Goal: Task Accomplishment & Management: Manage account settings

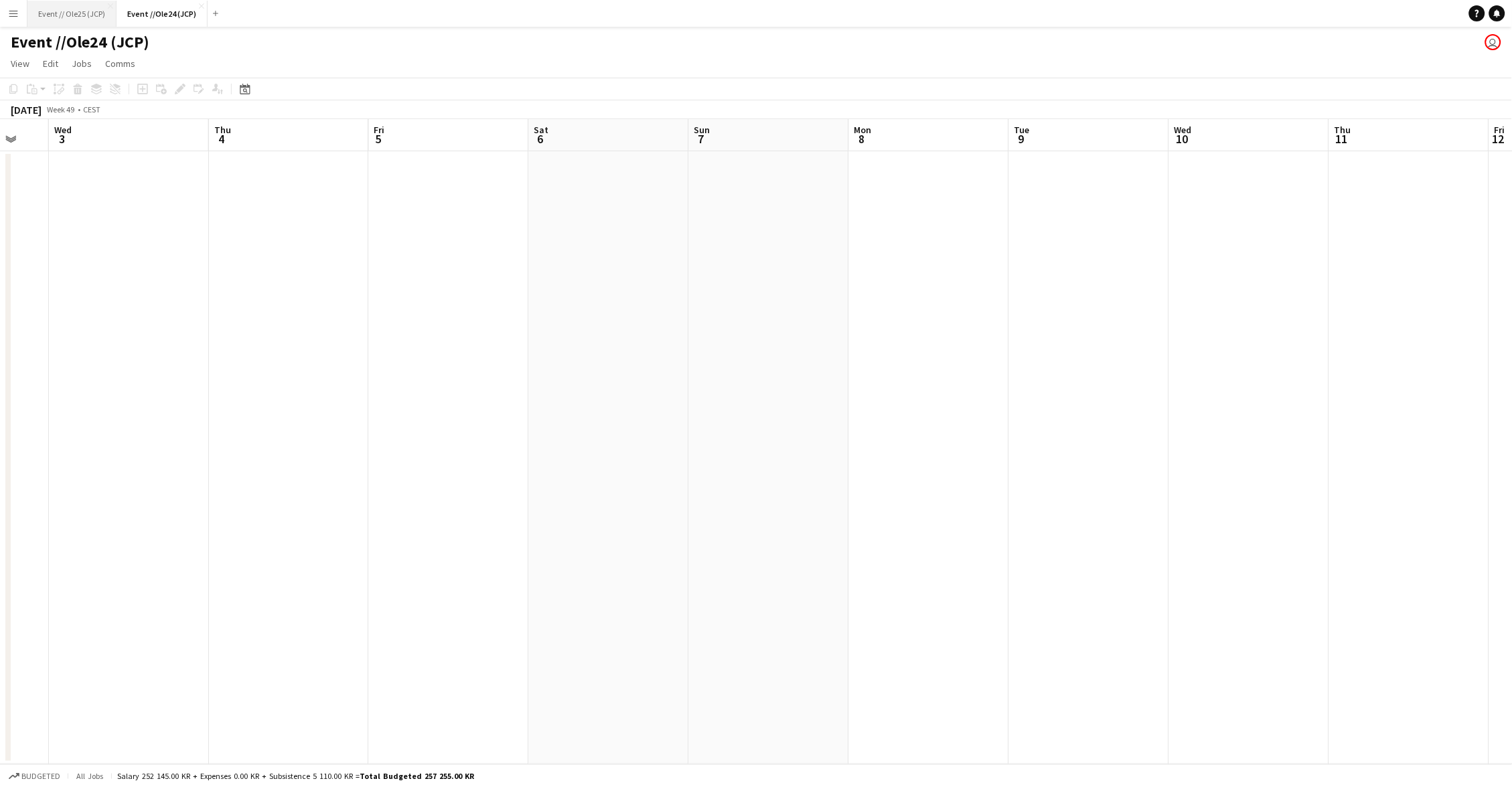
scroll to position [0, 601]
click at [71, 14] on button "Event // Ole25 (JCP) Close" at bounding box center [72, 13] width 89 height 26
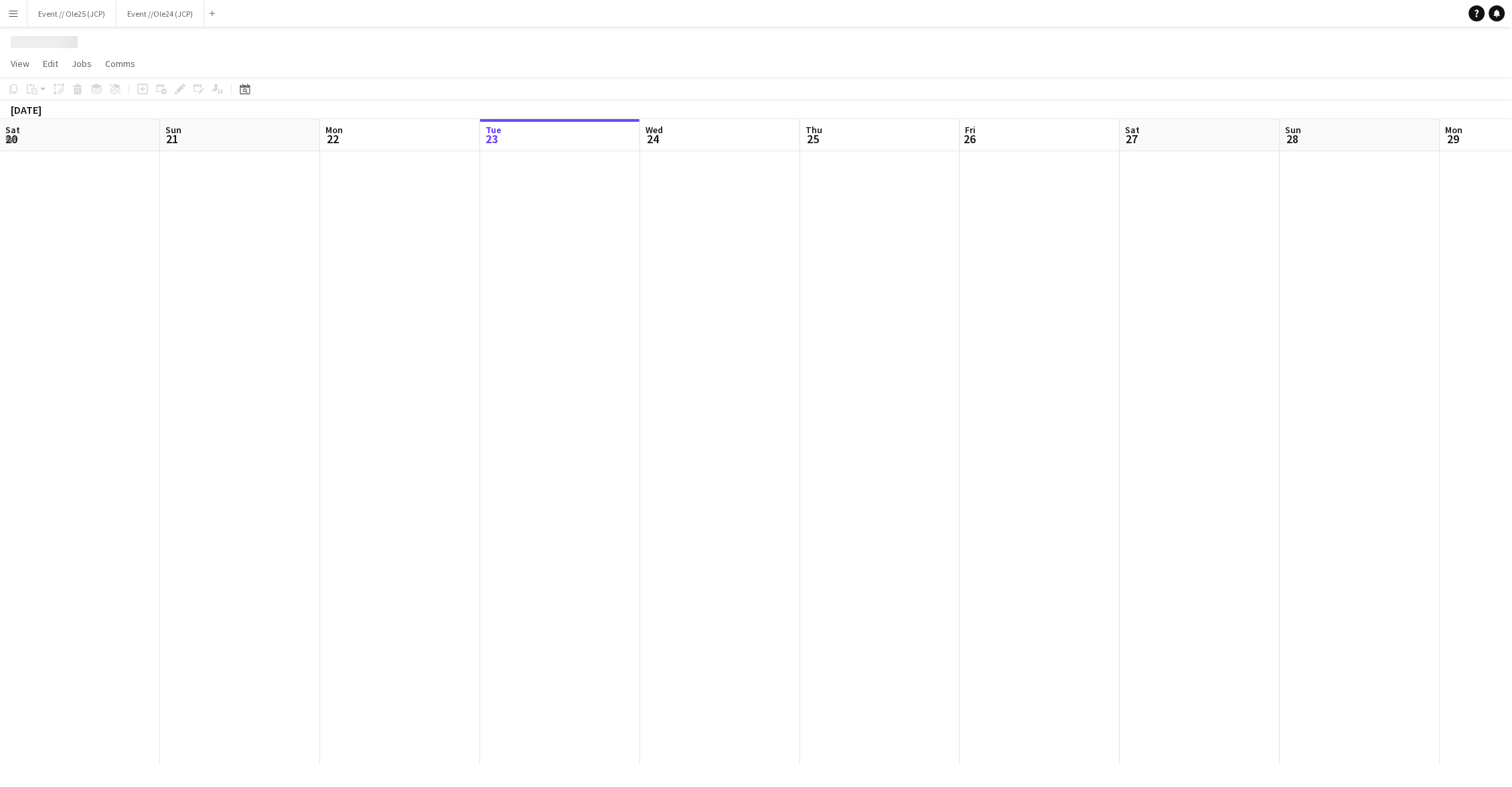
scroll to position [0, 320]
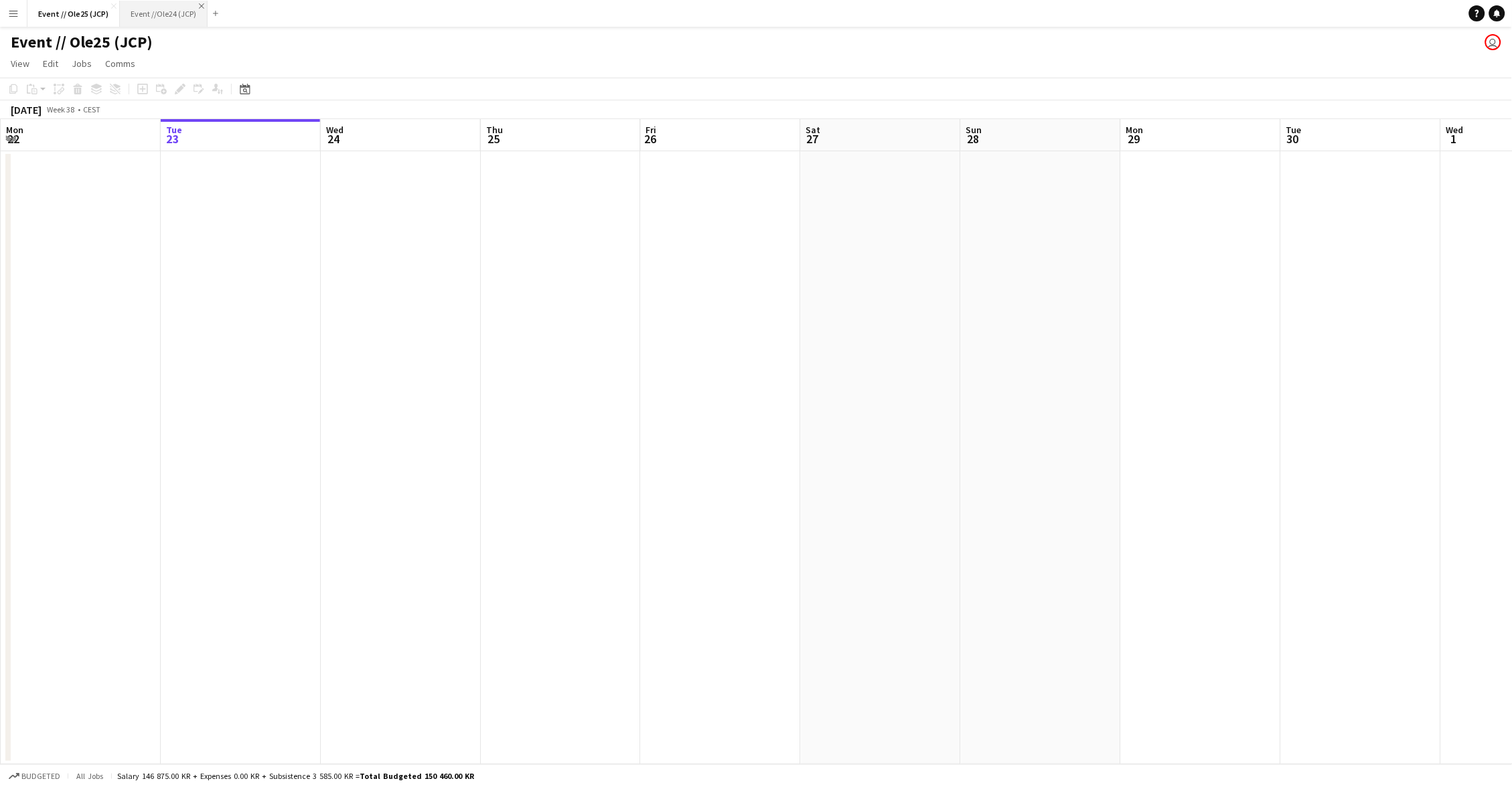
click at [199, 5] on app-icon "Close" at bounding box center [201, 6] width 6 height 6
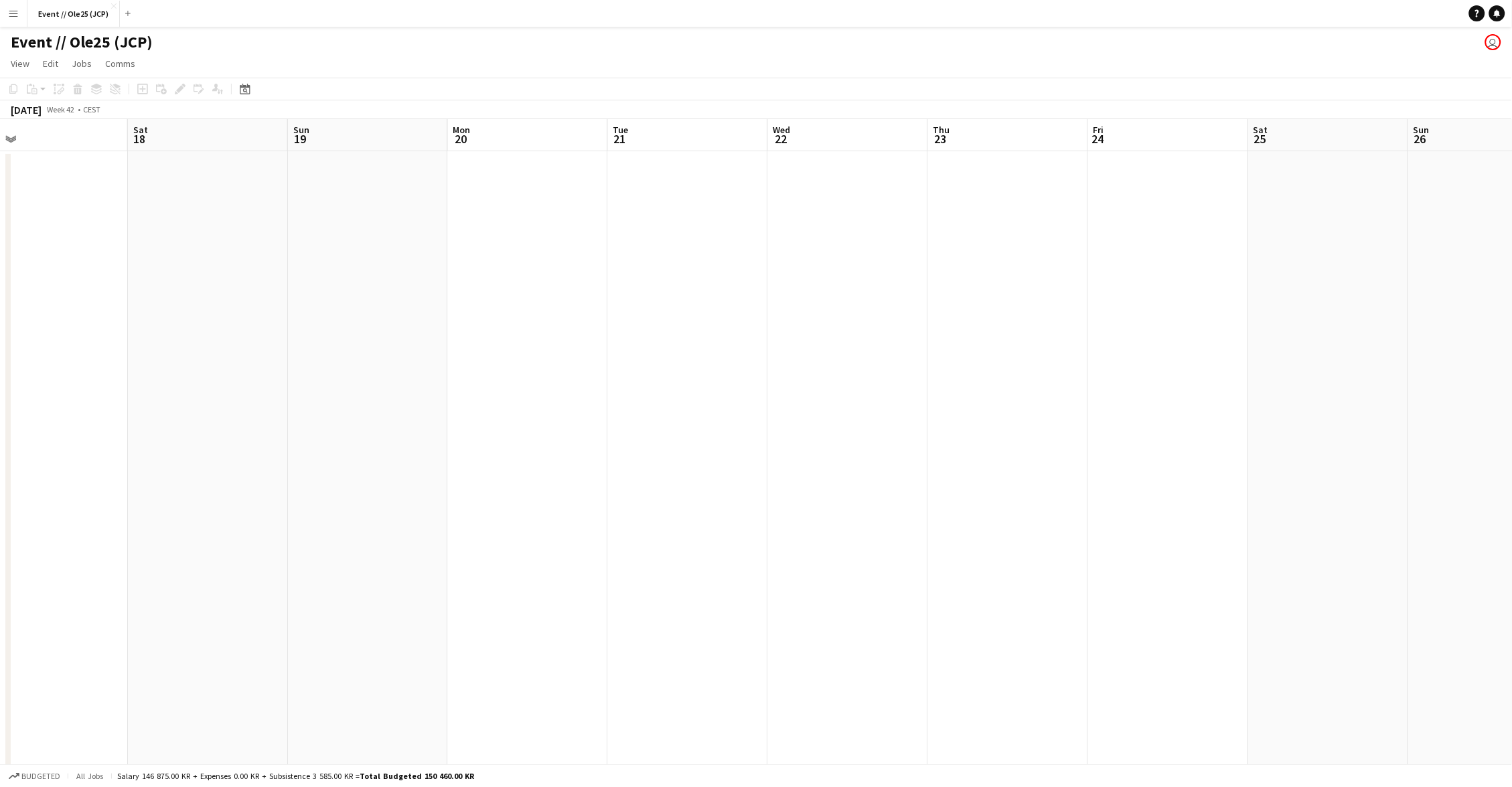
scroll to position [0, 0]
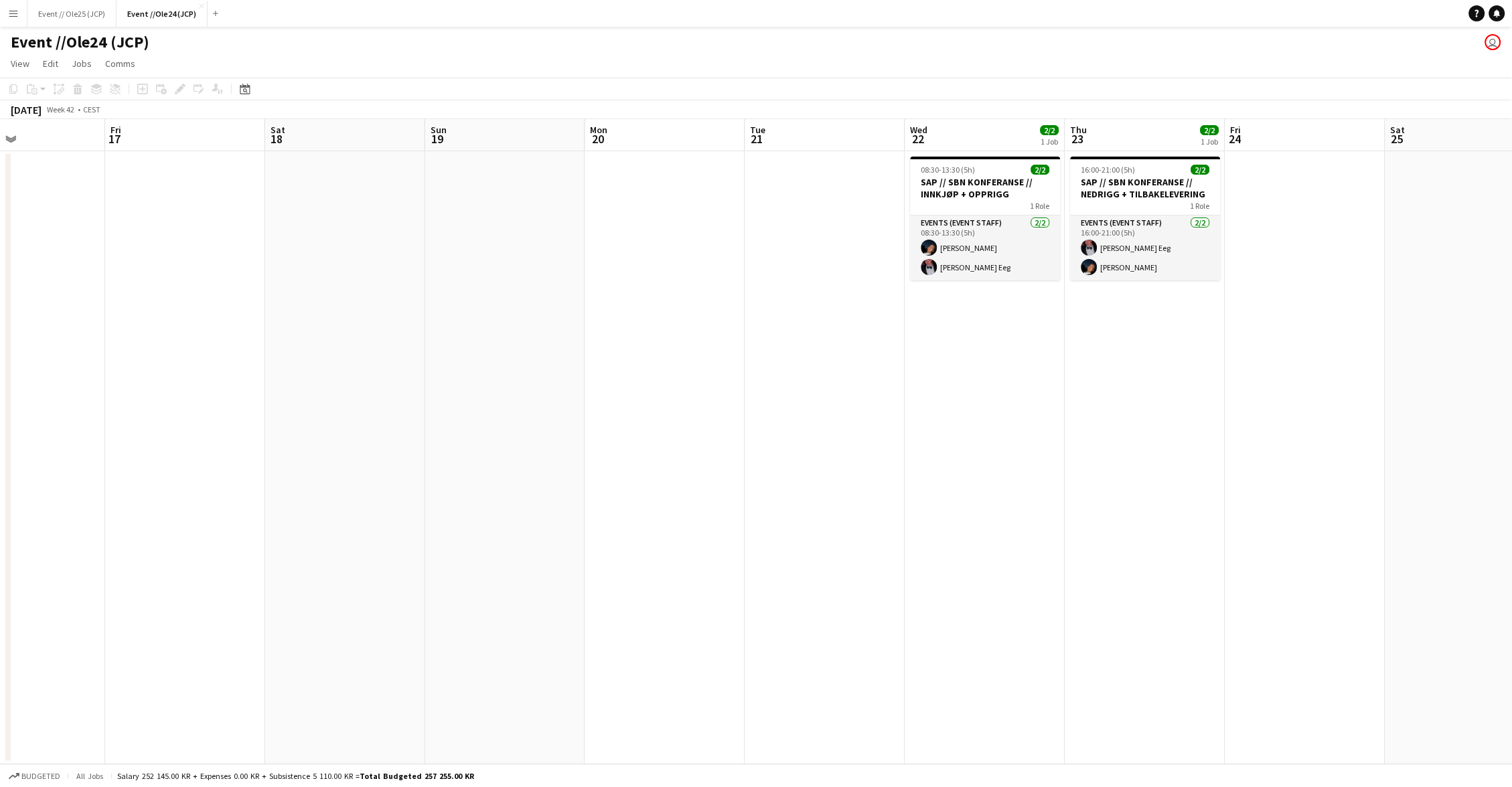
scroll to position [0, 439]
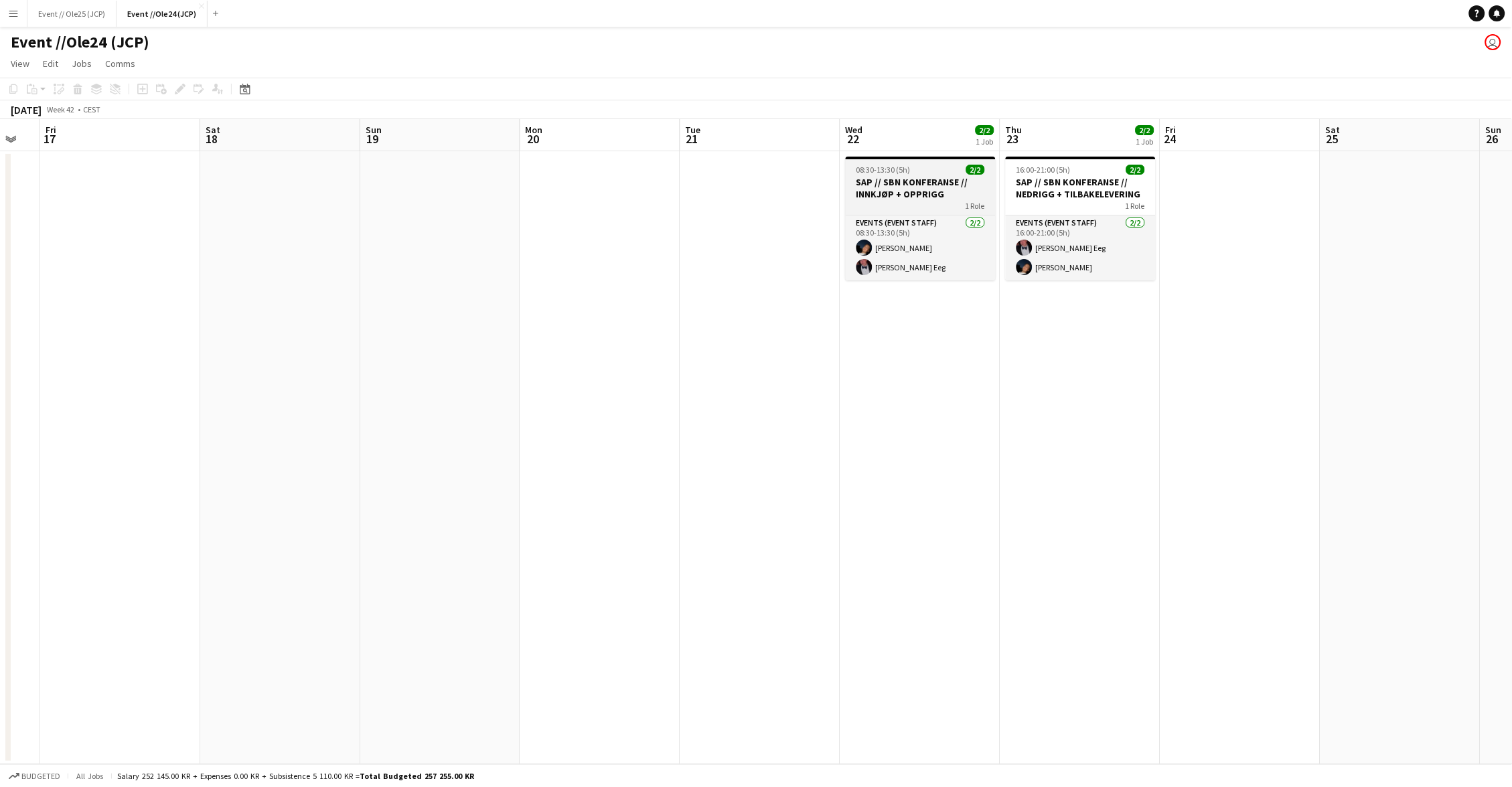
click at [895, 188] on h3 "SAP // SBN KONFERANSE // INNKJØP + OPPRIGG" at bounding box center [920, 188] width 150 height 24
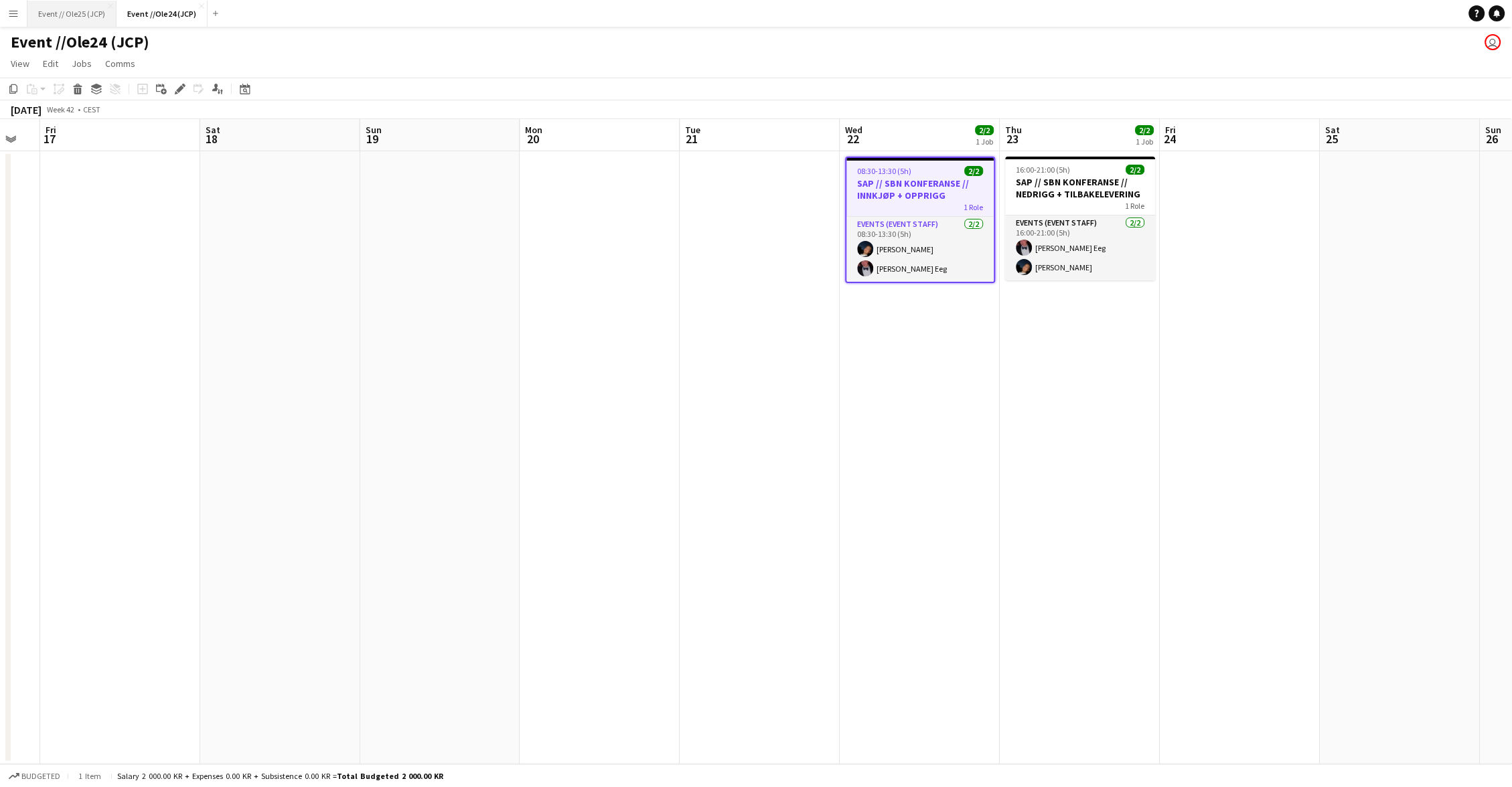
click at [69, 19] on button "Event // Ole25 (JCP) Close" at bounding box center [72, 13] width 89 height 26
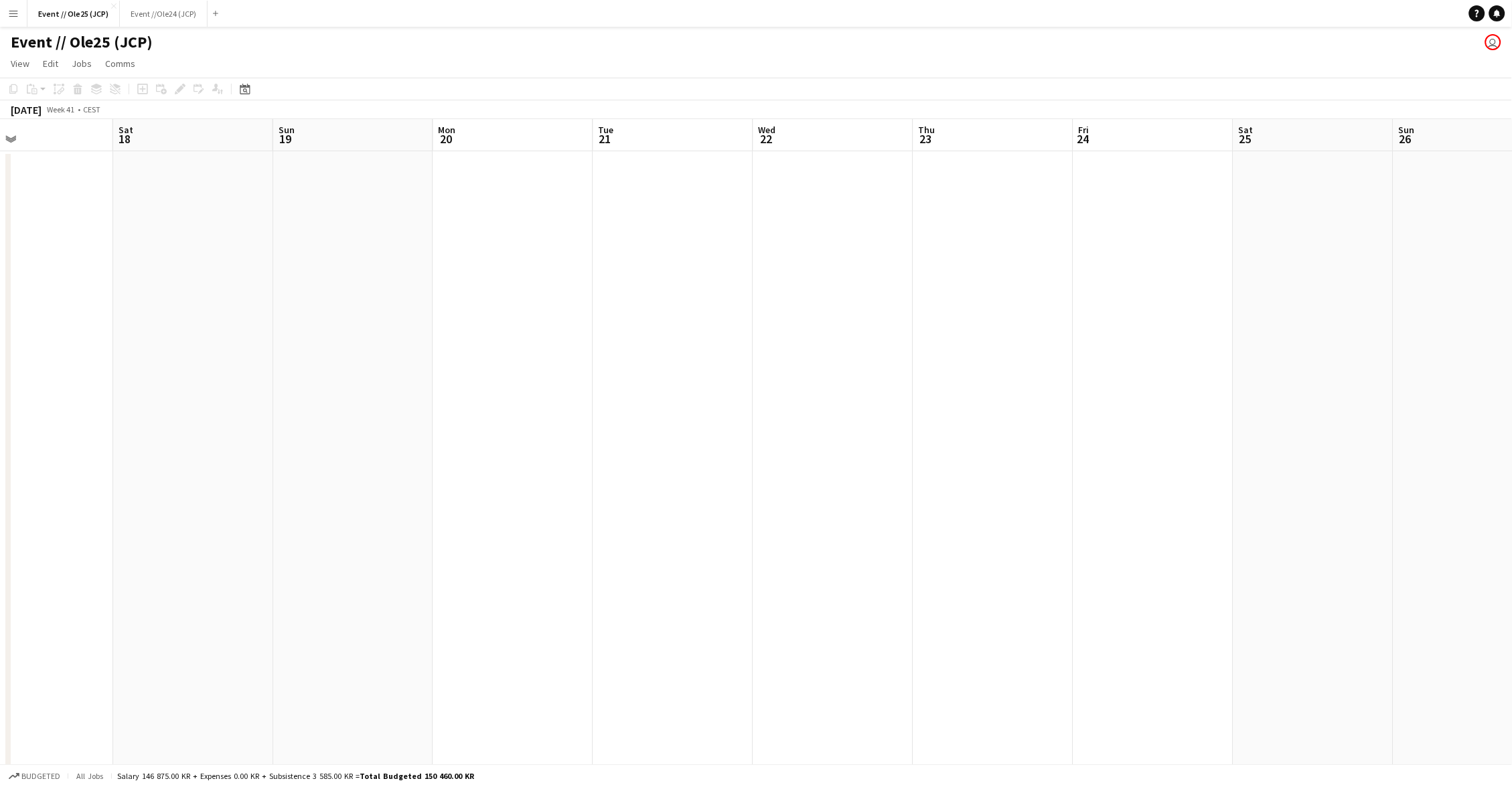
scroll to position [0, 469]
click at [644, 213] on app-date-cell at bounding box center [571, 526] width 160 height 750
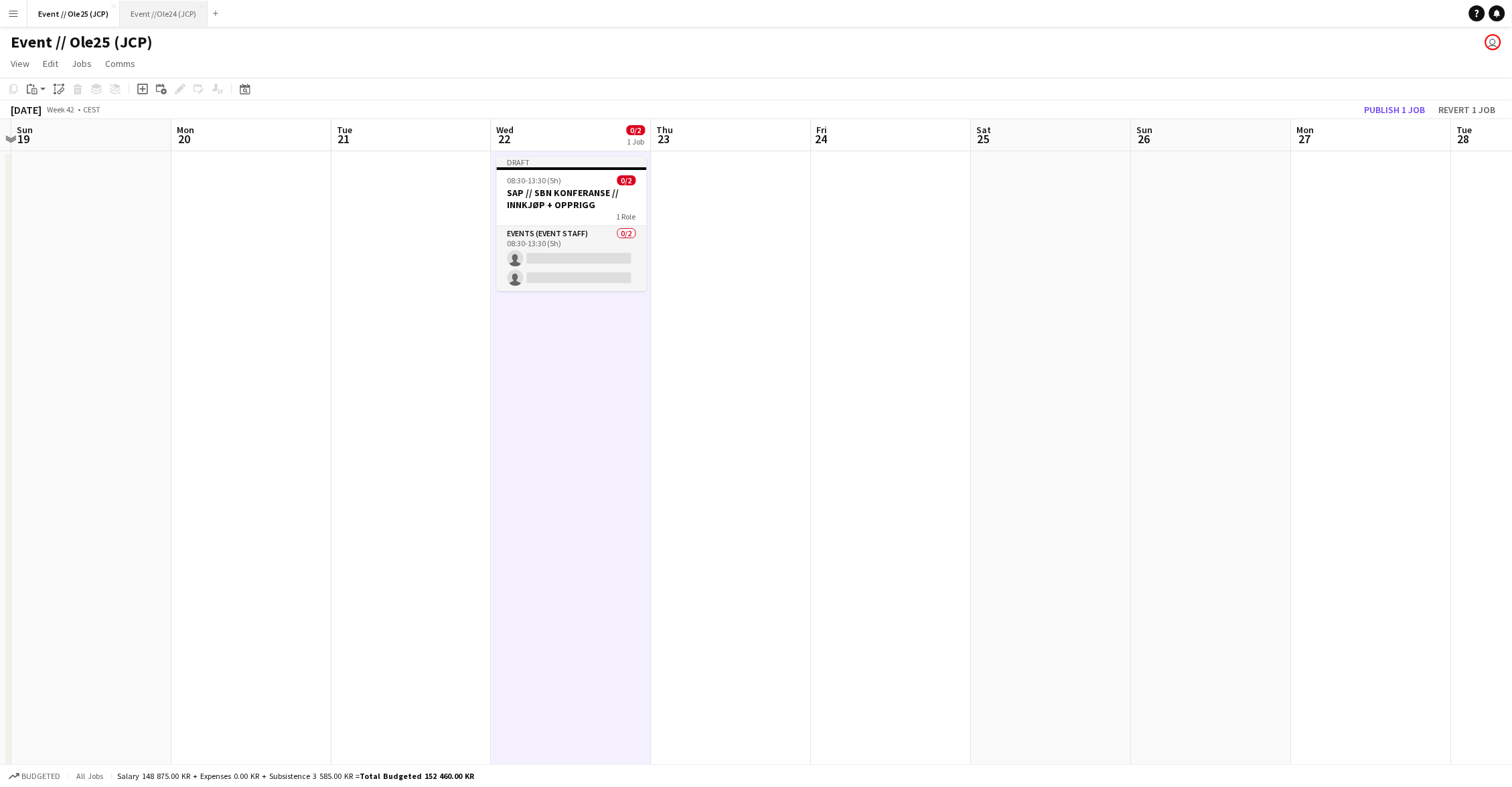
click at [158, 17] on button "Event //Ole24 (JCP) Close" at bounding box center [163, 13] width 88 height 26
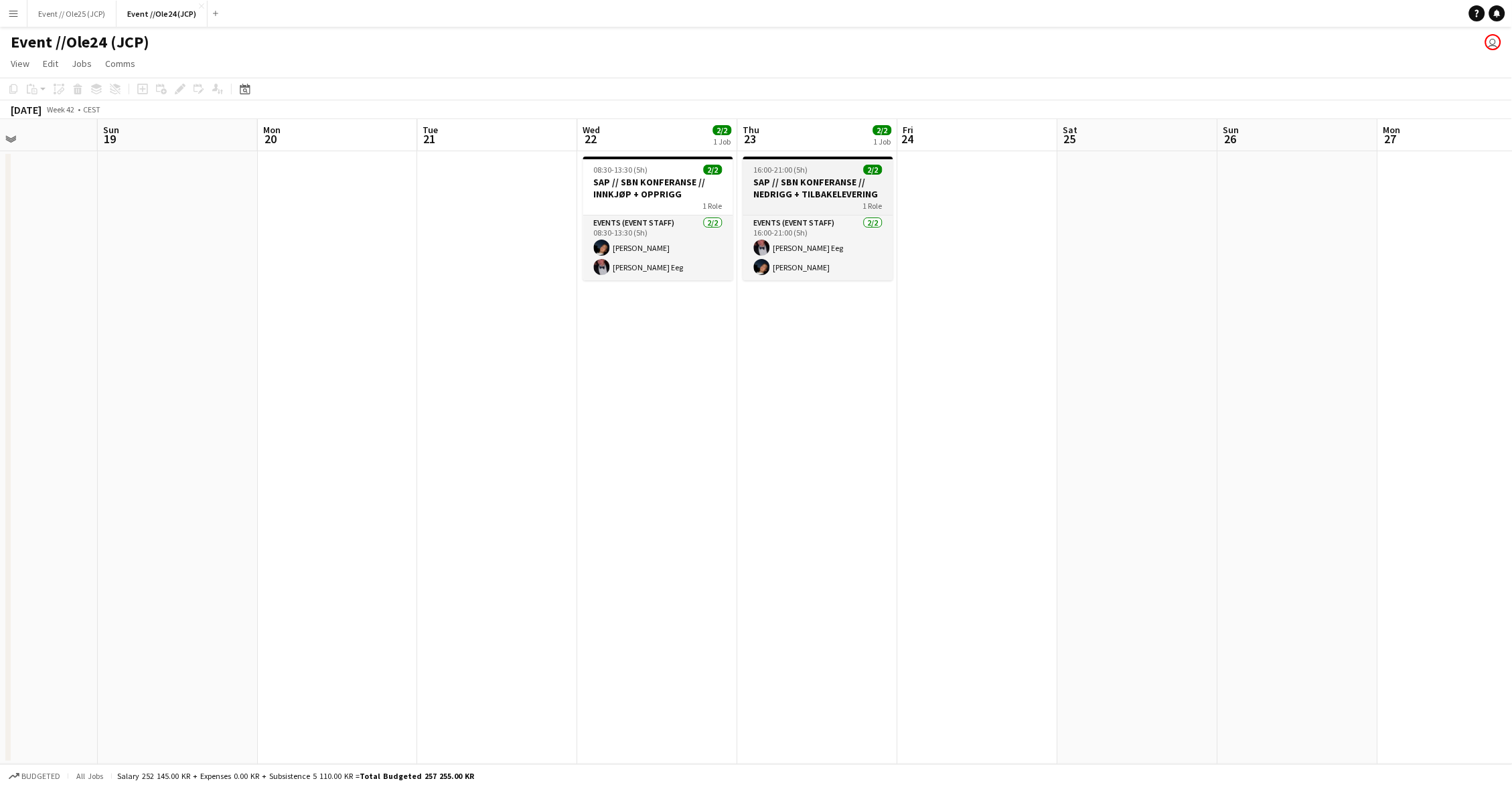
click at [796, 183] on h3 "SAP // SBN KONFERANSE // NEDRIGG + TILBAKELEVERING" at bounding box center [818, 188] width 150 height 24
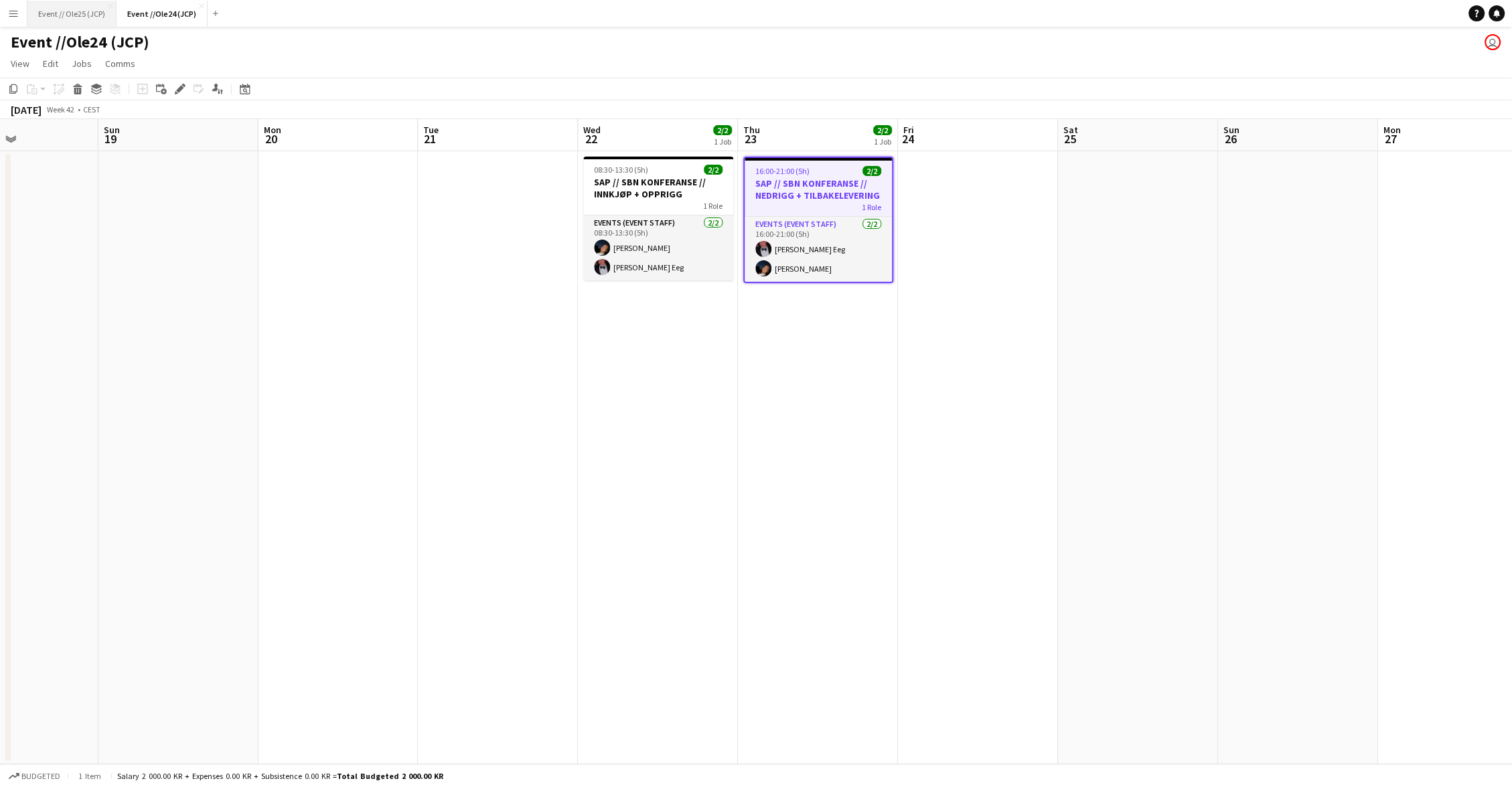
click at [61, 12] on button "Event // Ole25 (JCP) Close" at bounding box center [72, 13] width 89 height 26
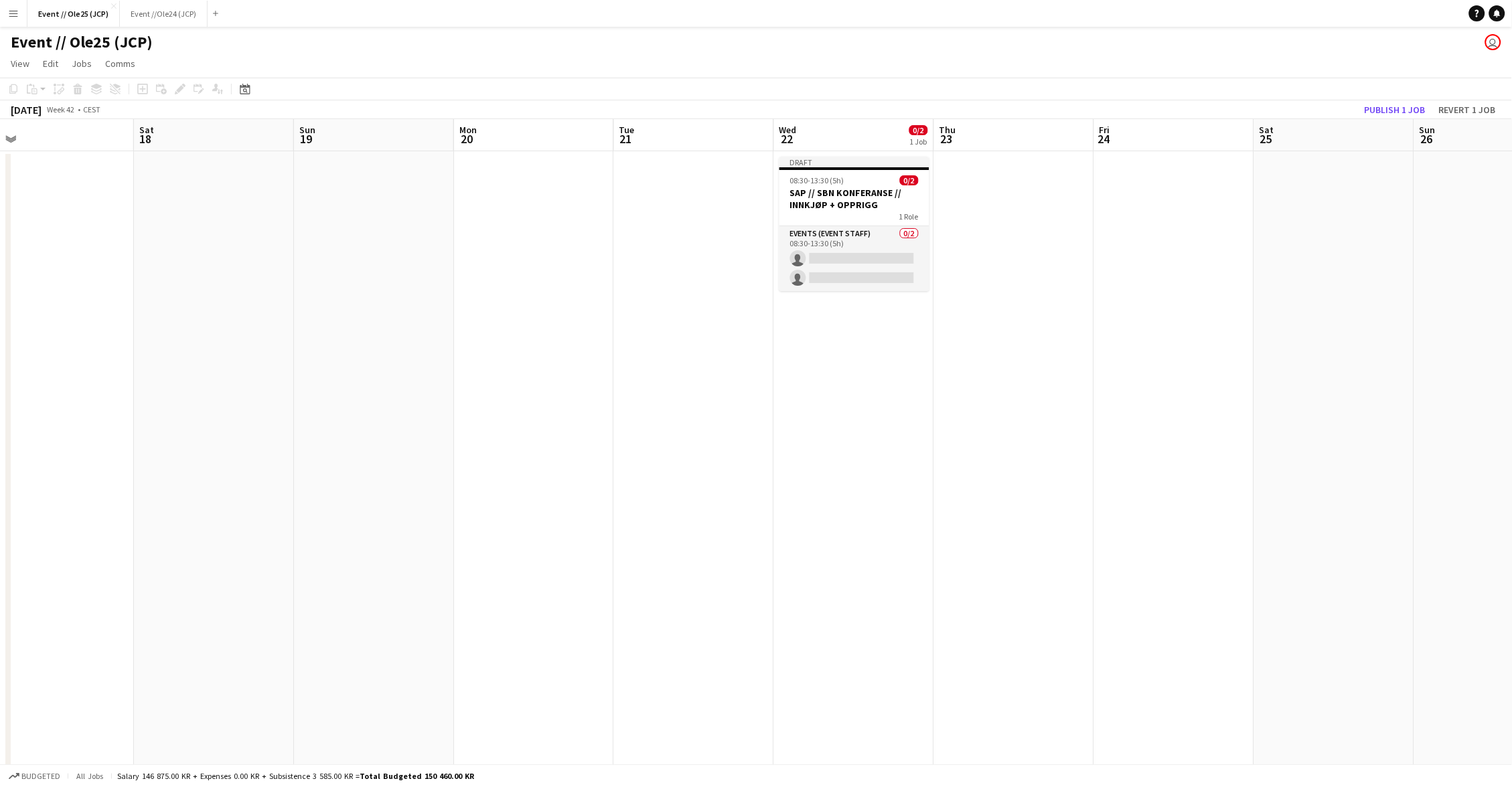
click at [1024, 256] on app-date-cell at bounding box center [1014, 526] width 160 height 750
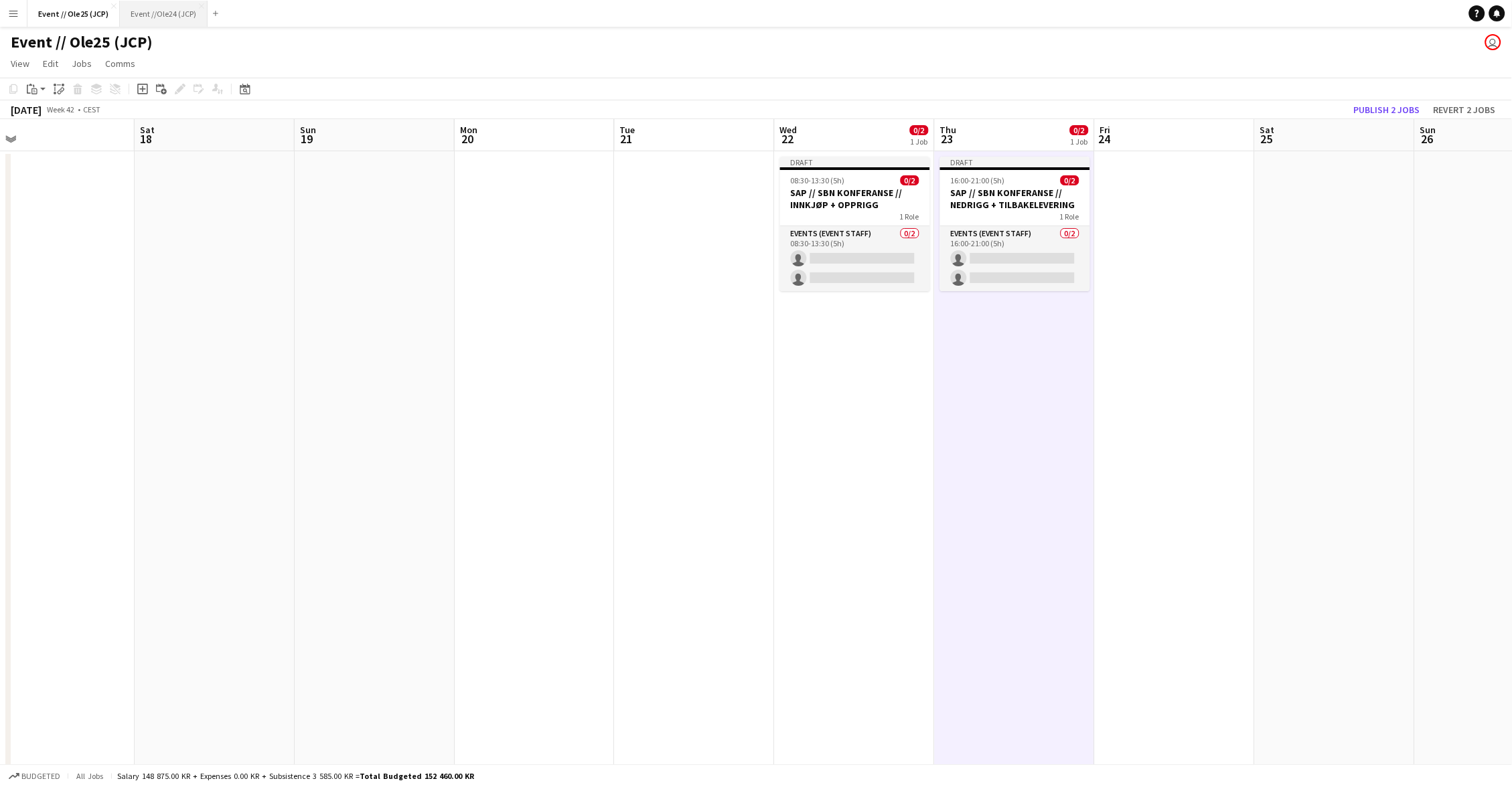
click at [164, 17] on button "Event //Ole24 (JCP) Close" at bounding box center [163, 13] width 88 height 26
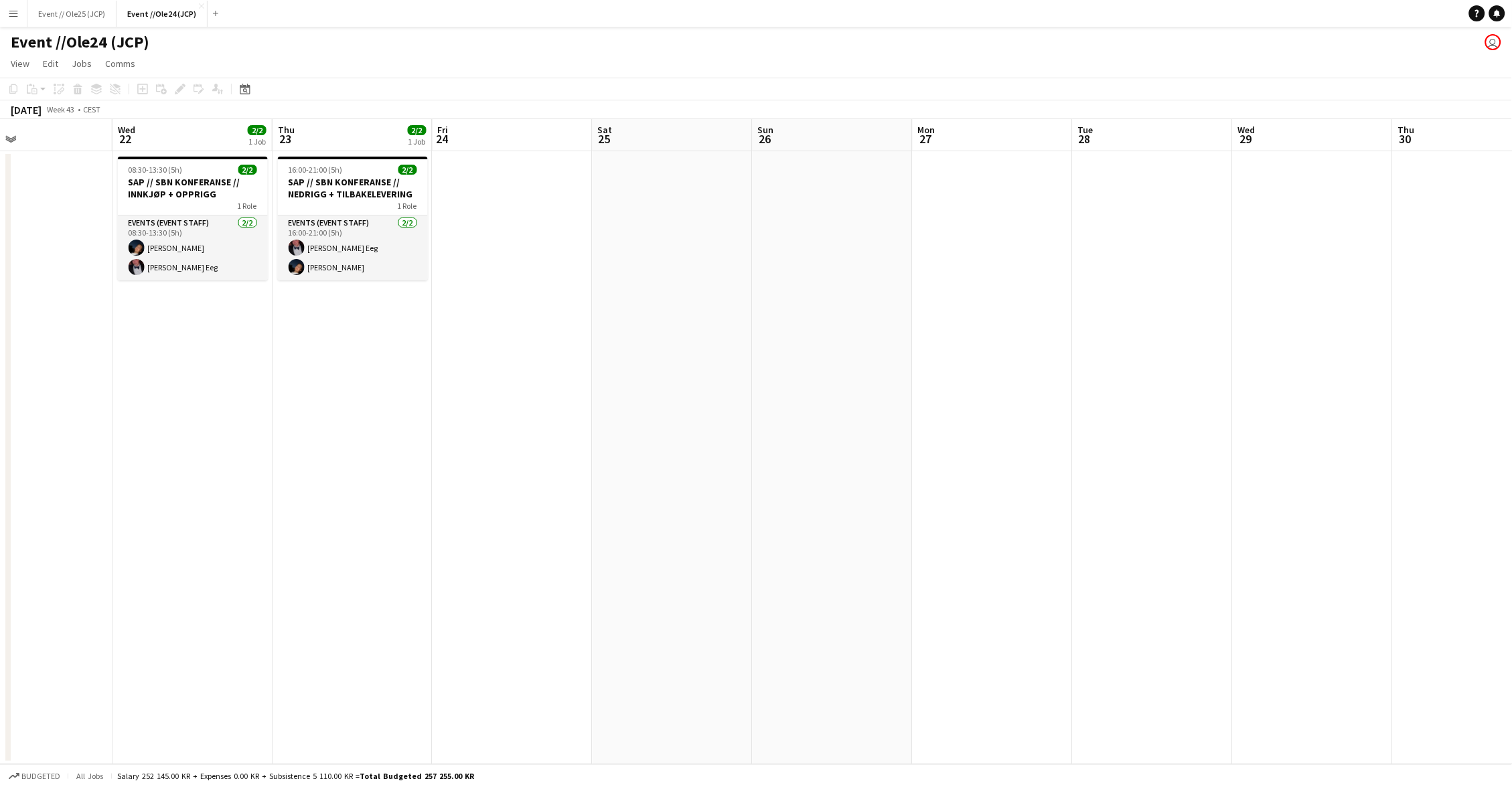
scroll to position [0, 336]
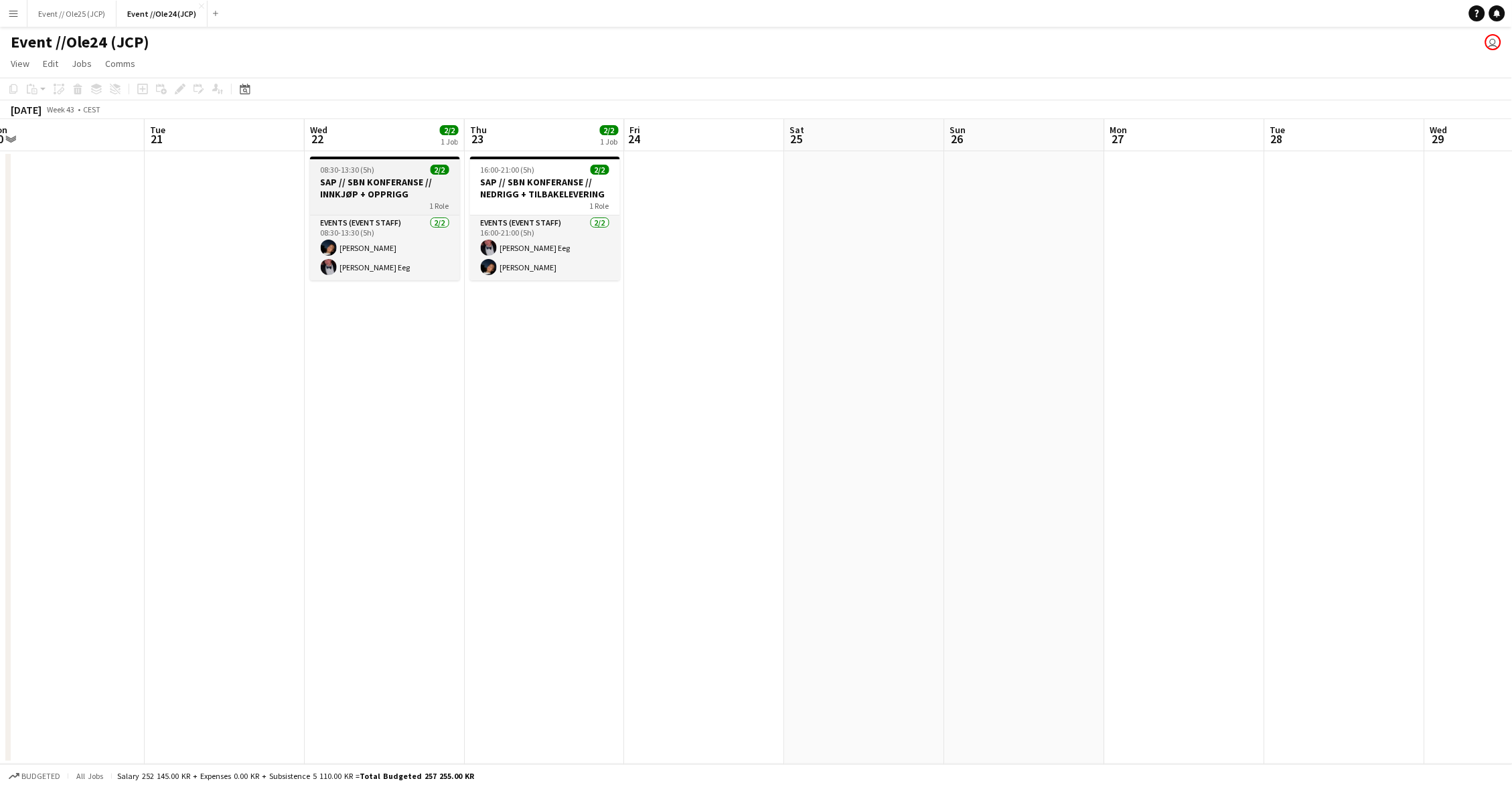
click at [403, 179] on h3 "SAP // SBN KONFERANSE // INNKJØP + OPPRIGG" at bounding box center [385, 188] width 150 height 24
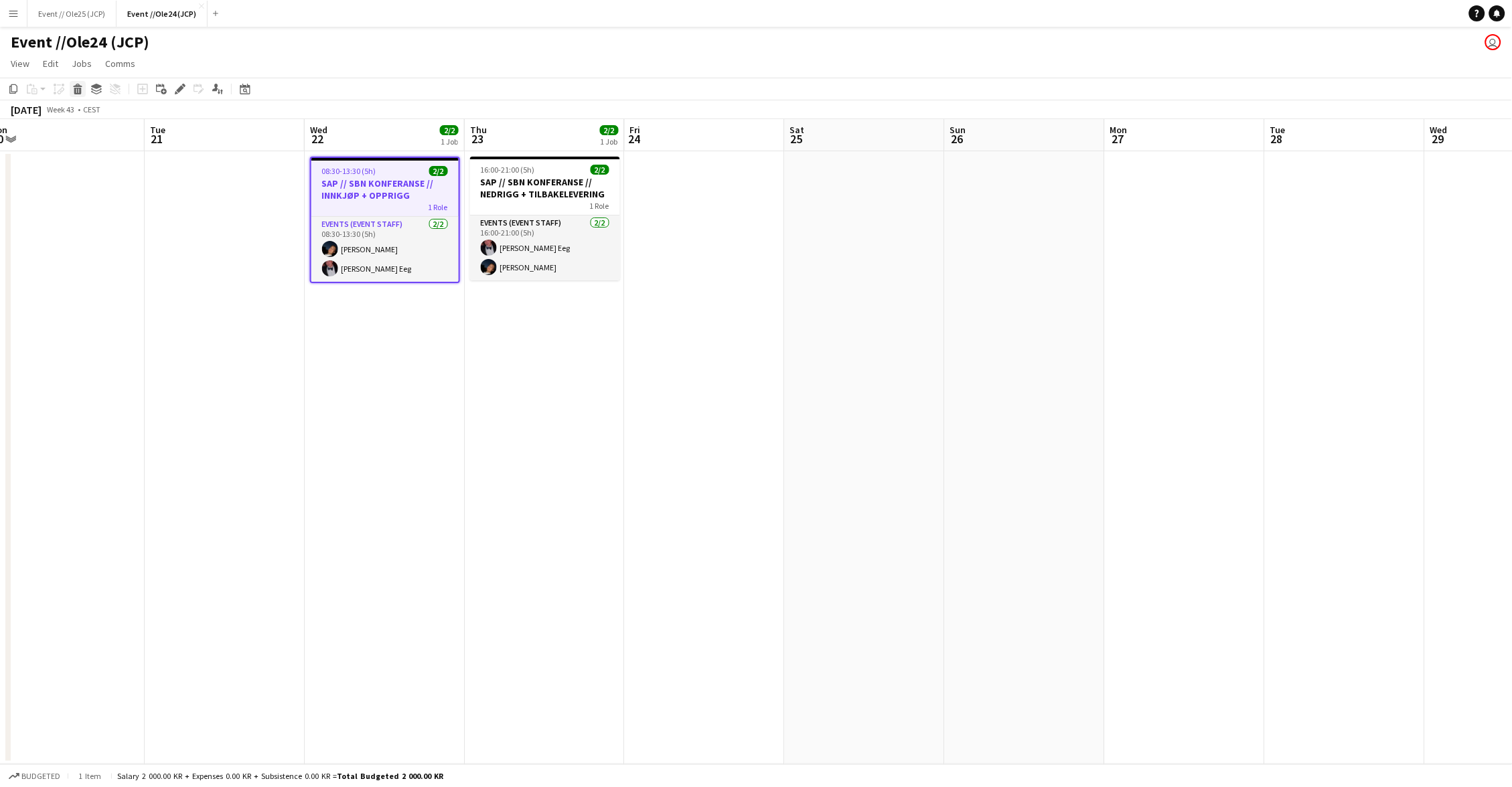
click at [77, 88] on icon at bounding box center [78, 91] width 7 height 6
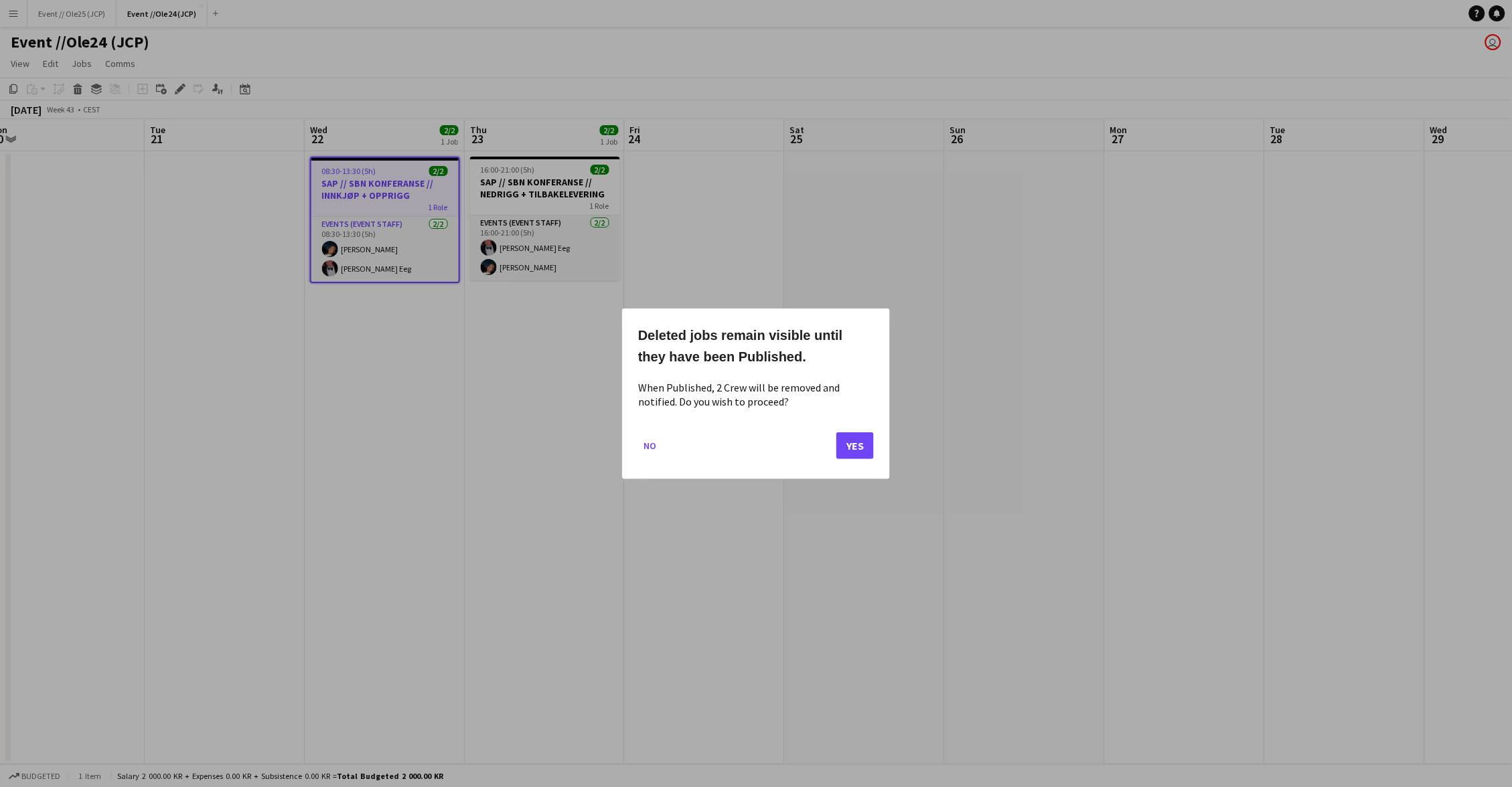
click at [859, 443] on button "Yes" at bounding box center [854, 445] width 37 height 27
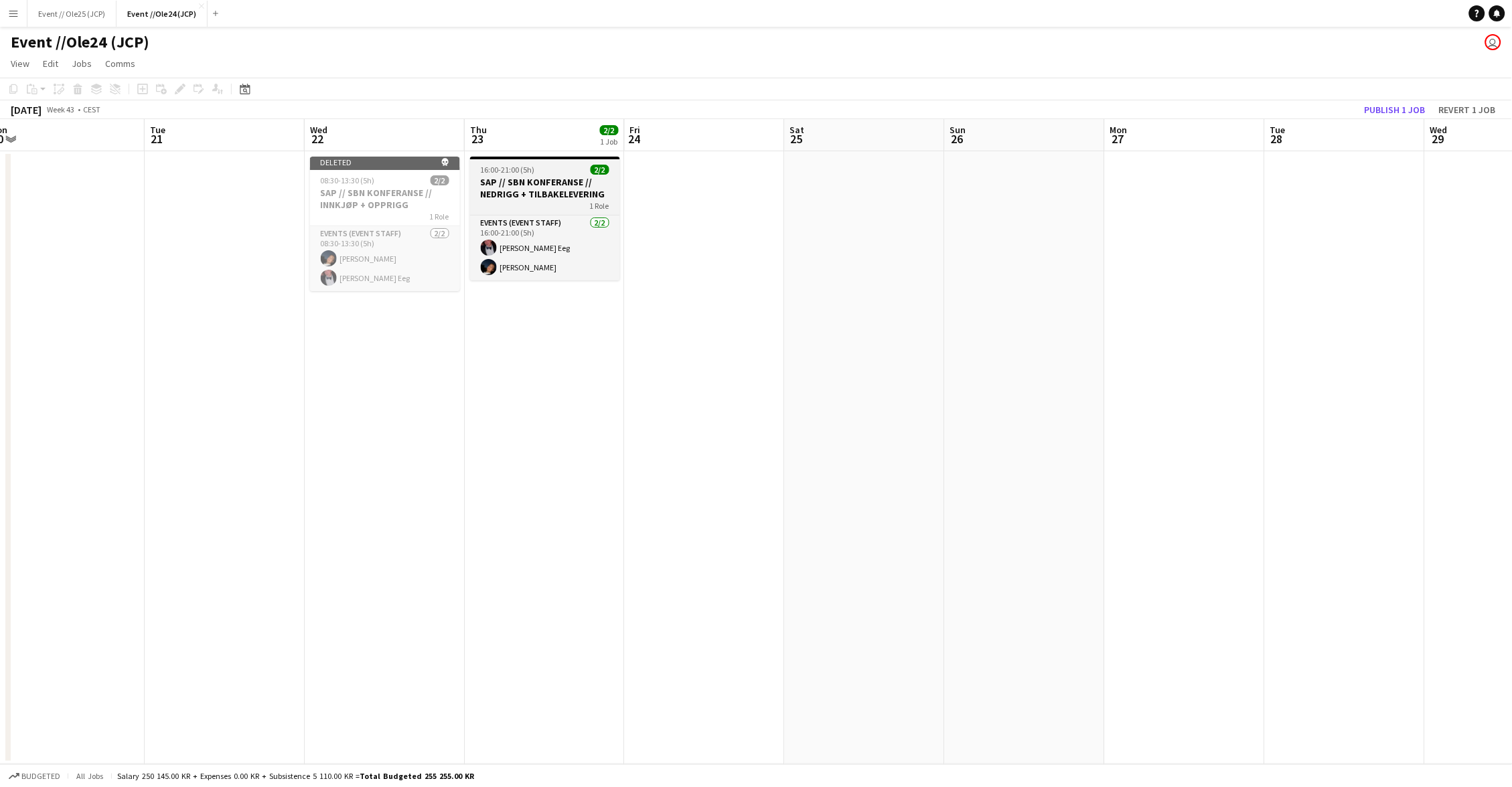
click at [521, 168] on span "16:00-21:00 (5h)" at bounding box center [508, 170] width 54 height 10
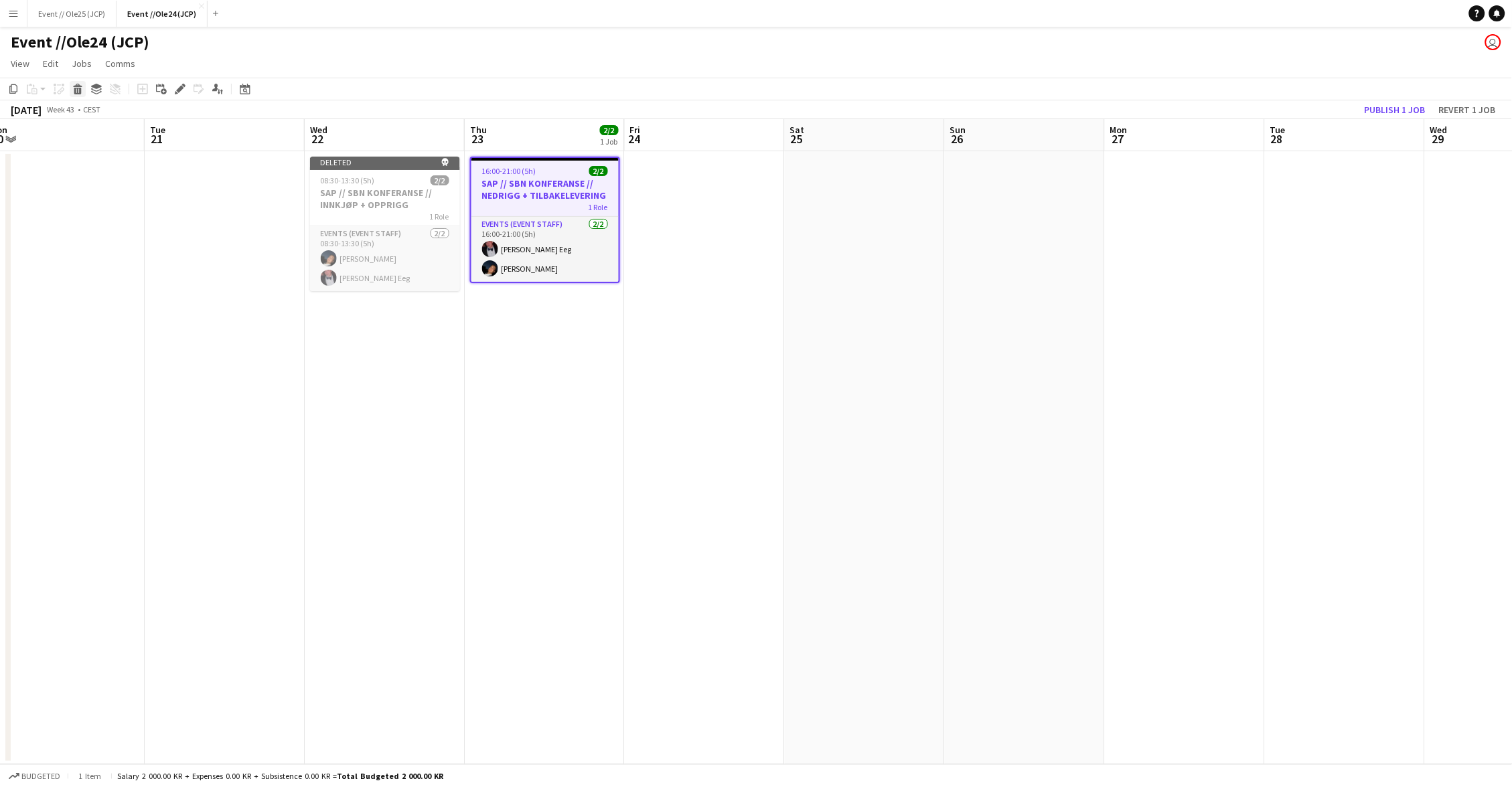
click at [81, 88] on icon "Delete" at bounding box center [78, 89] width 11 height 11
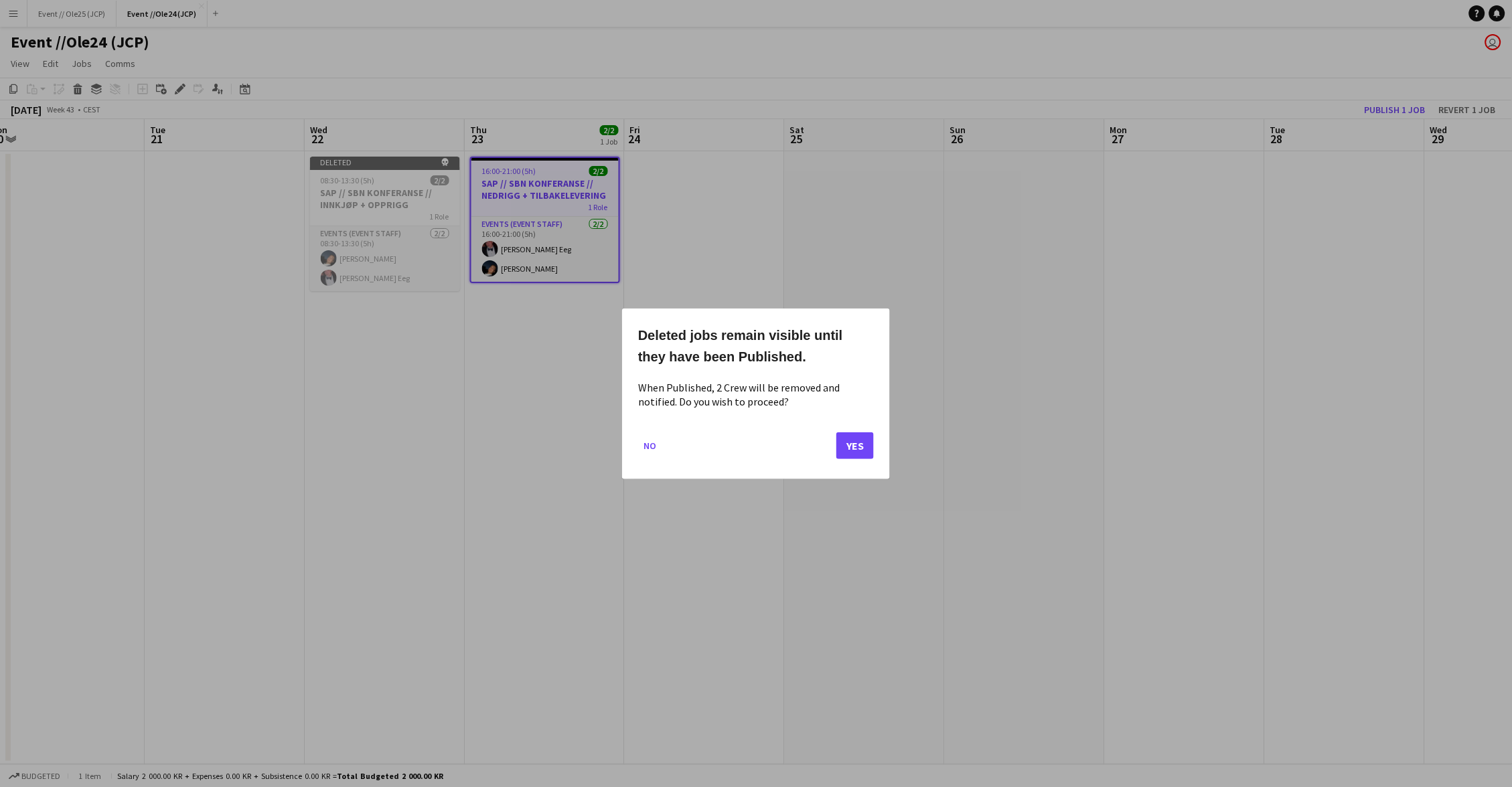
drag, startPoint x: 856, startPoint y: 443, endPoint x: 890, endPoint y: 425, distance: 38.5
click at [856, 443] on button "Yes" at bounding box center [854, 445] width 37 height 27
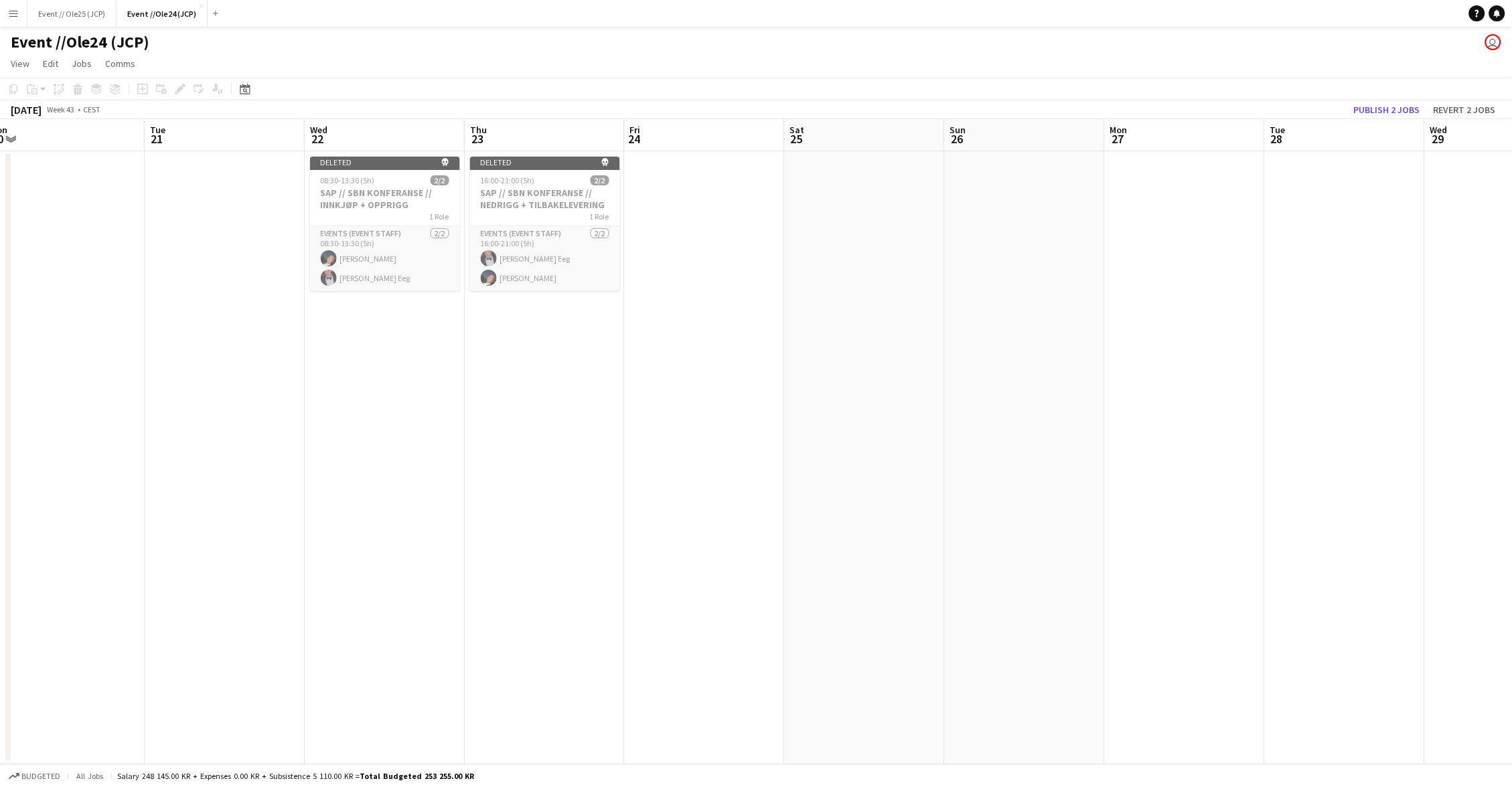
drag, startPoint x: 1388, startPoint y: 113, endPoint x: 1313, endPoint y: 113, distance: 75.0
click at [1387, 113] on button "Publish 2 jobs" at bounding box center [1387, 109] width 77 height 17
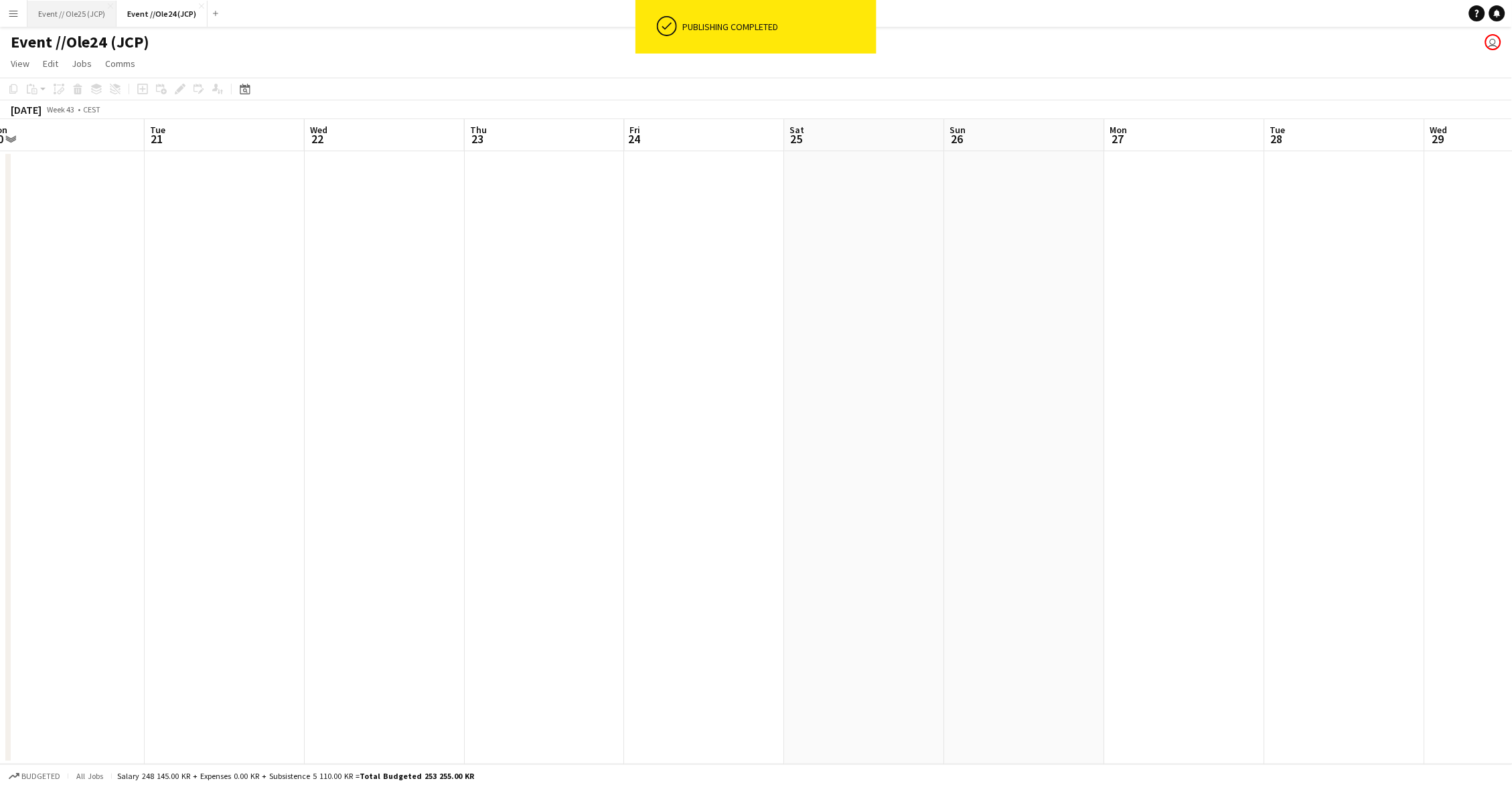
click at [83, 5] on button "Event // Ole25 (JCP) Close" at bounding box center [72, 13] width 89 height 26
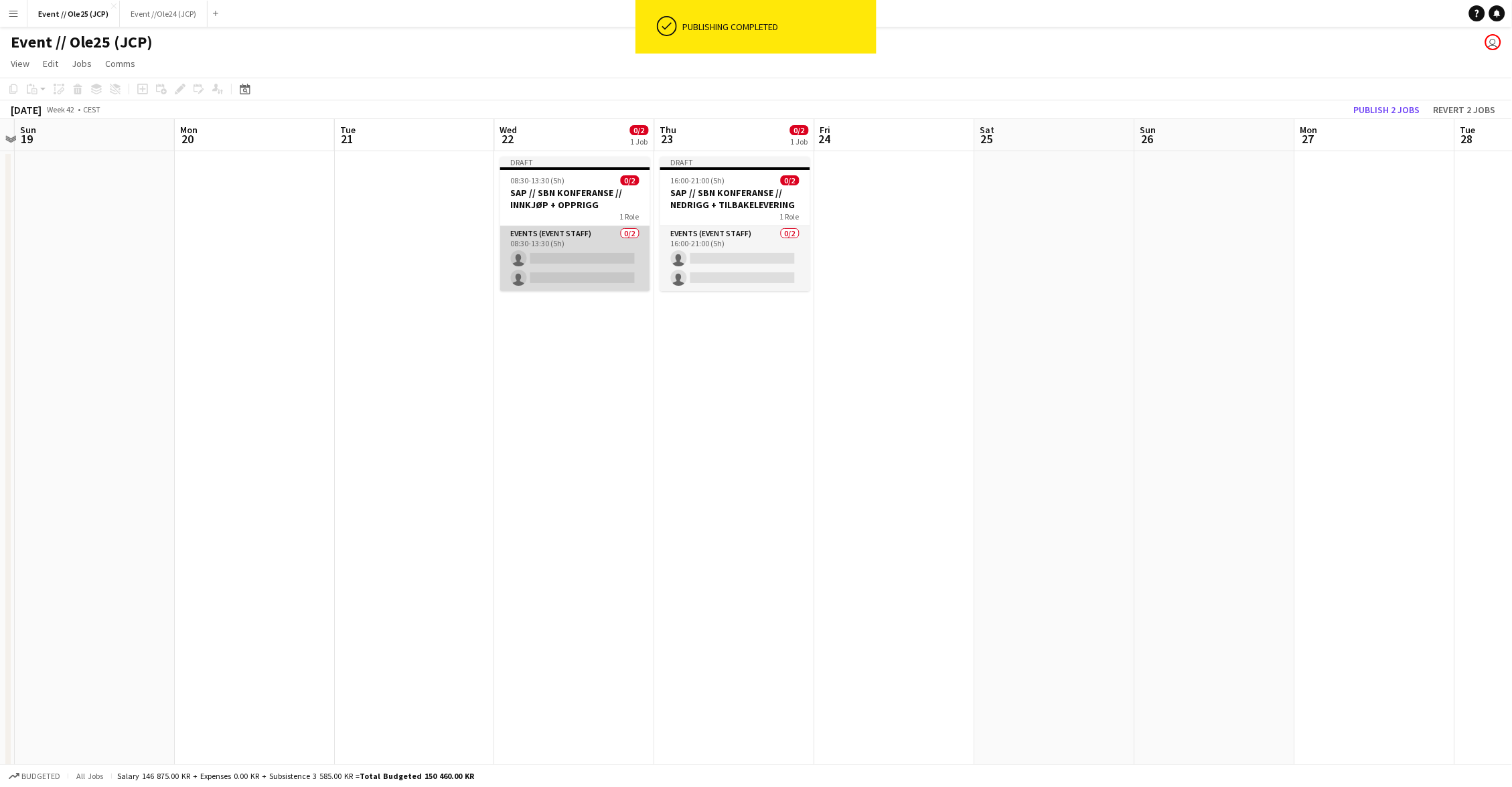
click at [552, 248] on app-card-role "Events (Event Staff) 0/2 08:30-13:30 (5h) single-neutral-actions single-neutral…" at bounding box center [574, 259] width 150 height 65
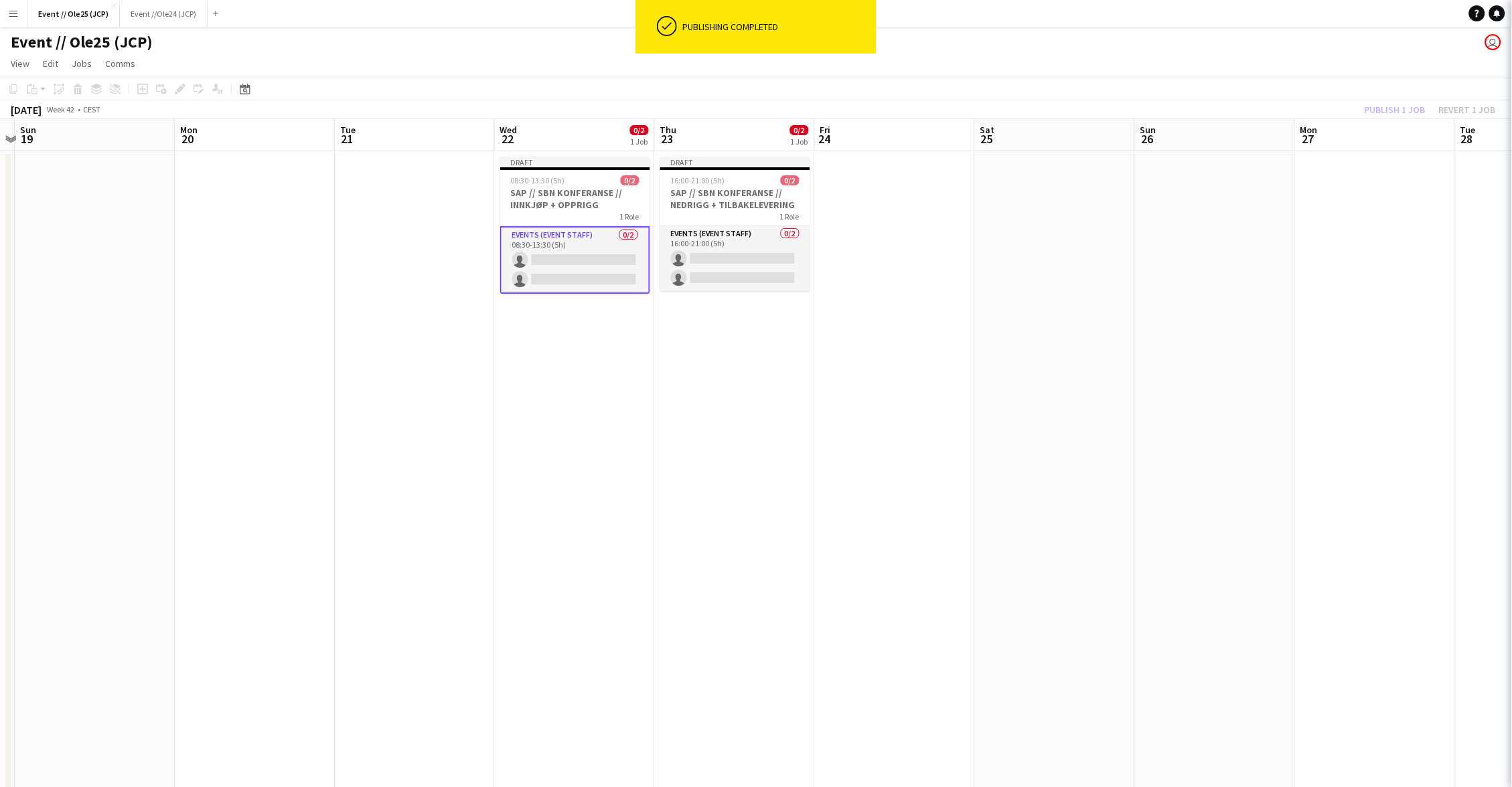
scroll to position [0, 465]
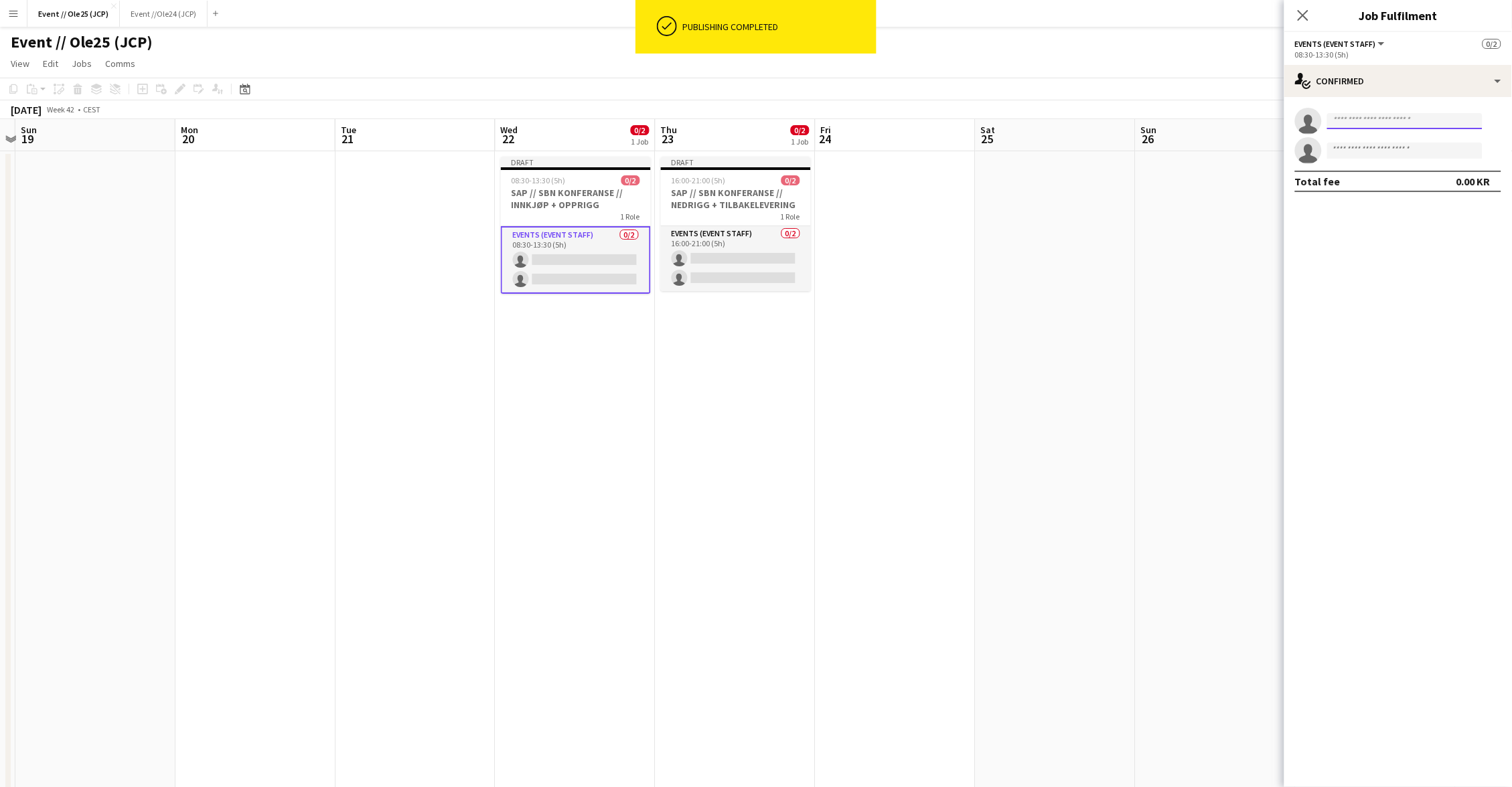
click at [1452, 118] on input at bounding box center [1405, 121] width 155 height 16
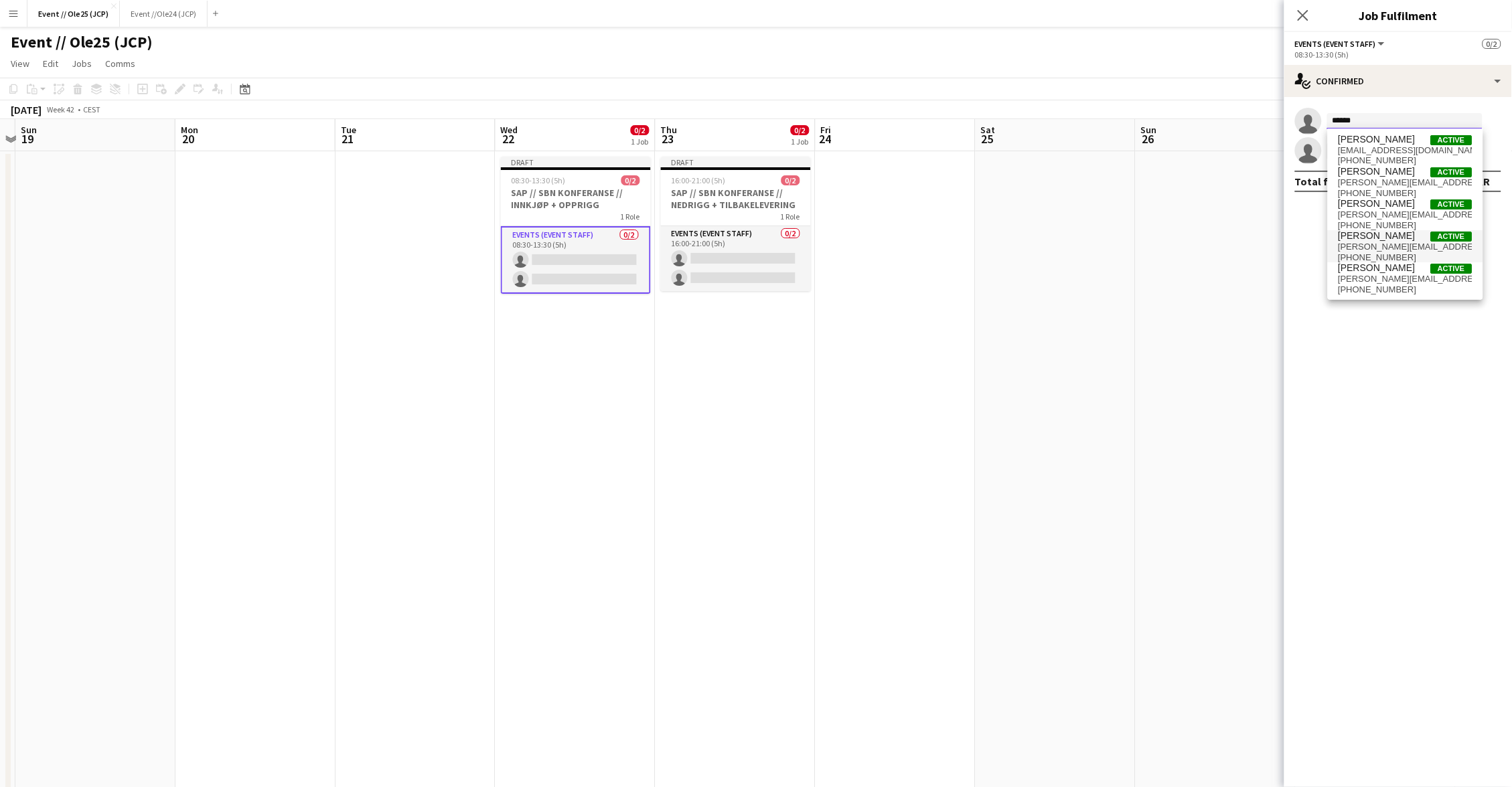
type input "******"
click at [1400, 233] on span "[PERSON_NAME]" at bounding box center [1376, 236] width 77 height 11
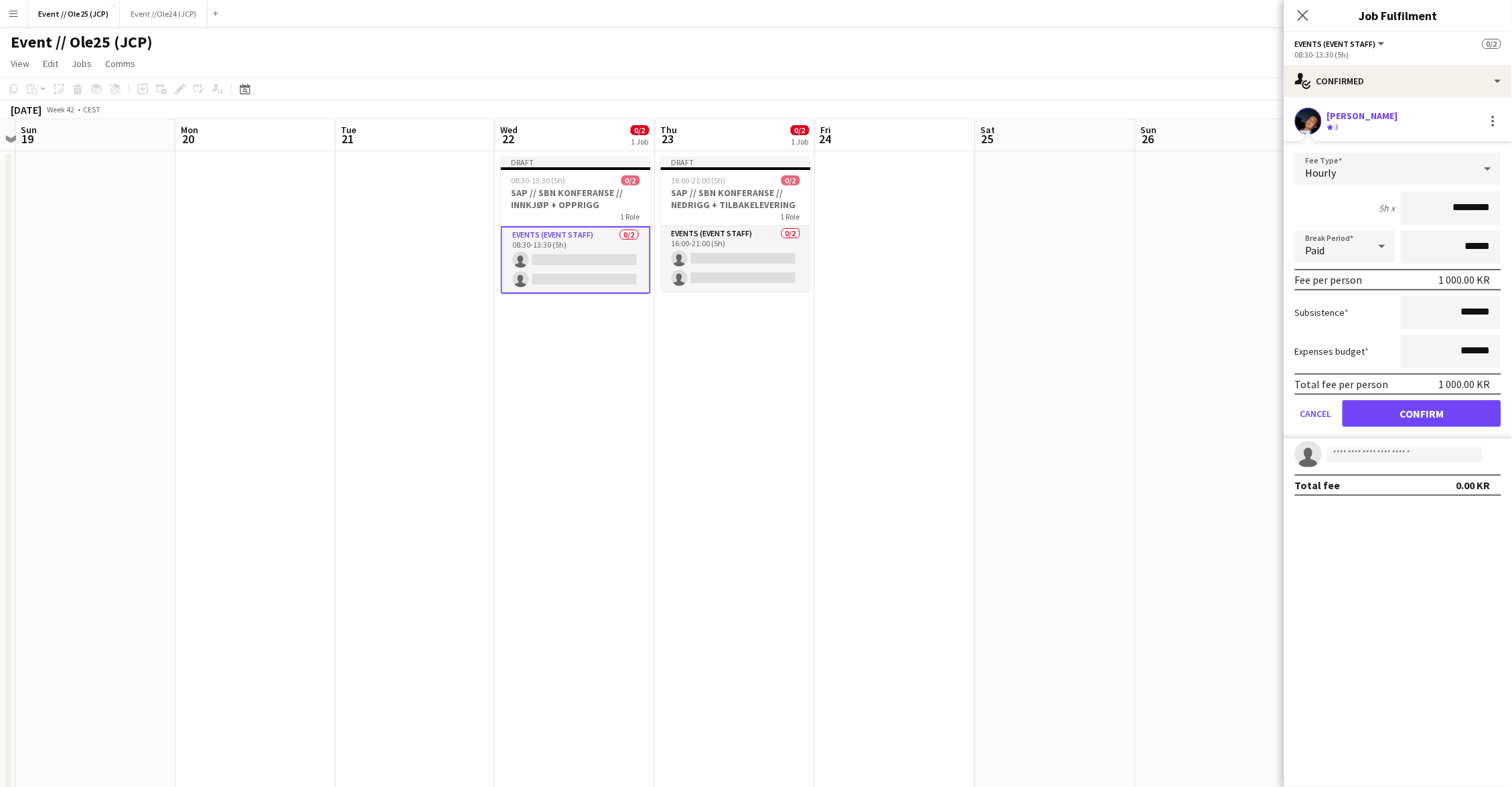
click at [1435, 418] on button "Confirm" at bounding box center [1422, 414] width 159 height 27
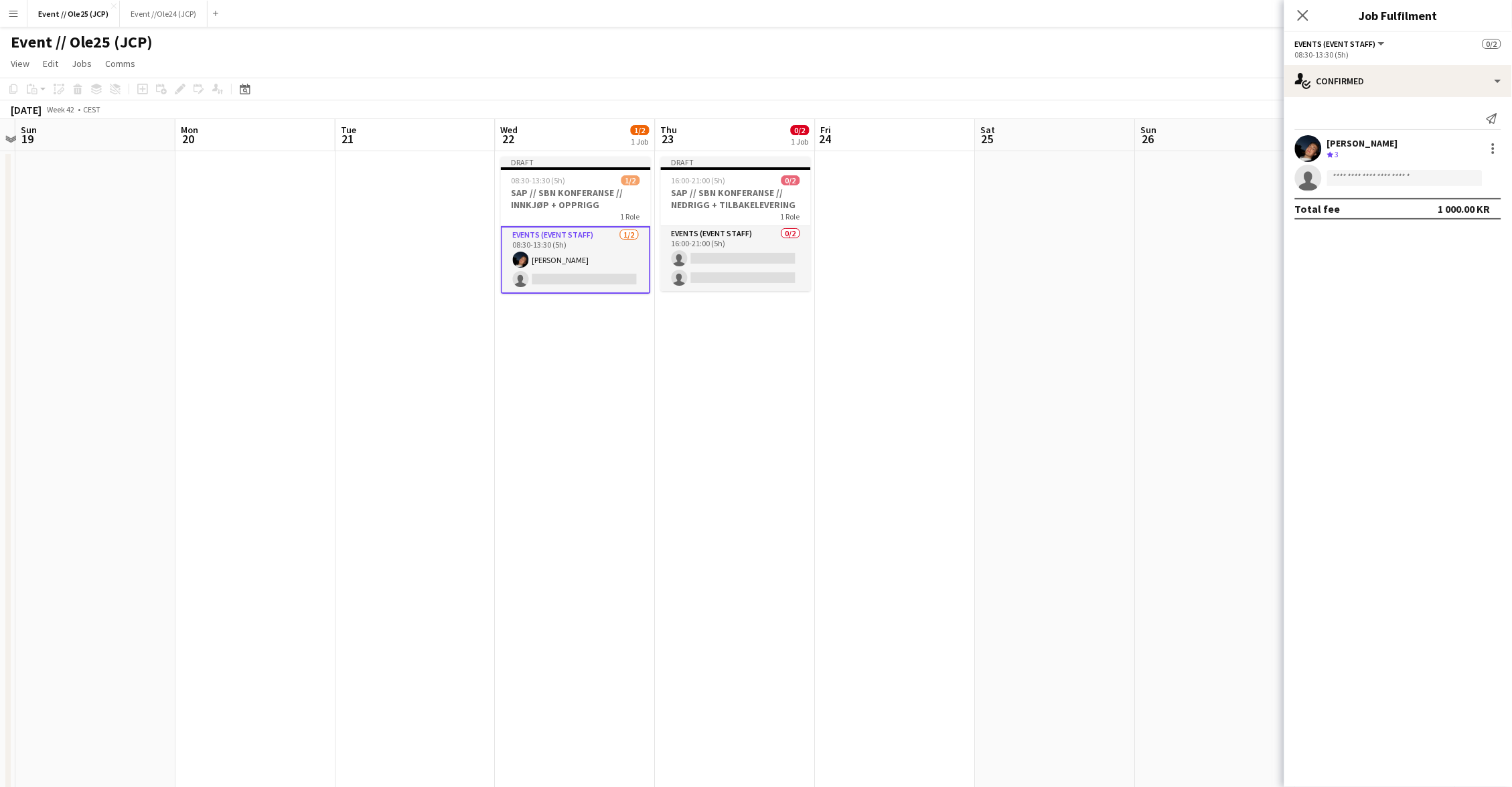
click at [1360, 167] on app-invite-slot "single-neutral-actions" at bounding box center [1398, 179] width 228 height 27
click at [1333, 63] on app-options-switcher "Events (Event Staff) All roles Events (Event Staff) 0/2 08:30-13:30 (5h)" at bounding box center [1398, 48] width 228 height 33
click at [1340, 75] on div "single-neutral-actions-check-2 Confirmed" at bounding box center [1398, 81] width 228 height 33
click at [1420, 135] on span "Invited" at bounding box center [1422, 137] width 28 height 12
click at [1350, 153] on input "text" at bounding box center [1398, 151] width 206 height 33
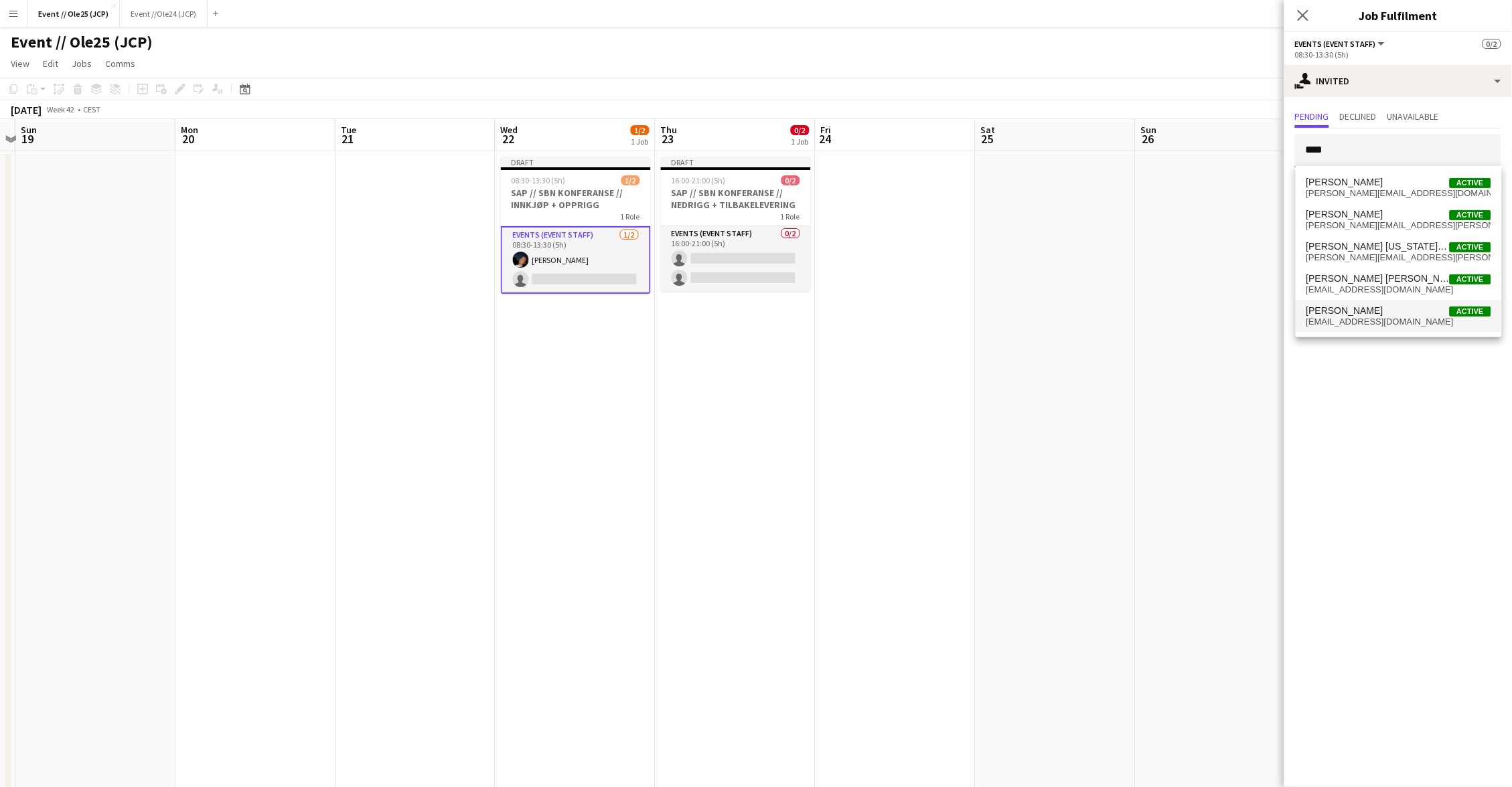
type input "****"
click at [1383, 313] on span "[PERSON_NAME] Active" at bounding box center [1399, 311] width 185 height 11
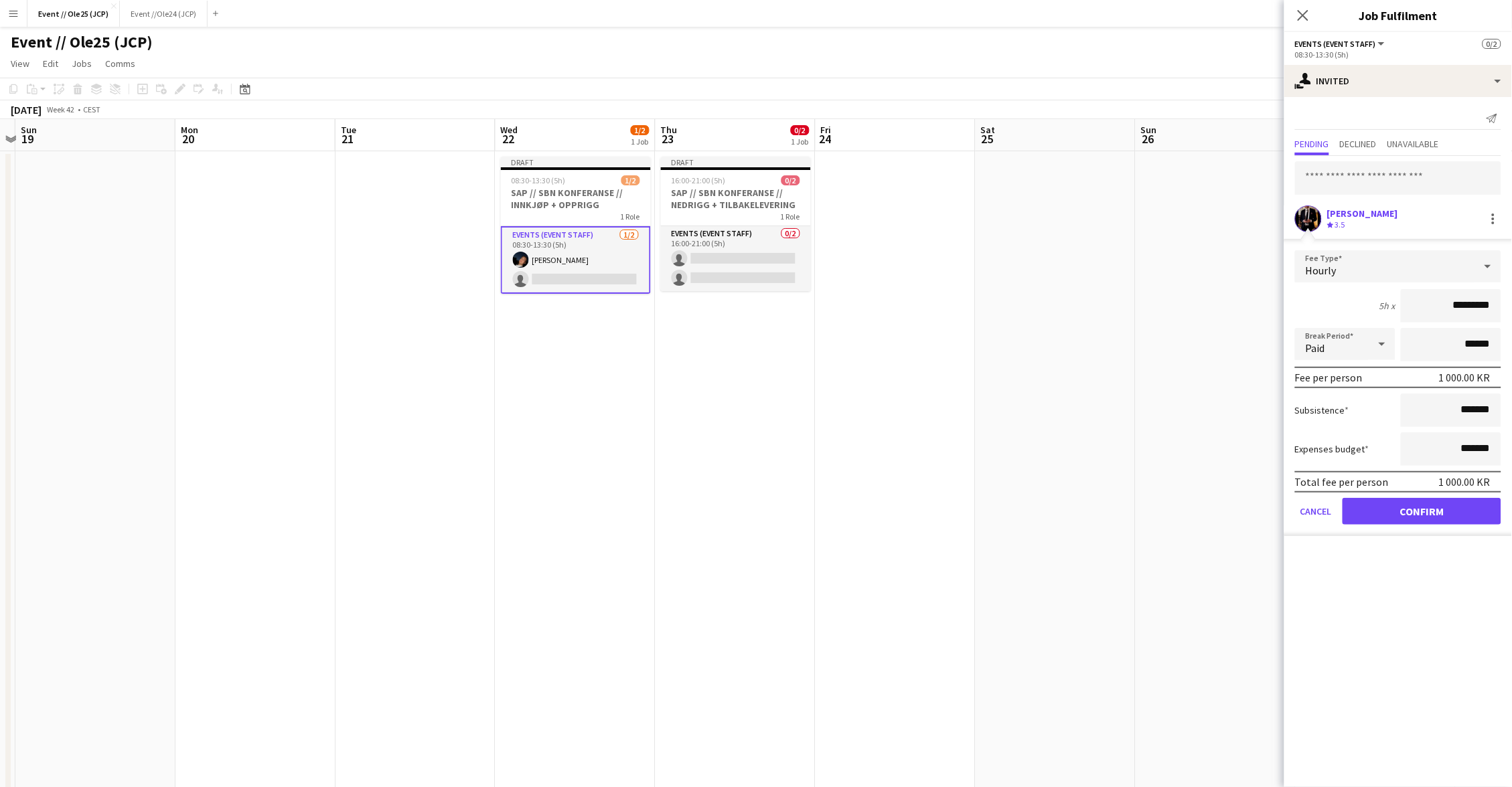
click at [1457, 510] on button "Confirm" at bounding box center [1422, 512] width 159 height 27
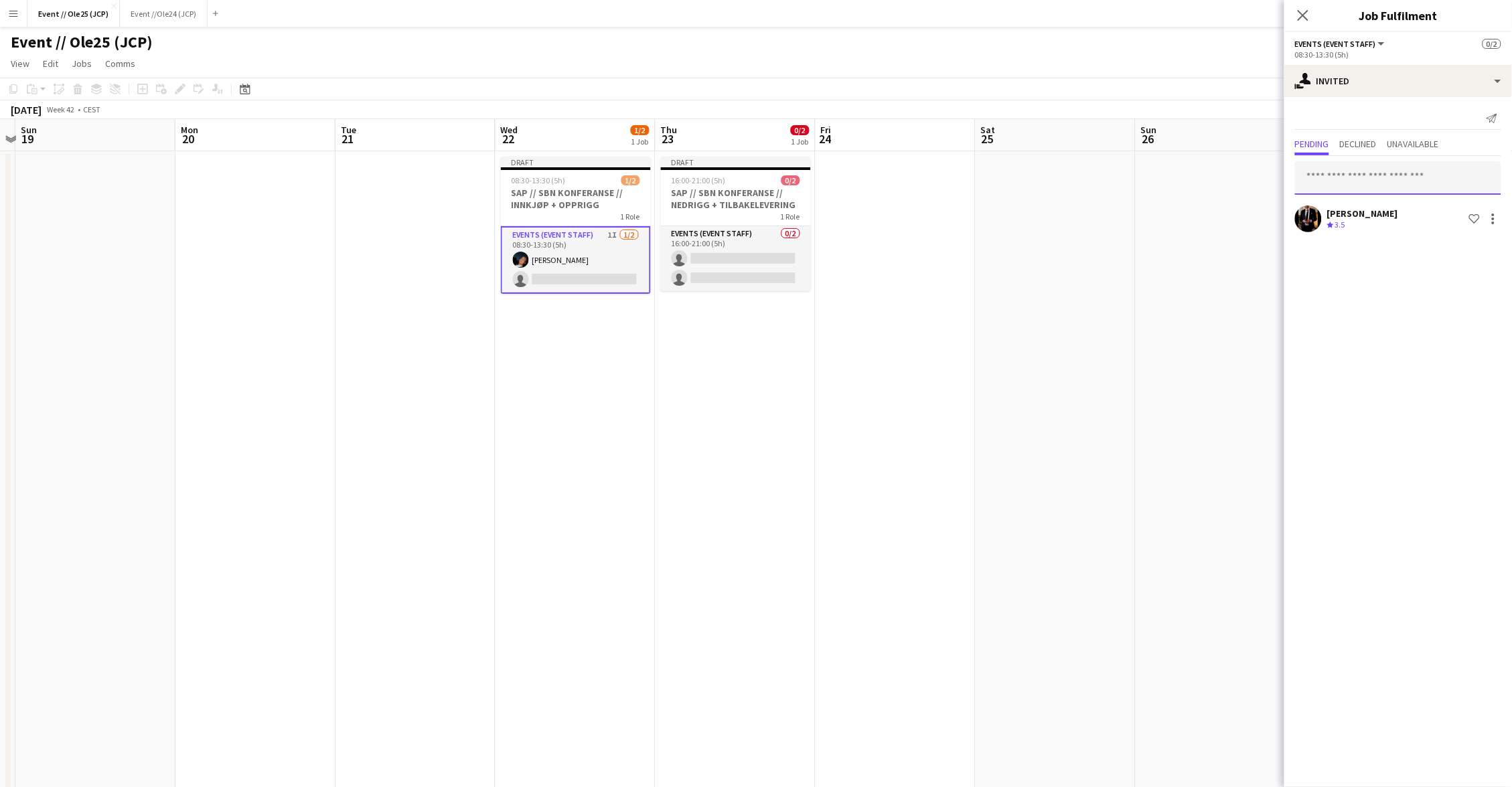
click at [1364, 174] on input "text" at bounding box center [1398, 178] width 206 height 33
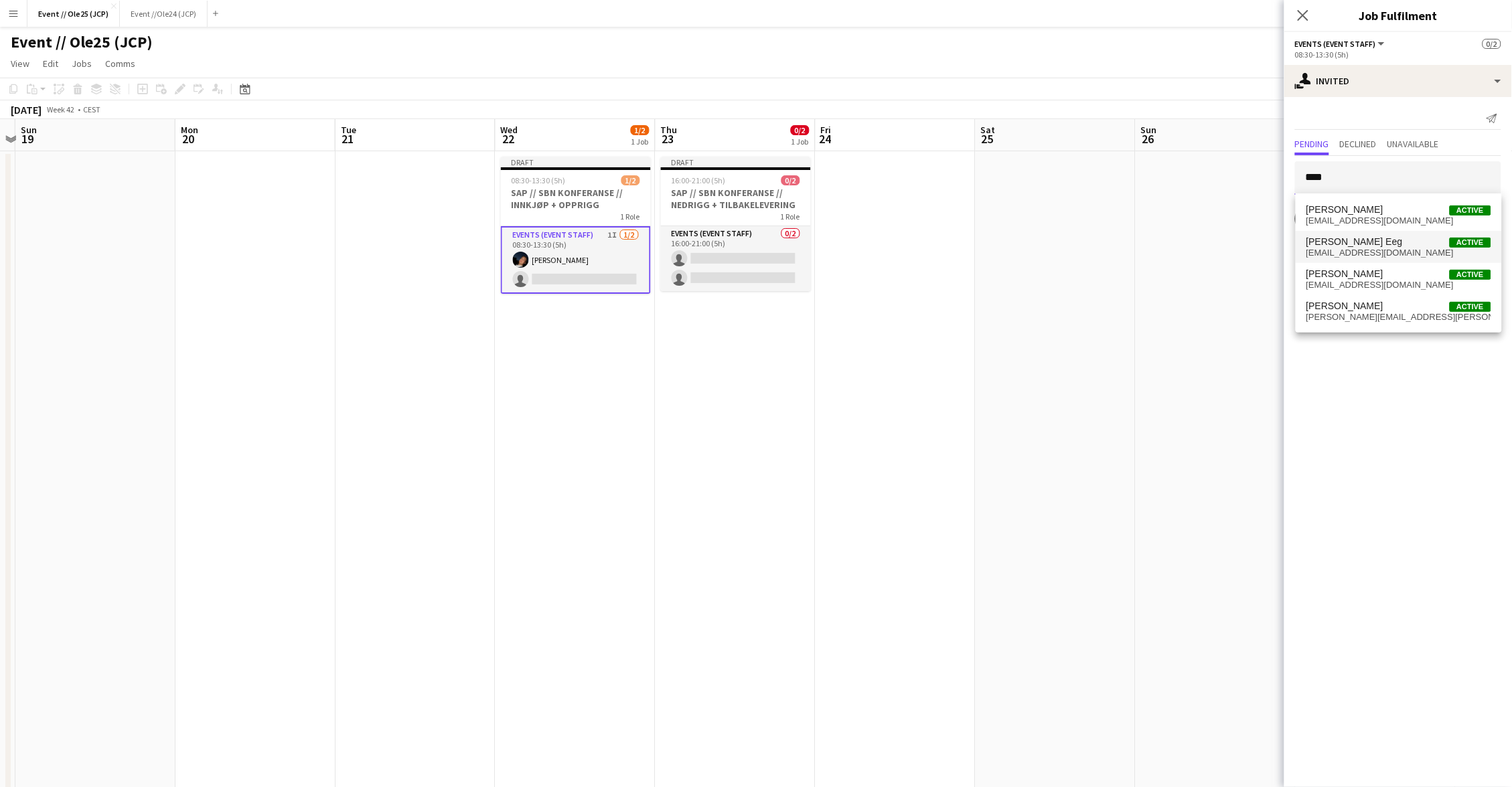
type input "****"
drag, startPoint x: 1395, startPoint y: 243, endPoint x: 1396, endPoint y: 261, distance: 18.0
click at [1395, 243] on span "[PERSON_NAME] Eeg Active" at bounding box center [1399, 242] width 185 height 11
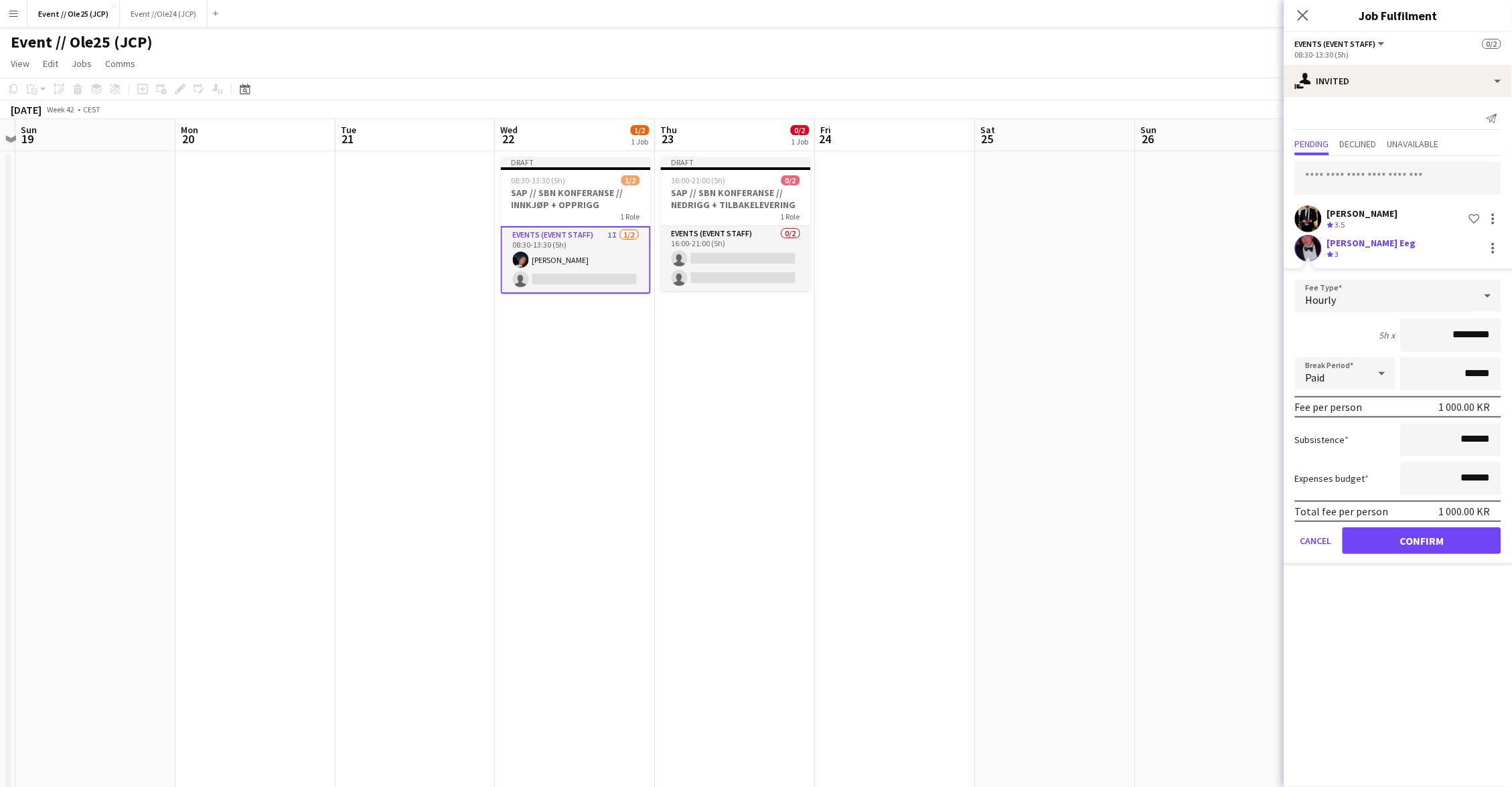
click at [1418, 534] on button "Confirm" at bounding box center [1422, 541] width 159 height 27
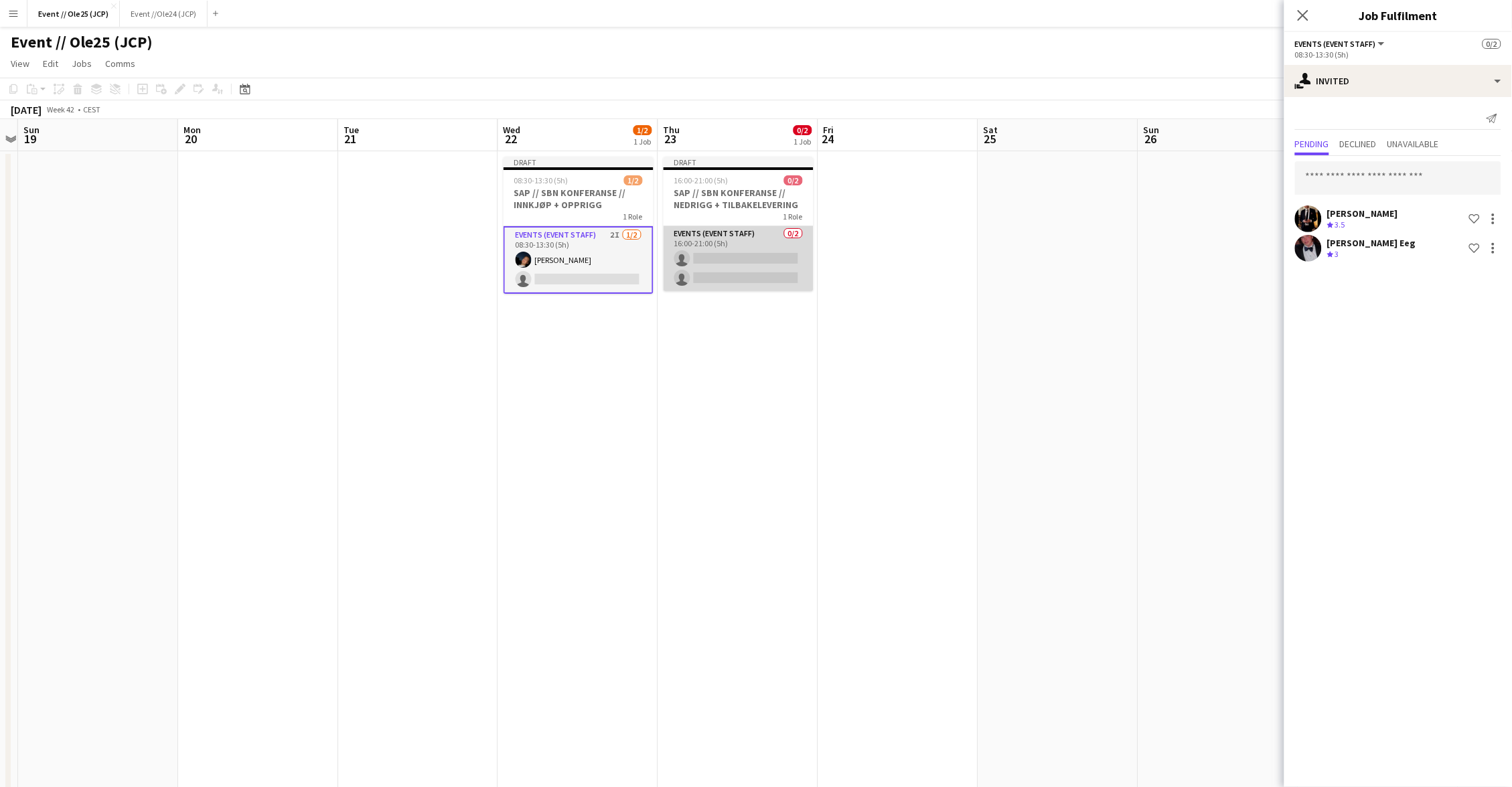
drag, startPoint x: 713, startPoint y: 259, endPoint x: 757, endPoint y: 255, distance: 44.2
click at [716, 259] on app-card-role "Events (Event Staff) 0/2 16:00-21:00 (5h) single-neutral-actions single-neutral…" at bounding box center [738, 259] width 150 height 65
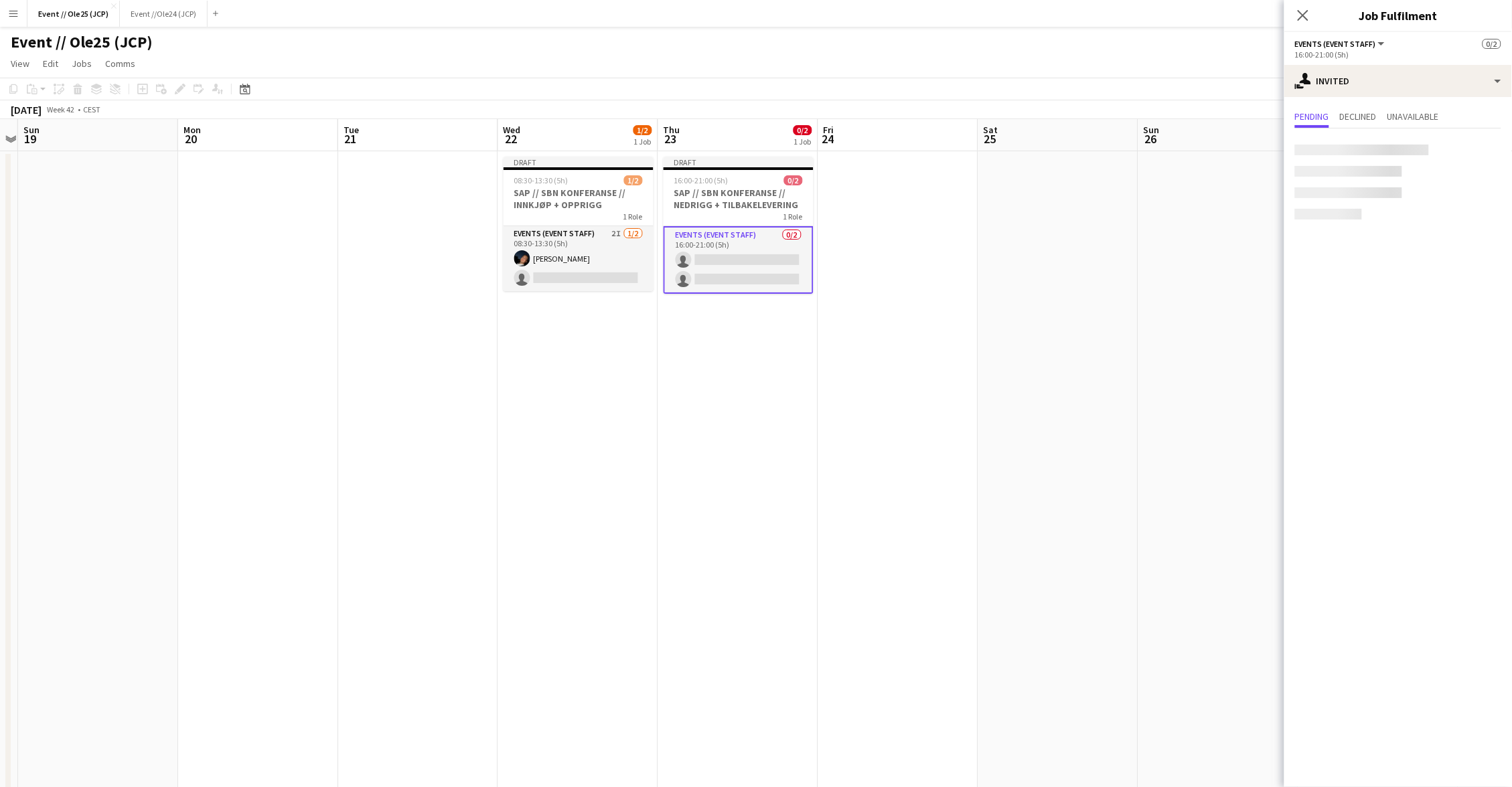
scroll to position [0, 461]
click at [1376, 163] on input "text" at bounding box center [1398, 151] width 206 height 33
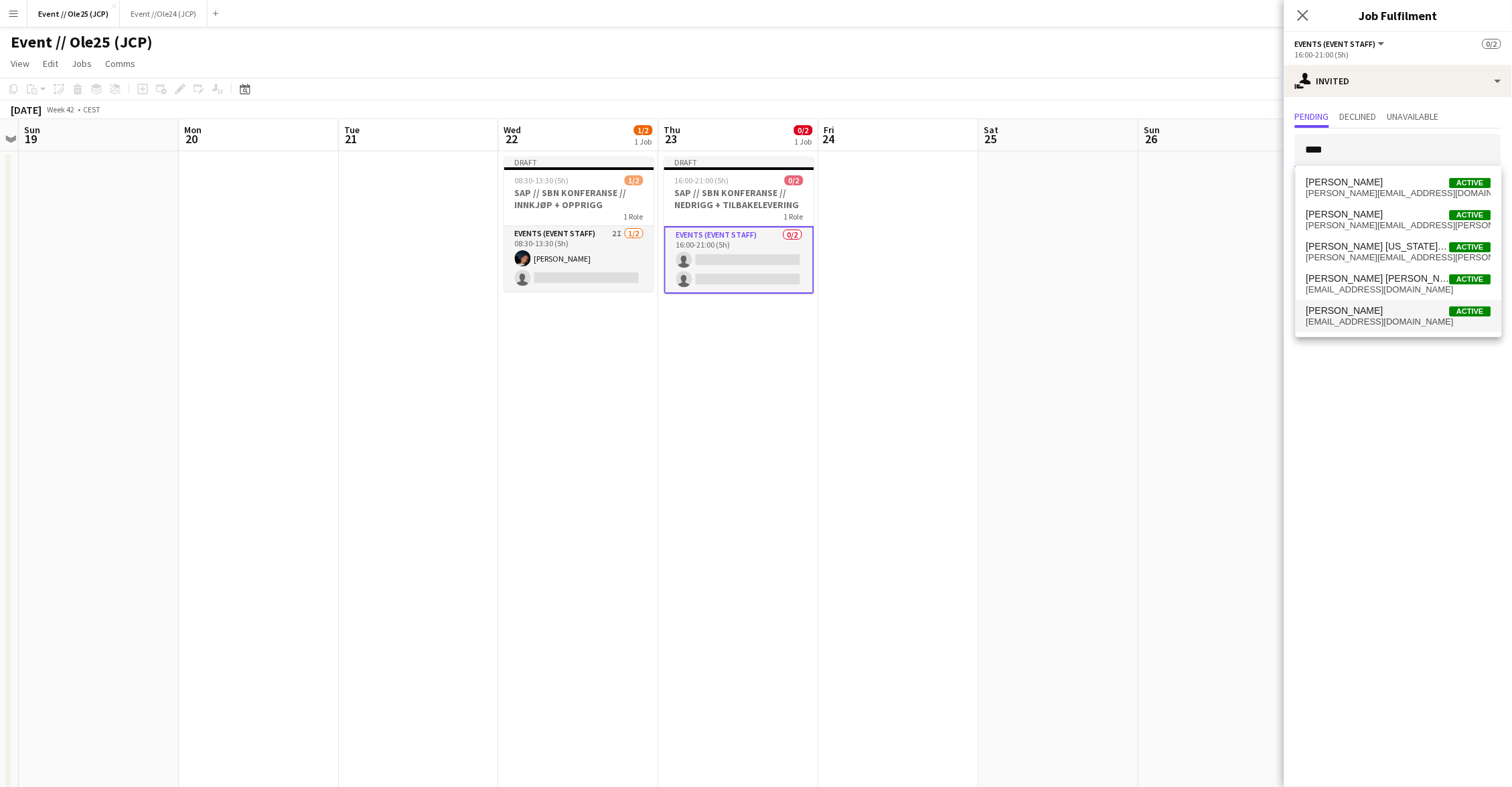
type input "****"
click at [1384, 311] on span "[PERSON_NAME] Active" at bounding box center [1399, 311] width 185 height 11
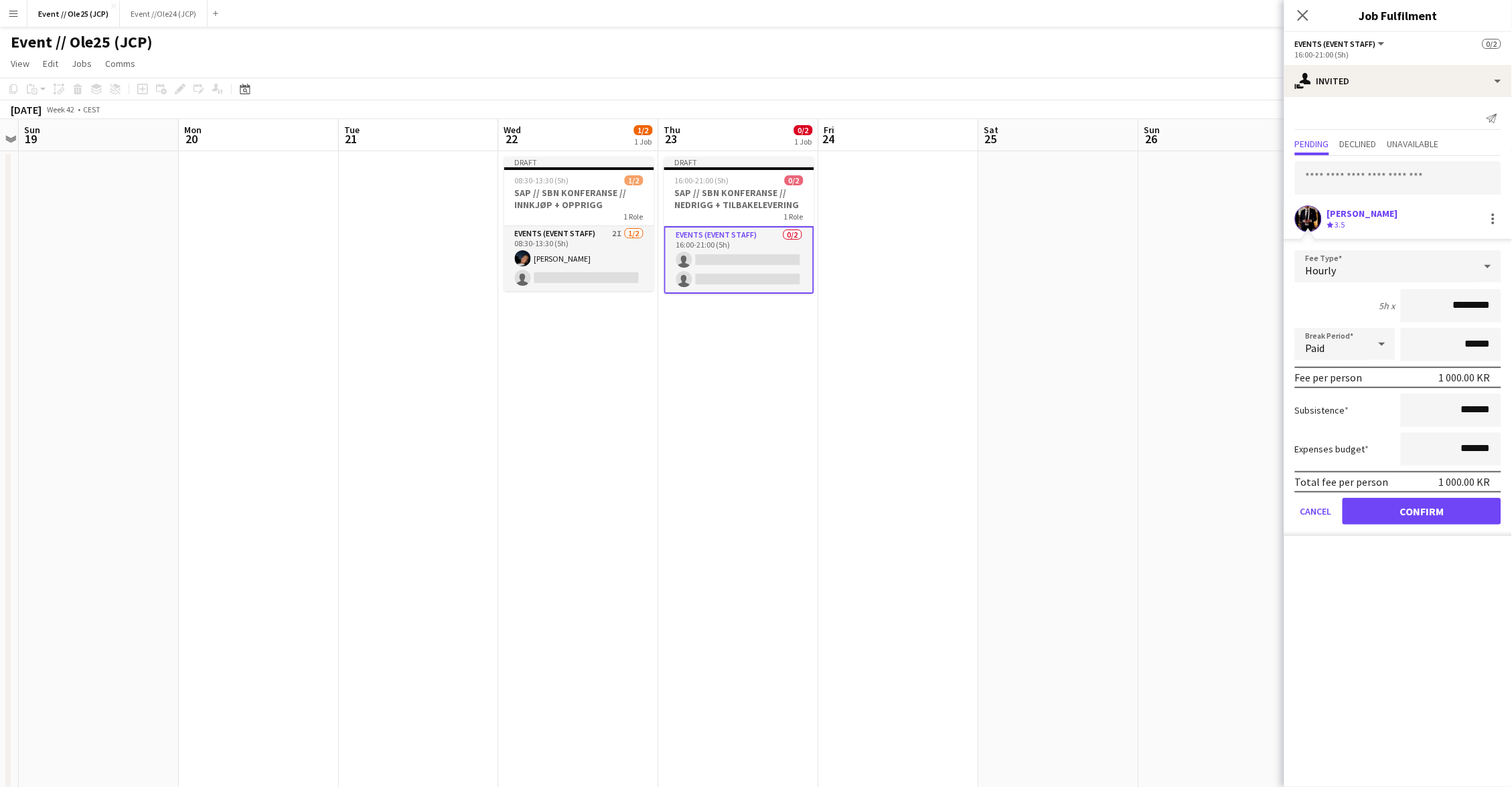
click at [1438, 511] on button "Confirm" at bounding box center [1422, 512] width 159 height 27
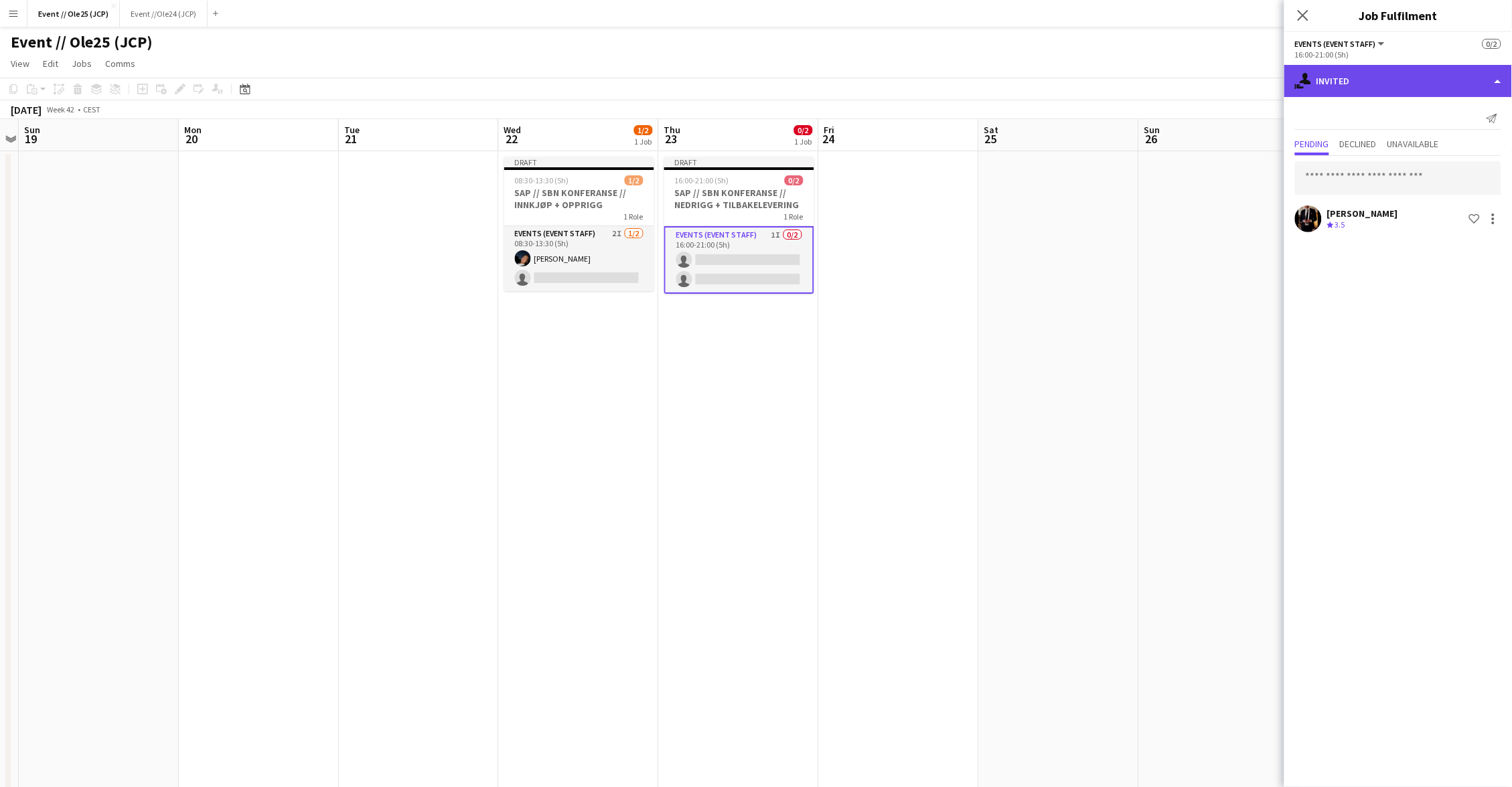
click at [1355, 83] on div "single-neutral-actions-share-1 Invited" at bounding box center [1398, 81] width 228 height 33
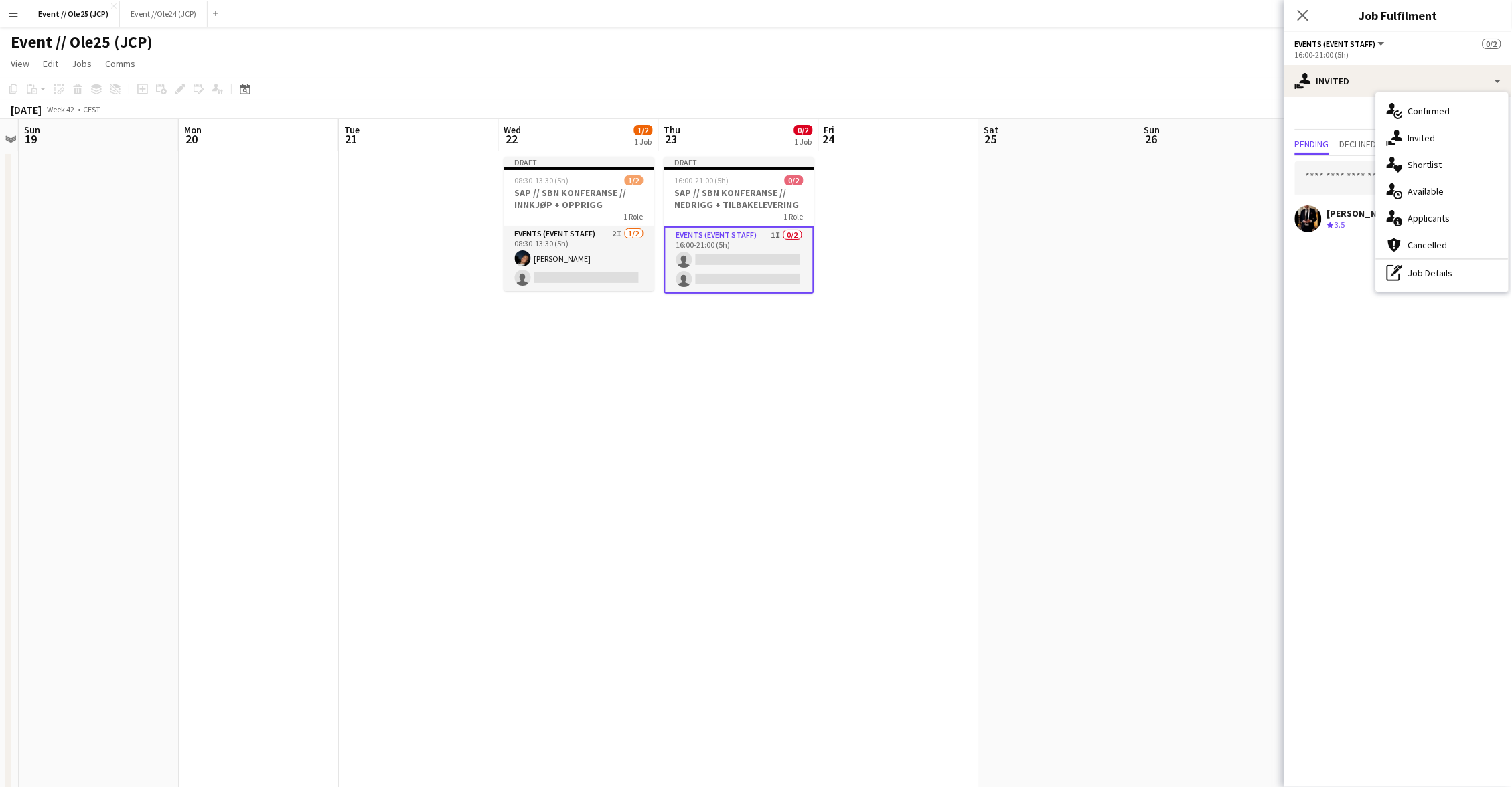
drag, startPoint x: 1415, startPoint y: 118, endPoint x: 1402, endPoint y: 132, distance: 19.1
click at [1415, 118] on div "single-neutral-actions-check-2 Confirmed" at bounding box center [1441, 111] width 132 height 27
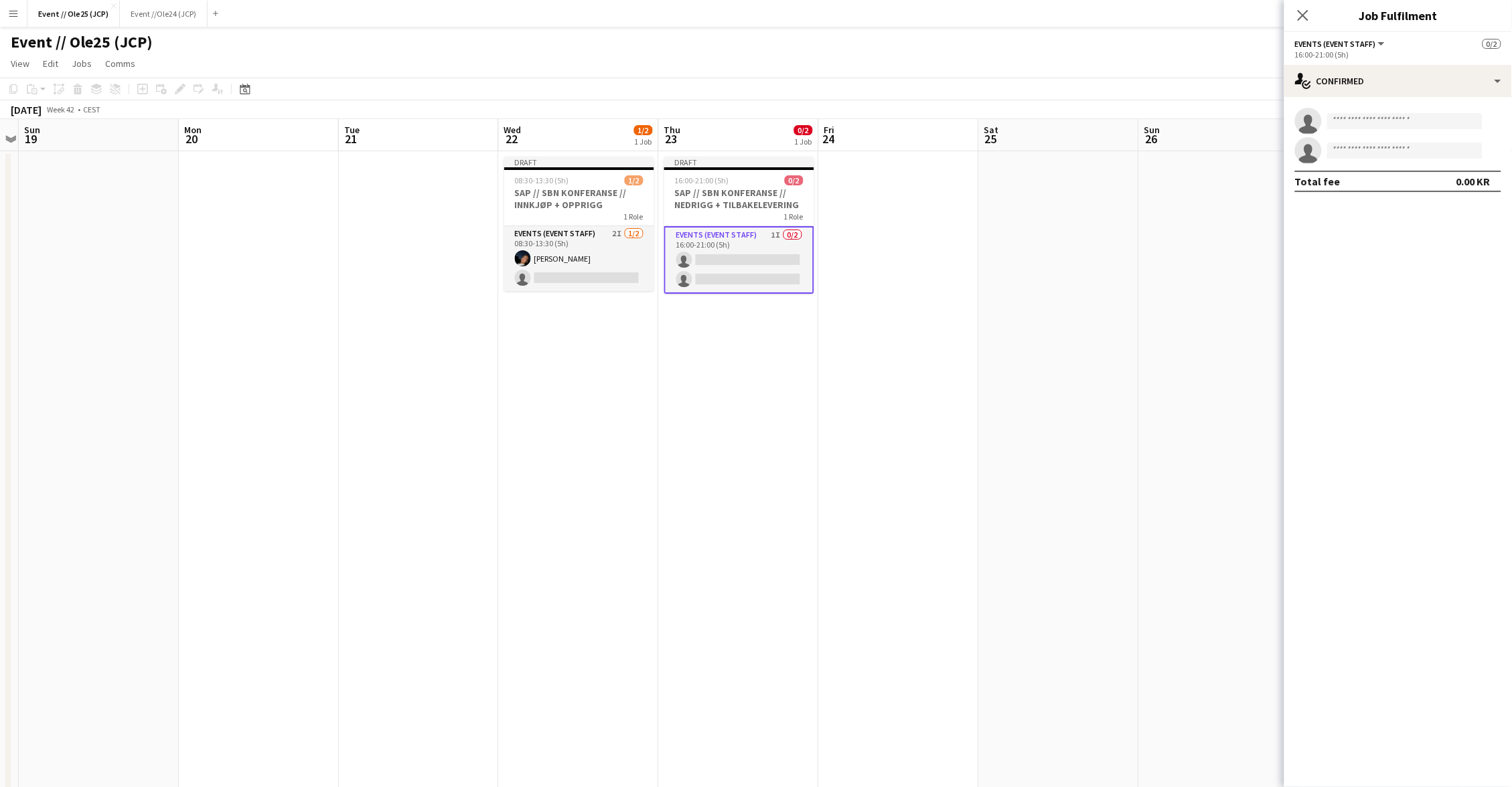
click at [1353, 131] on app-invite-slot "single-neutral-actions" at bounding box center [1398, 121] width 228 height 27
click at [1353, 126] on input at bounding box center [1405, 121] width 155 height 16
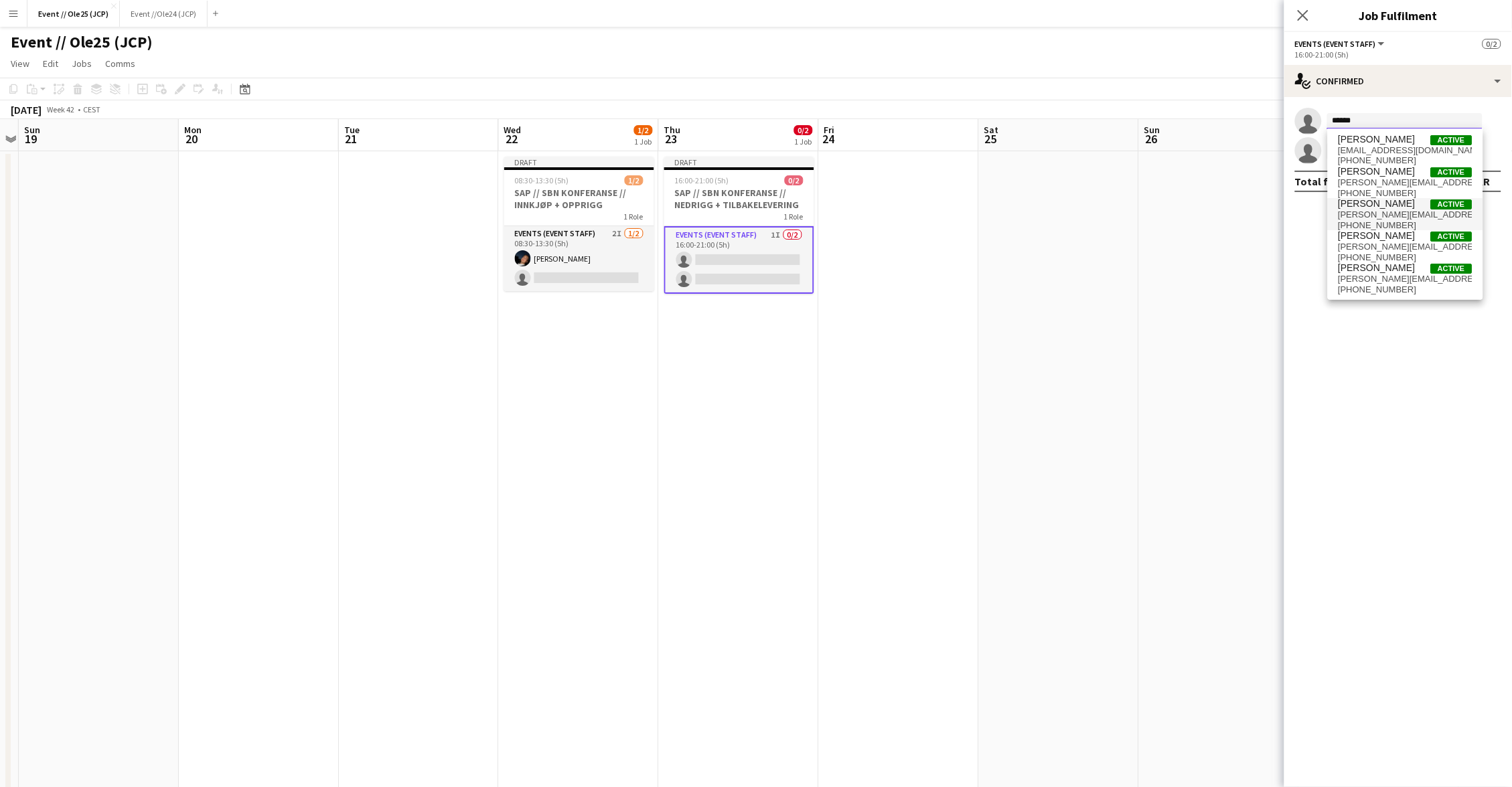
type input "******"
click at [1395, 226] on span "[PHONE_NUMBER]" at bounding box center [1405, 226] width 134 height 11
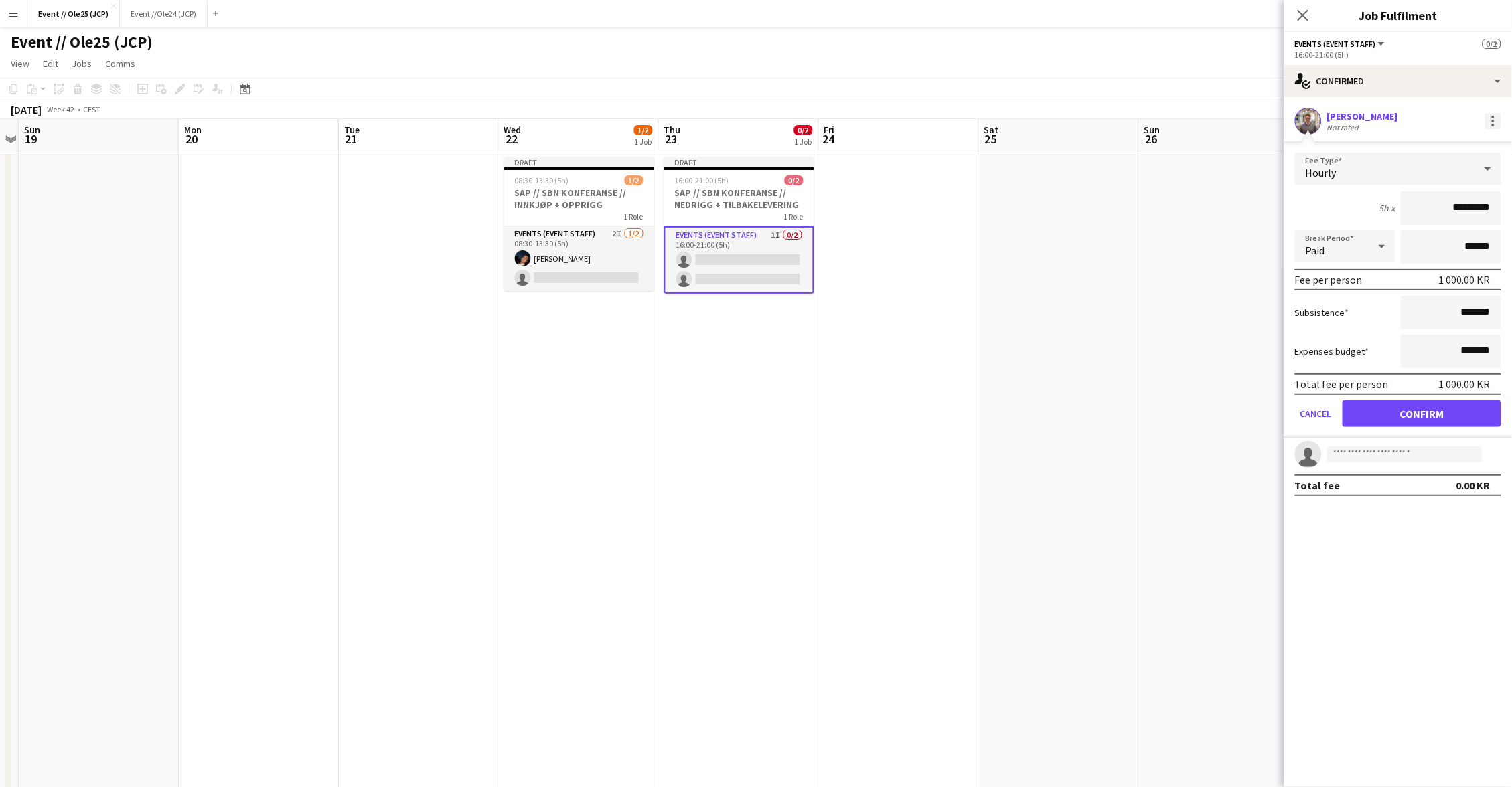
click at [1498, 121] on div at bounding box center [1493, 121] width 16 height 16
drag, startPoint x: 1418, startPoint y: 233, endPoint x: 1407, endPoint y: 215, distance: 21.1
click at [1415, 229] on button "Remove" at bounding box center [1449, 241] width 105 height 33
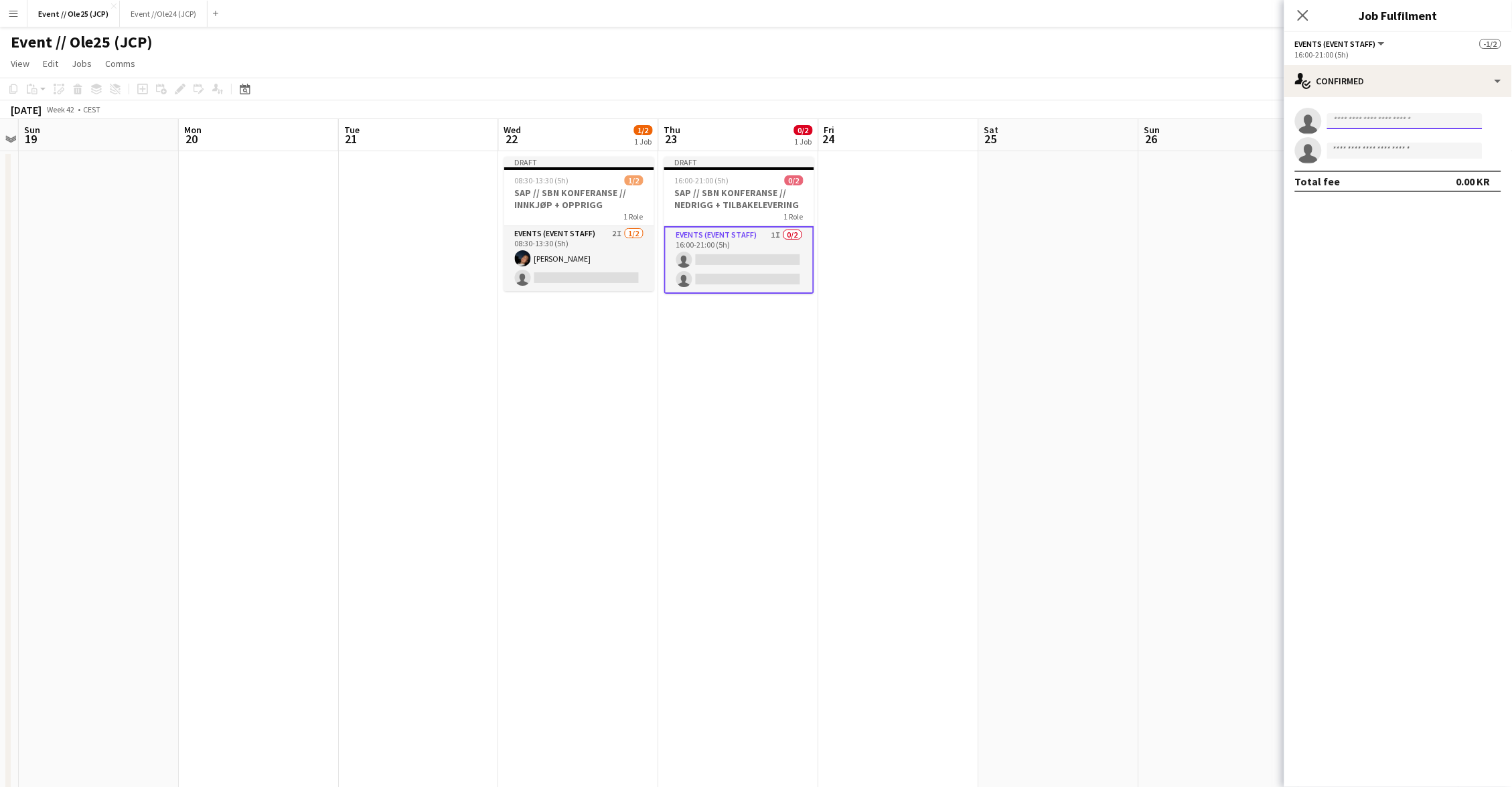
click at [1367, 125] on input at bounding box center [1405, 121] width 155 height 16
type input "******"
click at [1358, 149] on span "[PERSON_NAME][EMAIL_ADDRESS][DOMAIN_NAME]" at bounding box center [1405, 151] width 134 height 11
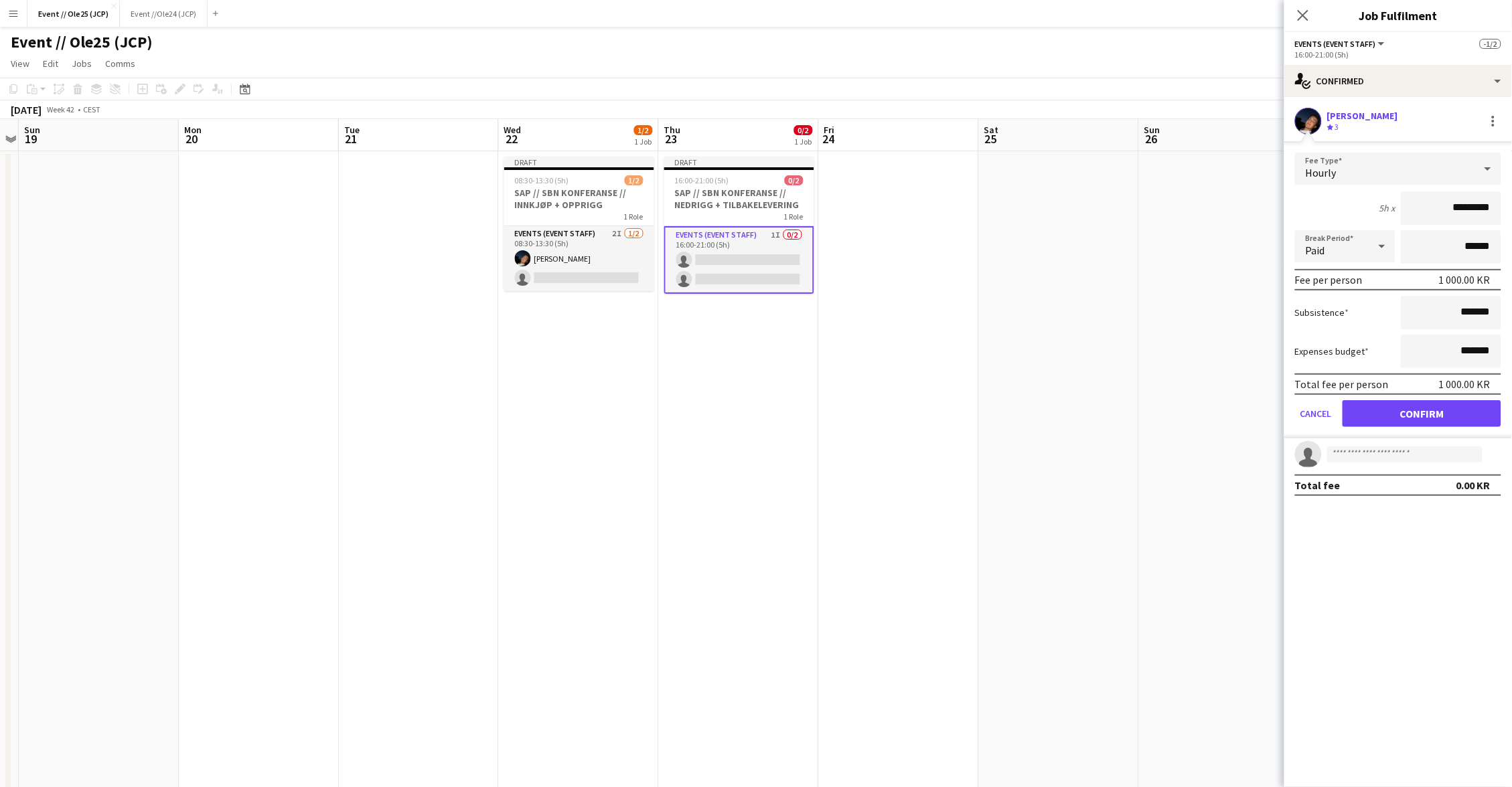
click at [1424, 401] on button "Confirm" at bounding box center [1422, 414] width 159 height 27
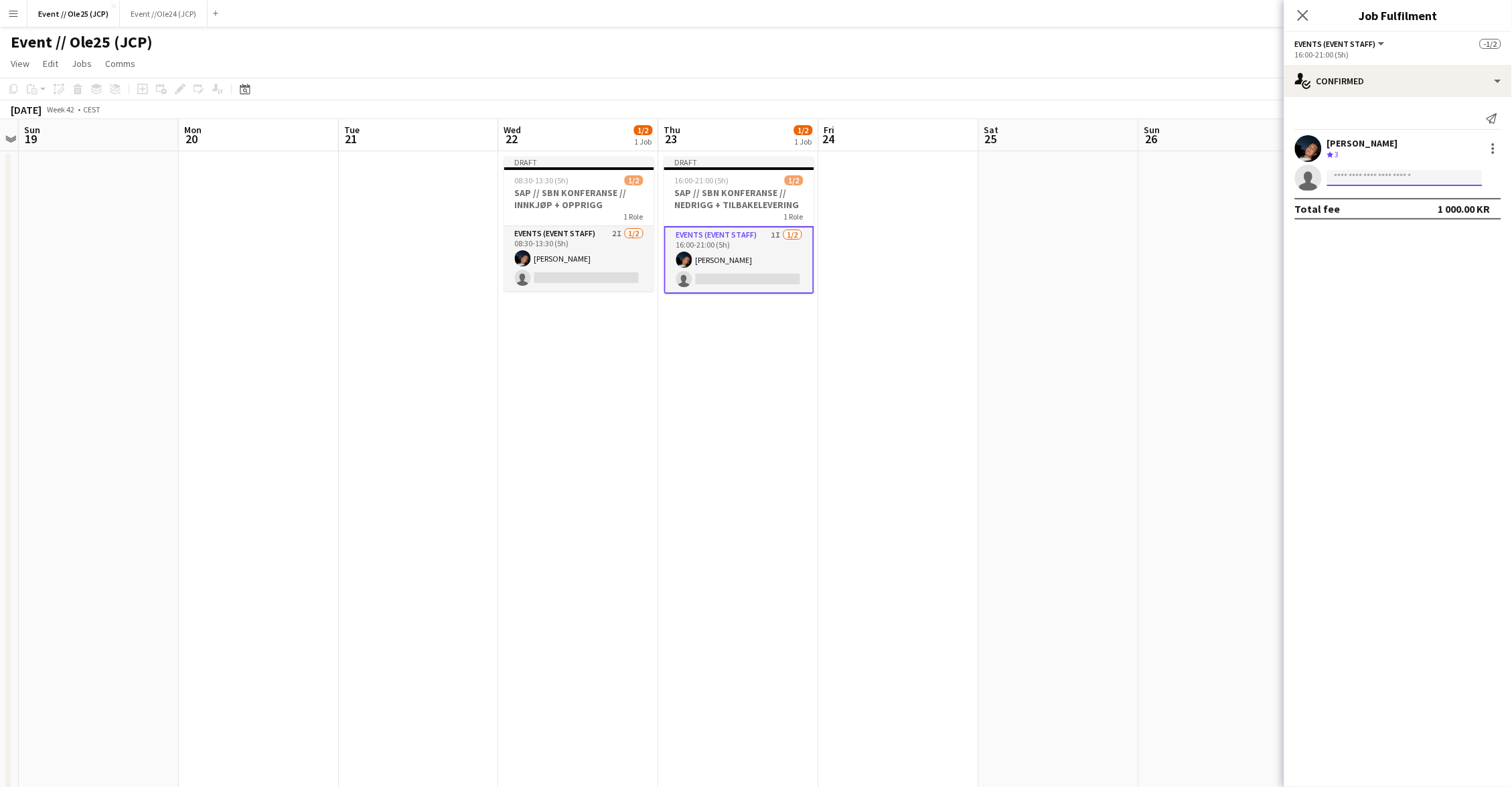
click at [1376, 184] on input at bounding box center [1405, 178] width 155 height 16
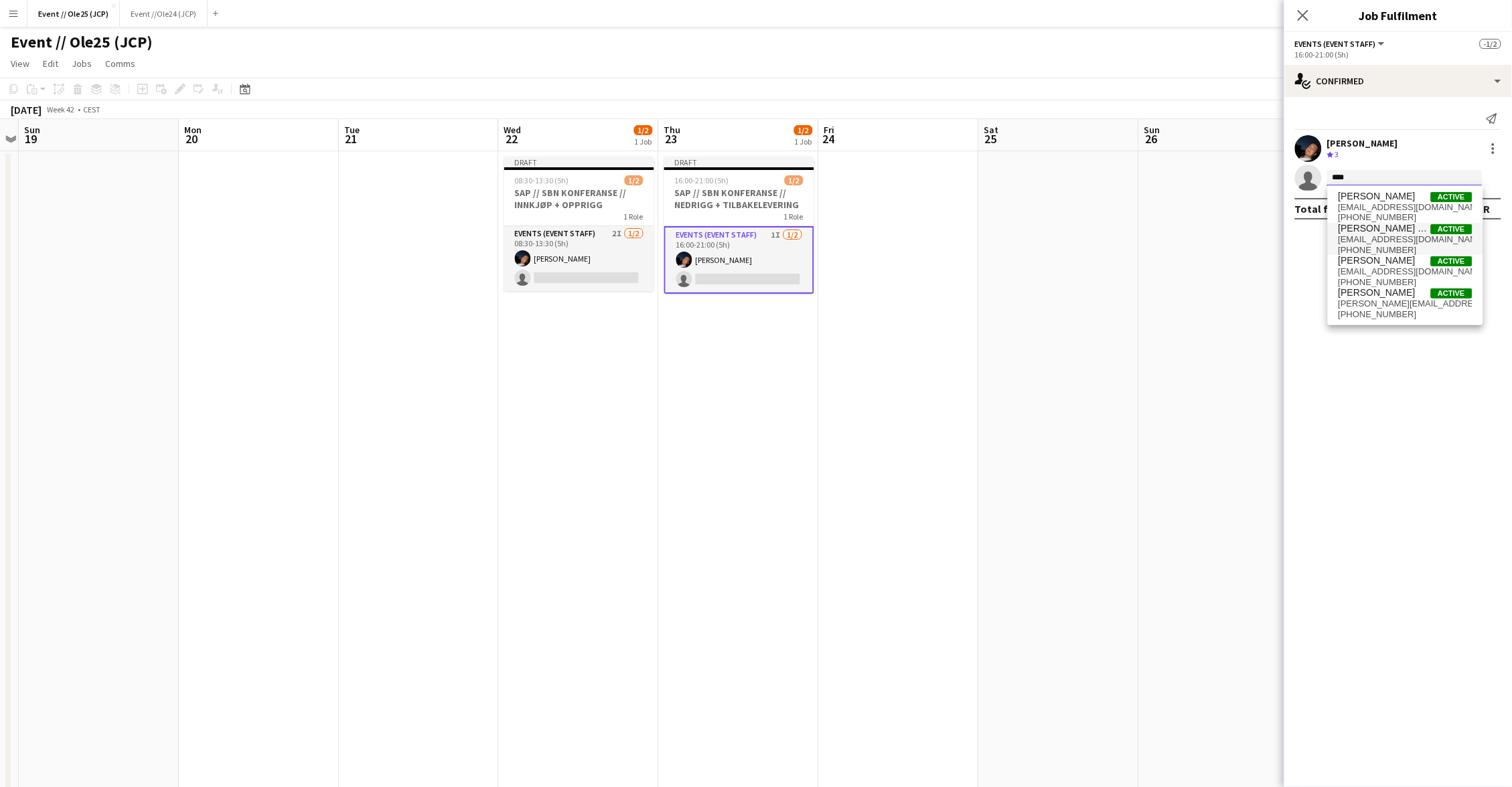
type input "****"
click at [1387, 234] on span "[EMAIL_ADDRESS][DOMAIN_NAME]" at bounding box center [1405, 240] width 134 height 11
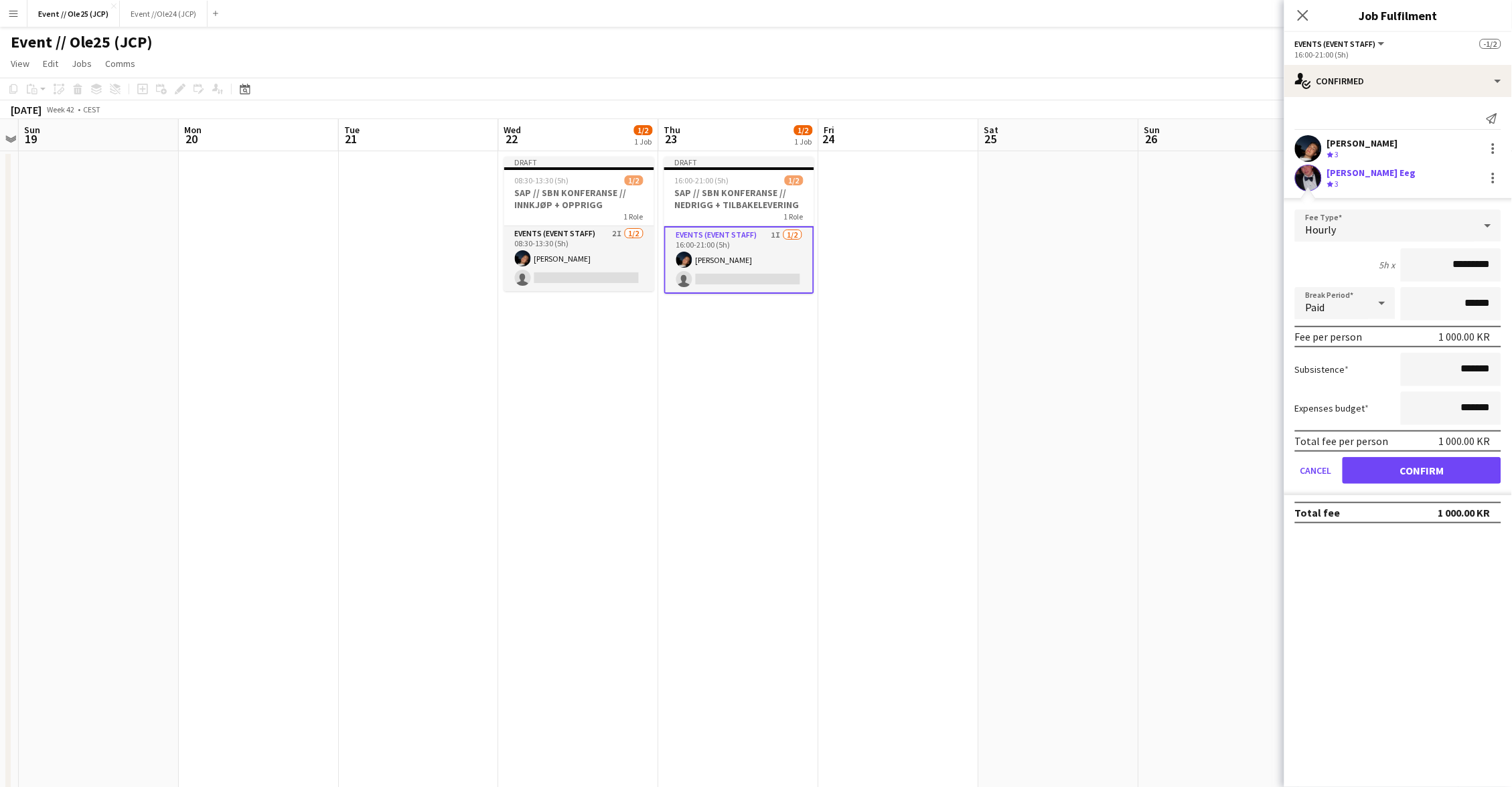
click at [1400, 460] on button "Confirm" at bounding box center [1422, 470] width 159 height 27
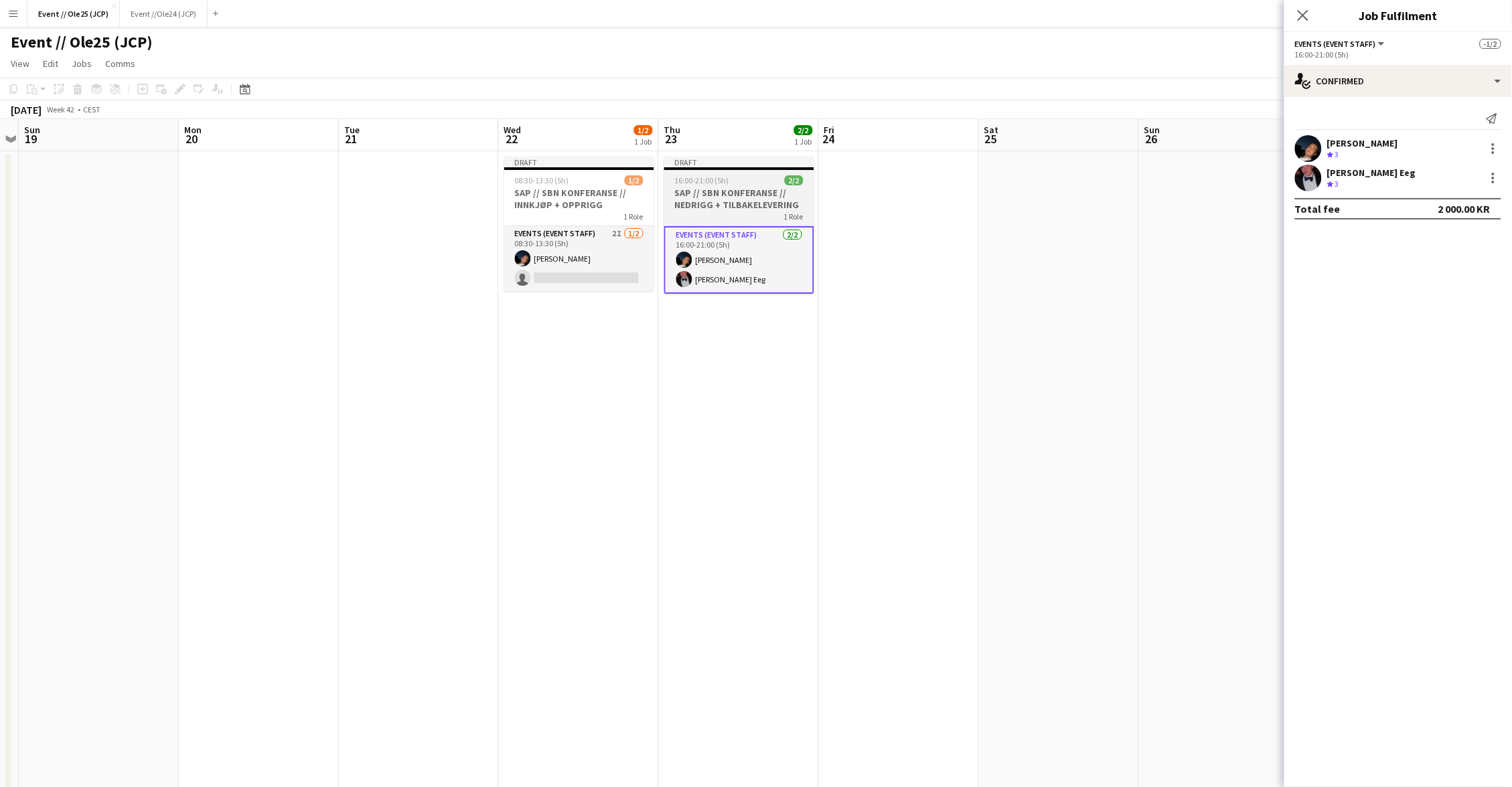
drag, startPoint x: 612, startPoint y: 248, endPoint x: 762, endPoint y: 247, distance: 150.0
click at [616, 248] on app-card-role "Events (Event Staff) 2I [DATE] 08:30-13:30 (5h) [PERSON_NAME] single-neutral-ac…" at bounding box center [579, 259] width 150 height 65
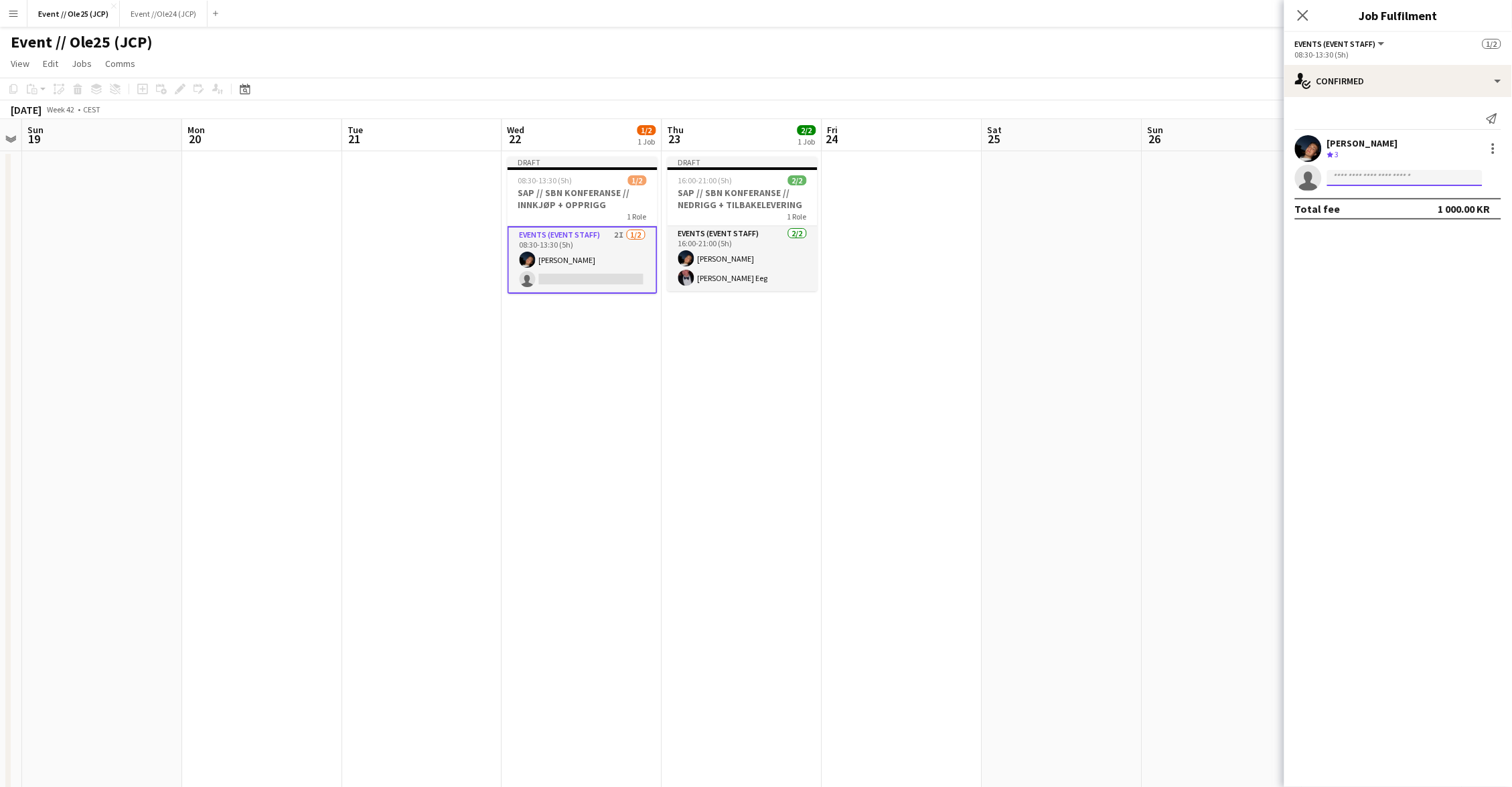
click at [1354, 172] on input at bounding box center [1405, 178] width 155 height 16
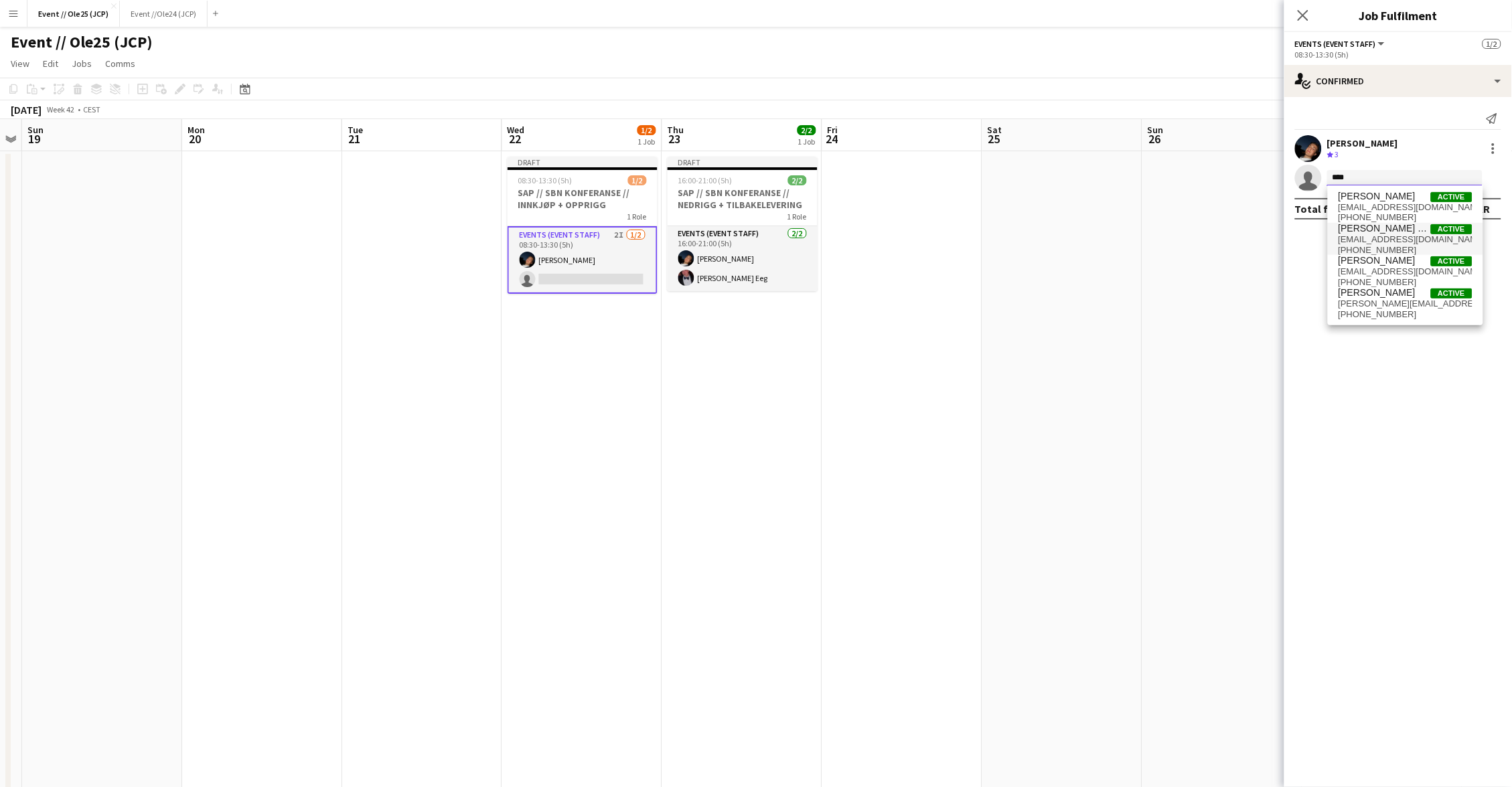
type input "****"
drag, startPoint x: 1388, startPoint y: 234, endPoint x: 1387, endPoint y: 243, distance: 9.1
click at [1388, 234] on span "[EMAIL_ADDRESS][DOMAIN_NAME]" at bounding box center [1405, 240] width 134 height 11
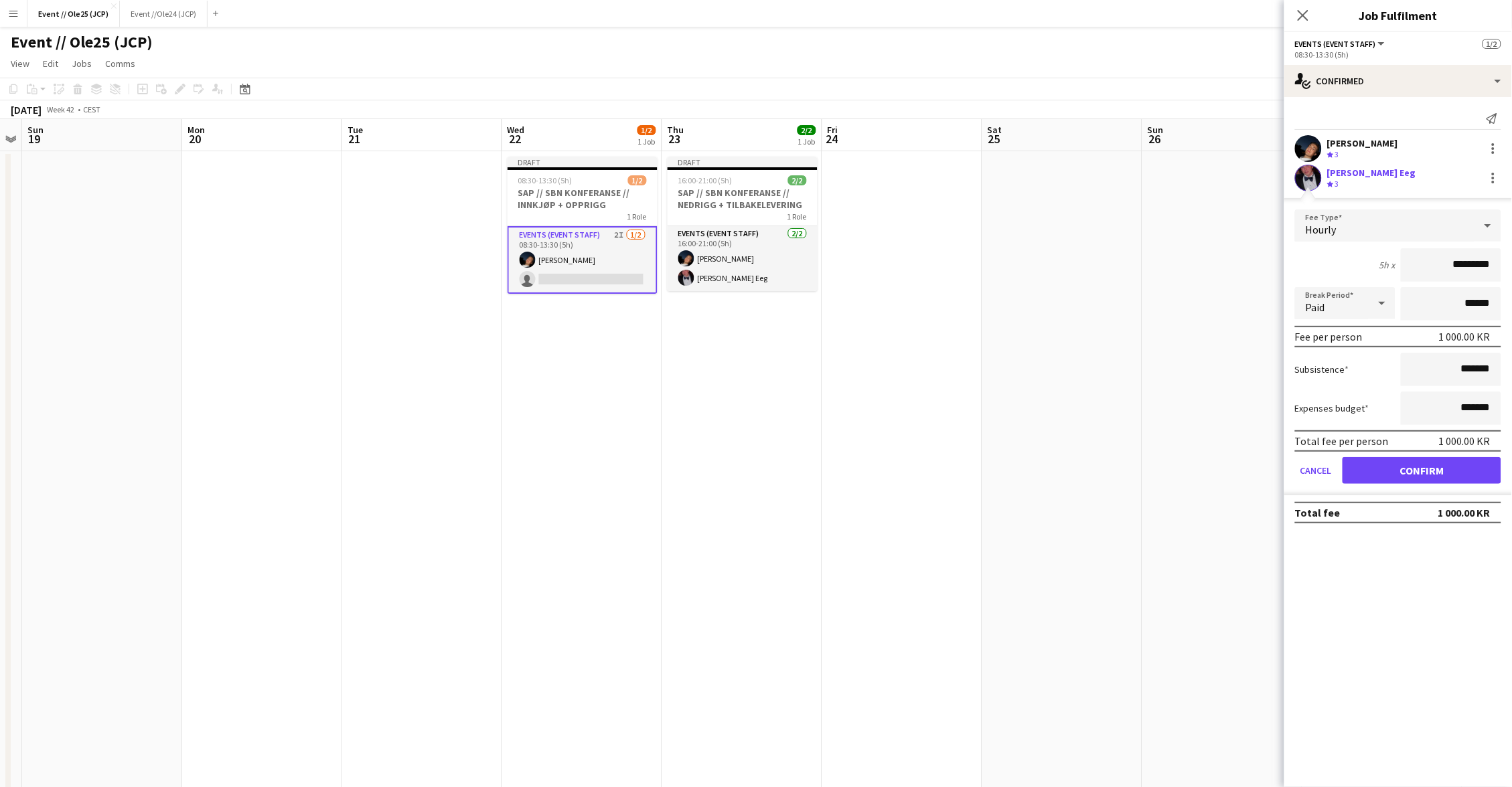
drag, startPoint x: 1429, startPoint y: 465, endPoint x: 1418, endPoint y: 465, distance: 11.0
click at [1418, 465] on button "Confirm" at bounding box center [1422, 470] width 159 height 27
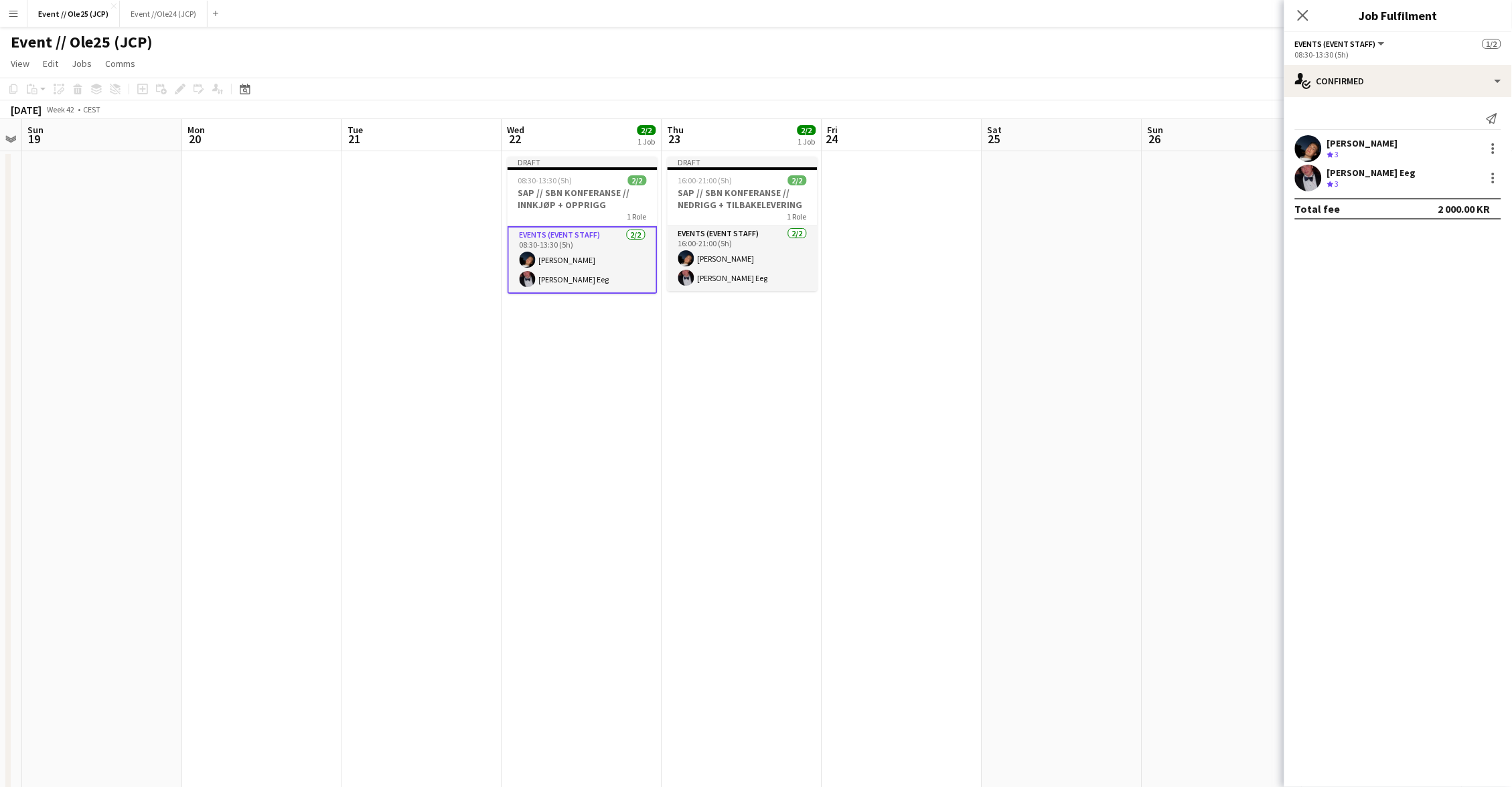
click at [1212, 416] on app-date-cell at bounding box center [1222, 526] width 160 height 750
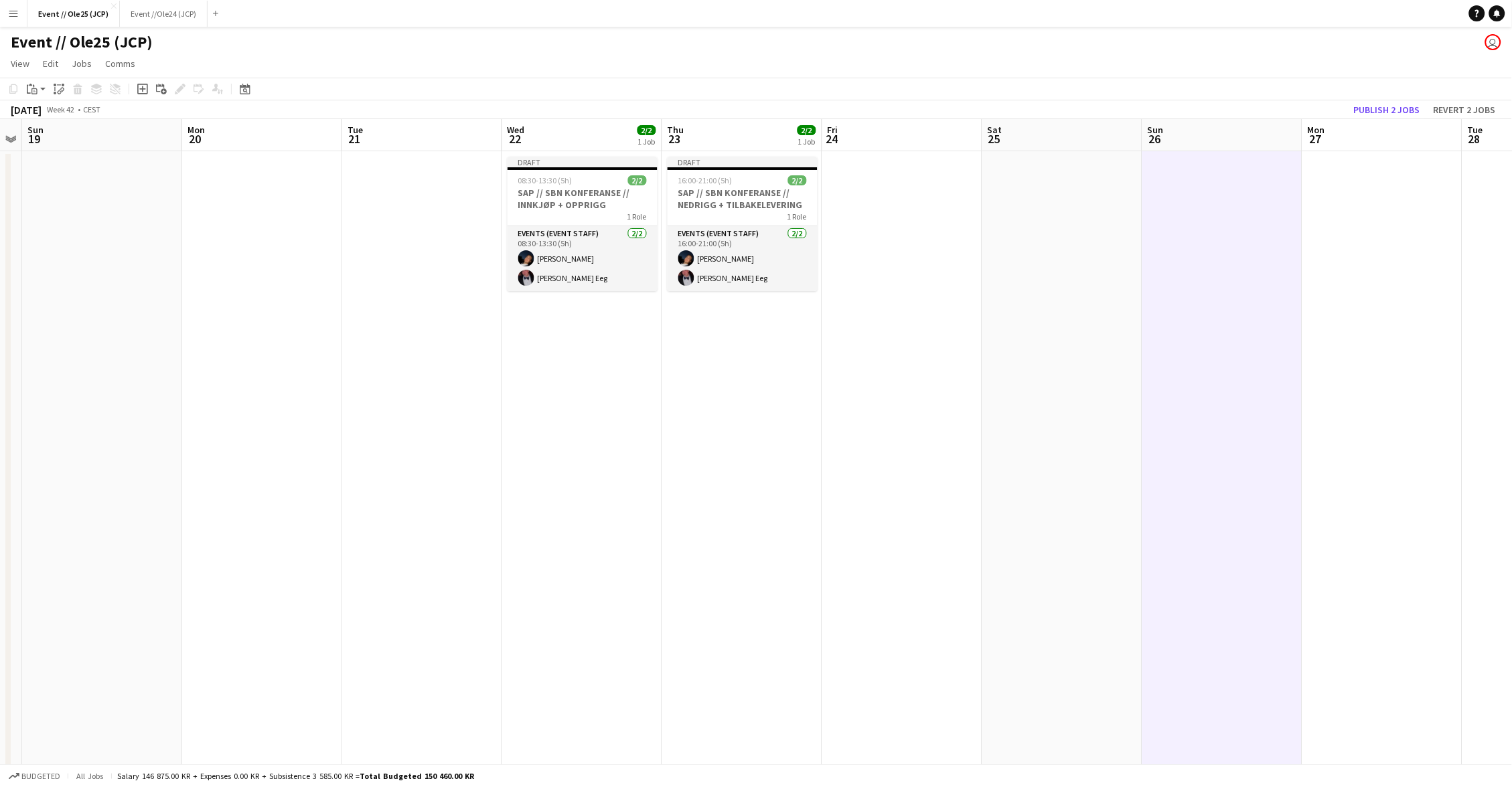
scroll to position [0, 457]
click at [1383, 106] on button "Publish 2 jobs" at bounding box center [1387, 109] width 77 height 17
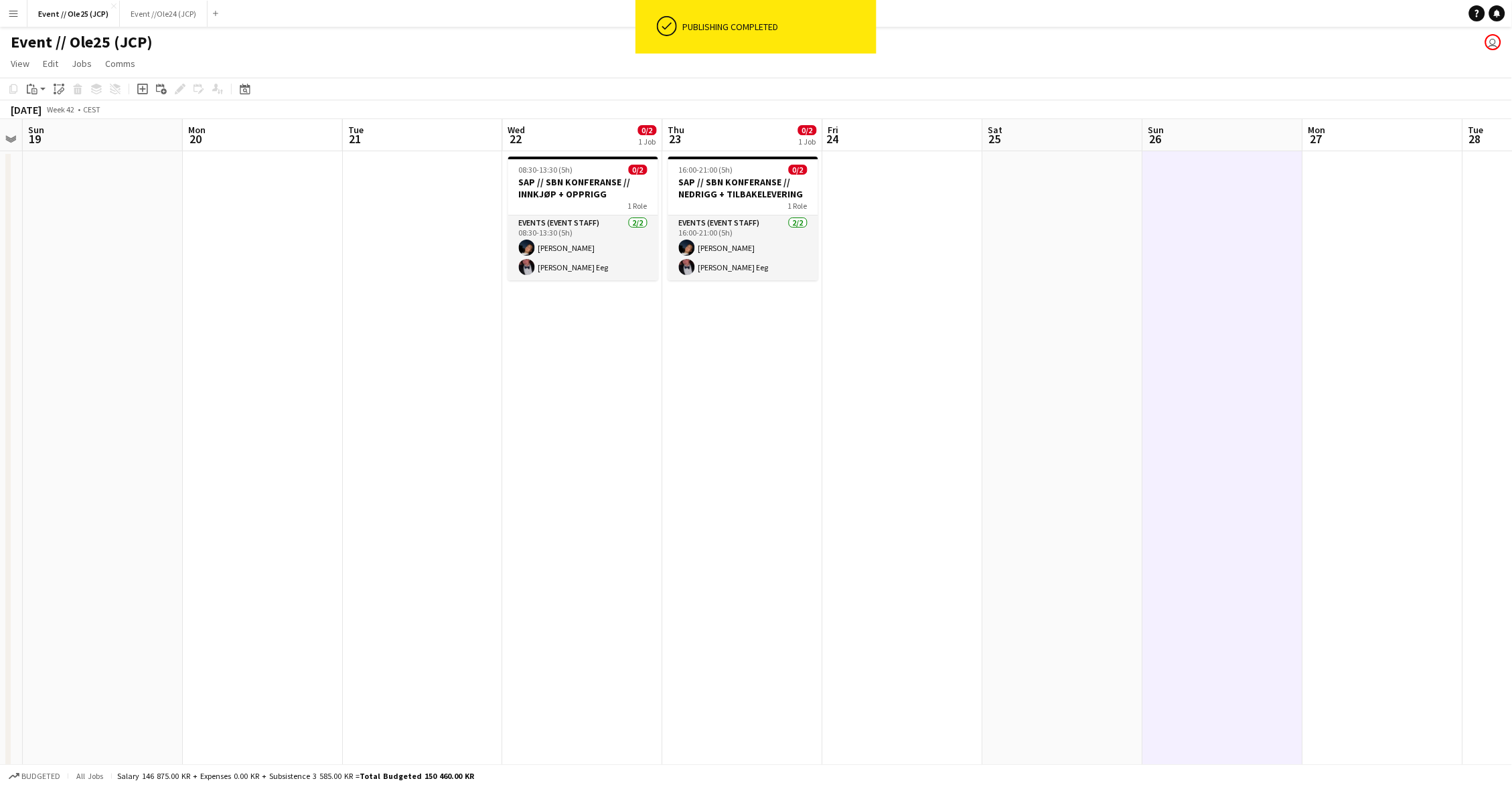
scroll to position [0, 0]
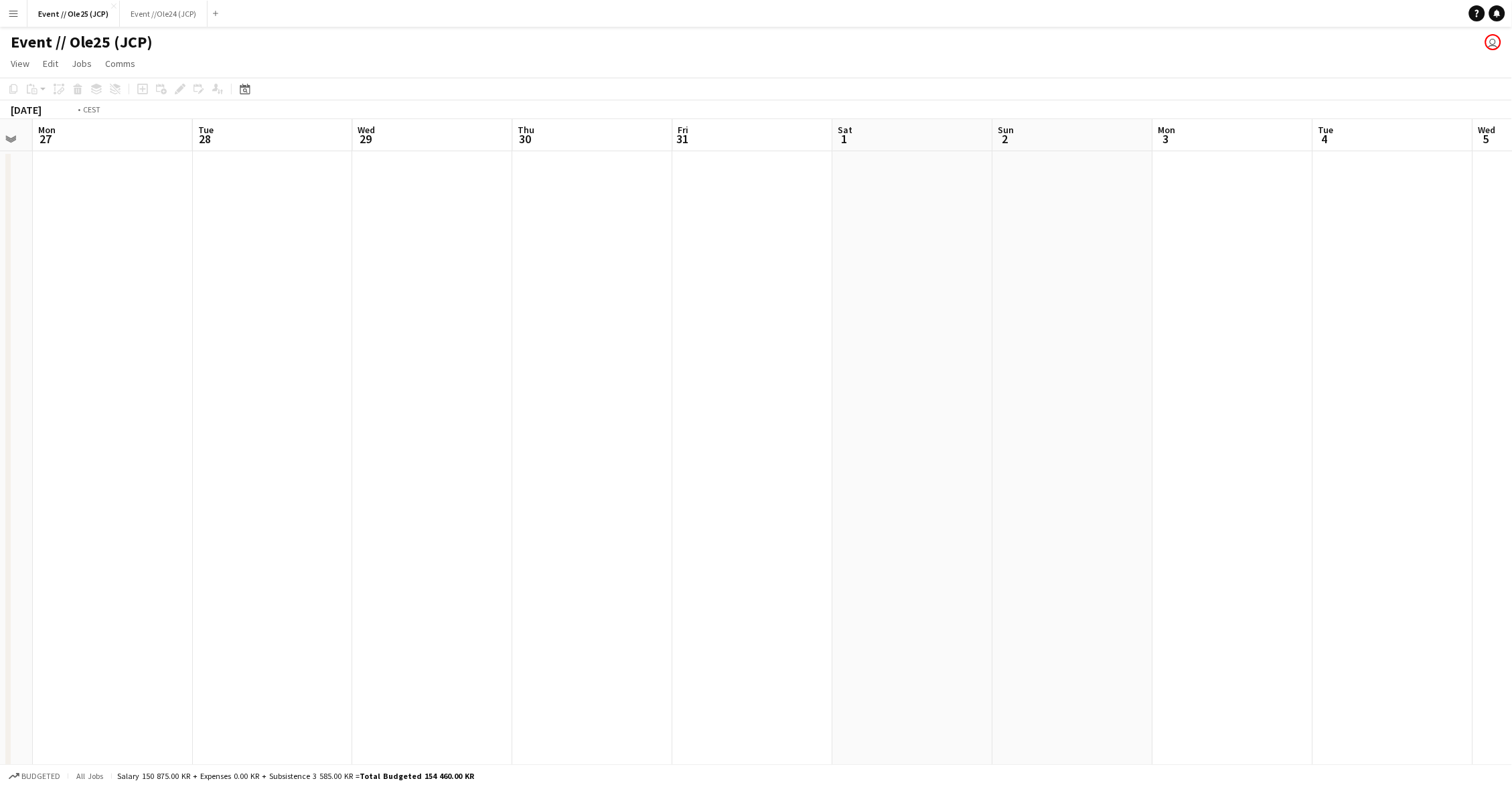
scroll to position [0, 493]
drag, startPoint x: 163, startPoint y: 23, endPoint x: 170, endPoint y: 25, distance: 7.3
click at [163, 23] on button "Event //Ole24 (JCP) Close" at bounding box center [163, 13] width 88 height 26
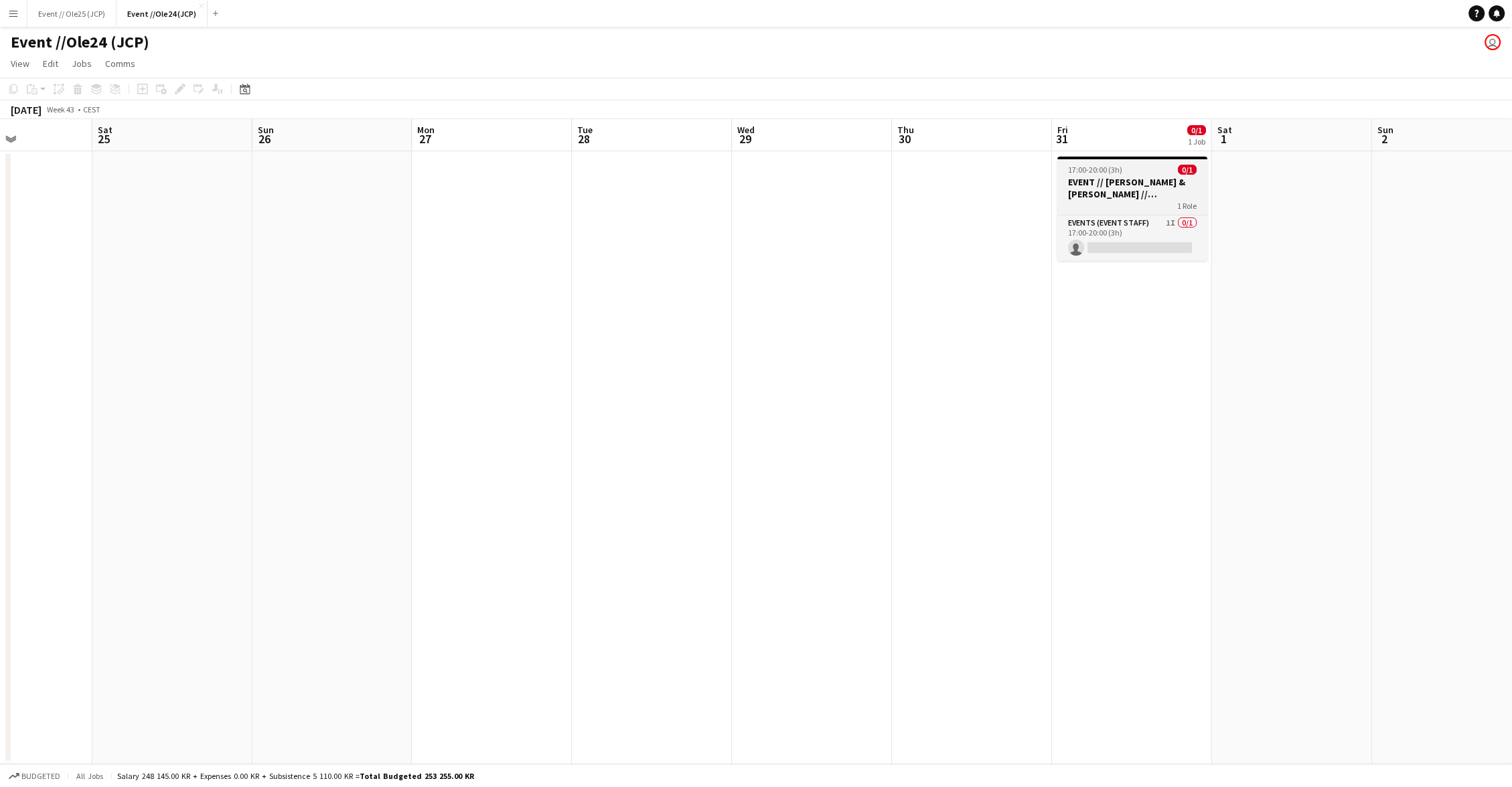
click at [1160, 185] on h3 "EVENT // [PERSON_NAME] & [PERSON_NAME] // [PERSON_NAME]" at bounding box center [1132, 188] width 150 height 24
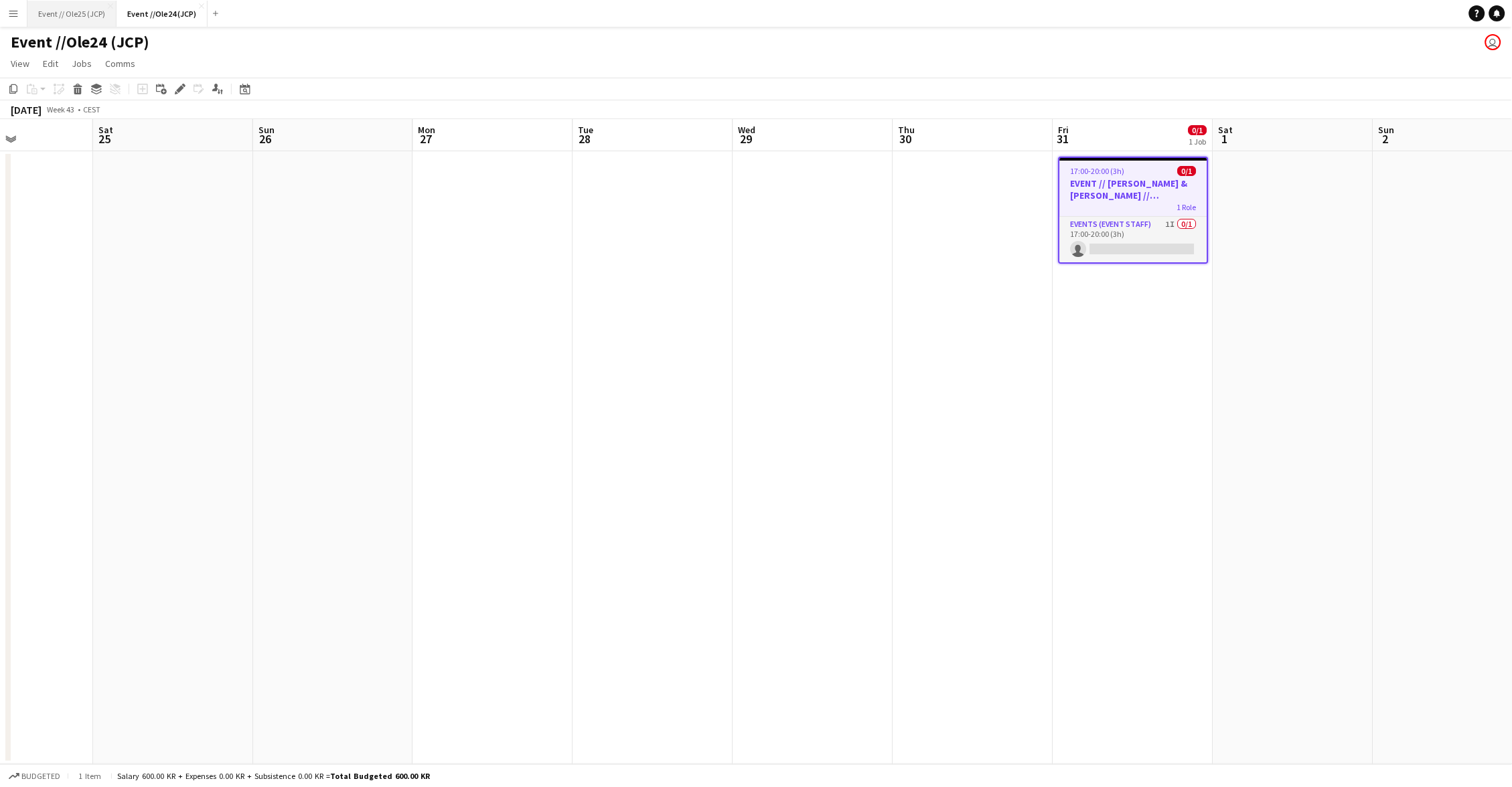
click at [71, 17] on button "Event // Ole25 (JCP) Close" at bounding box center [72, 13] width 89 height 26
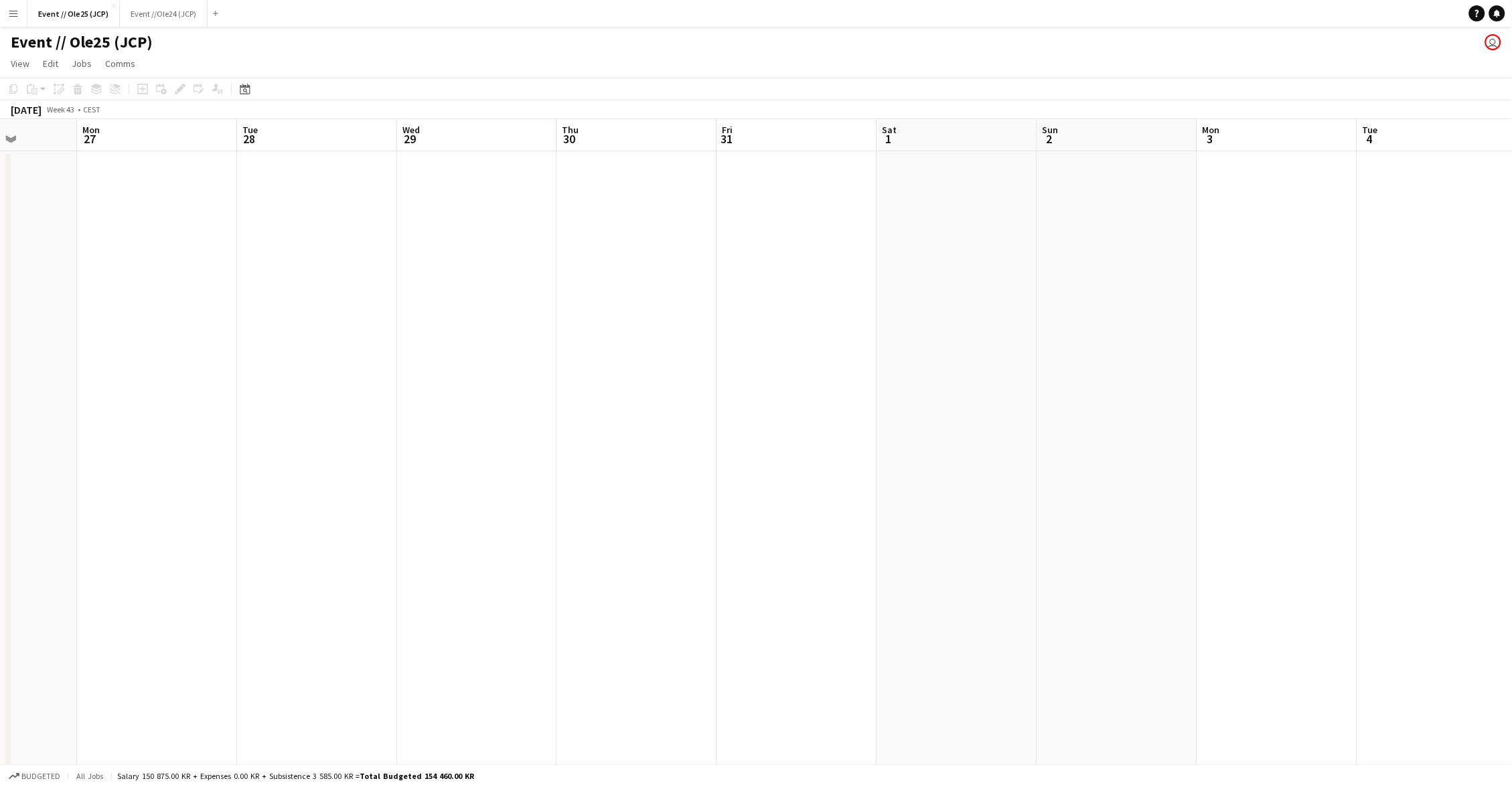
click at [816, 222] on app-date-cell at bounding box center [797, 526] width 160 height 750
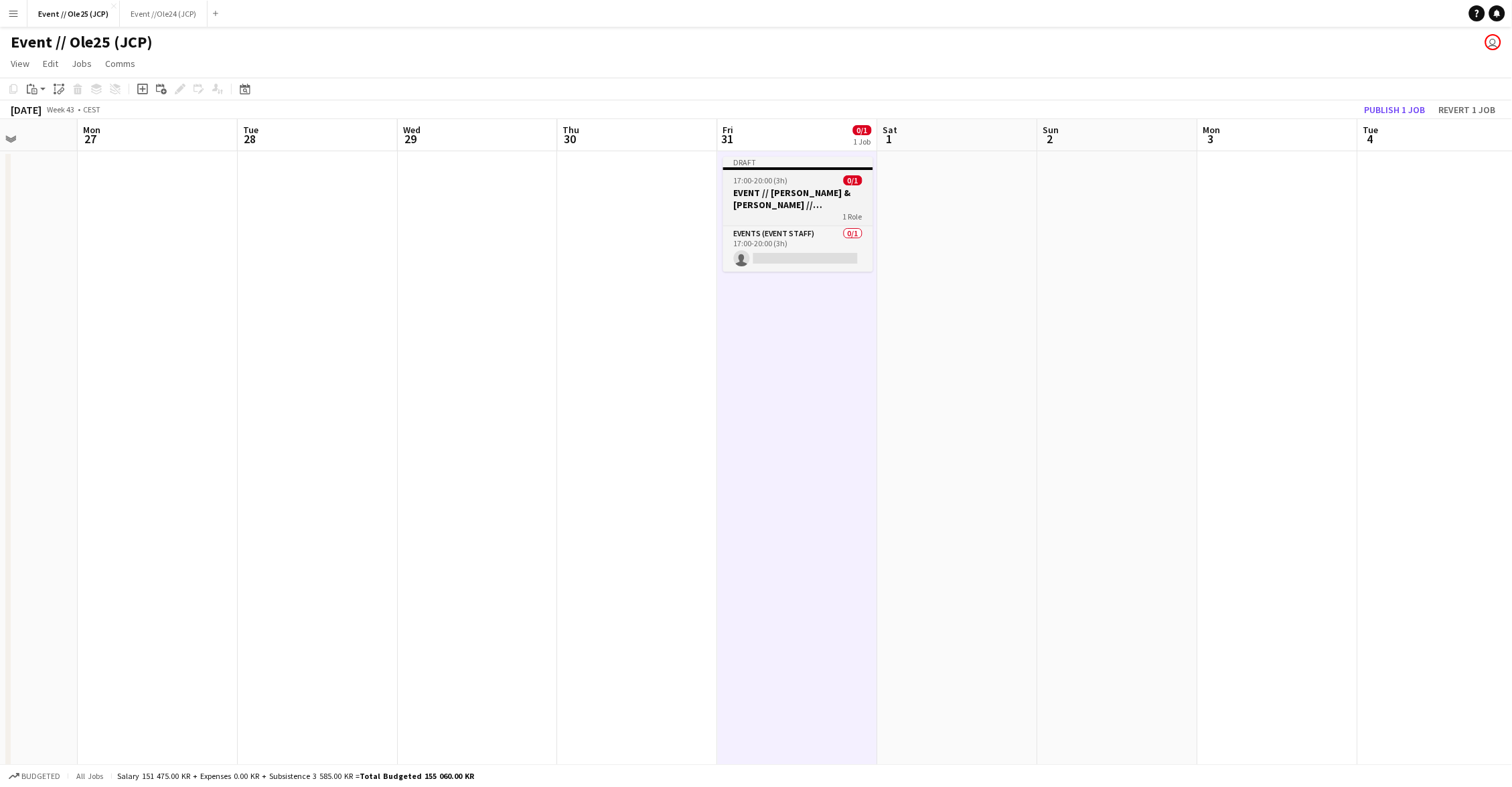
click at [783, 192] on h3 "EVENT // [PERSON_NAME] & [PERSON_NAME] // [PERSON_NAME]" at bounding box center [797, 198] width 150 height 24
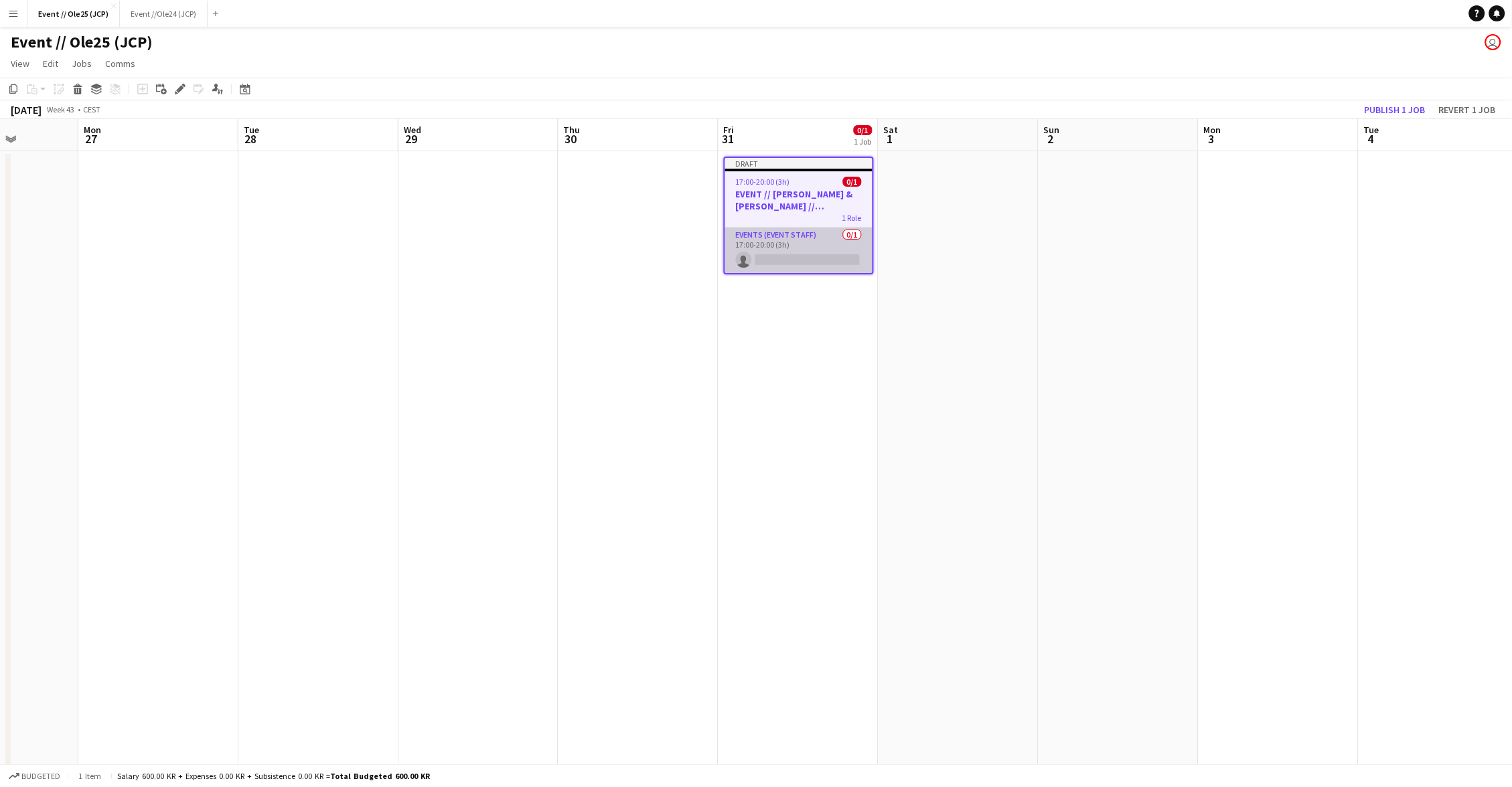
click at [786, 228] on app-card-role "Events (Event Staff) 0/1 17:00-20:00 (3h) single-neutral-actions" at bounding box center [799, 250] width 148 height 45
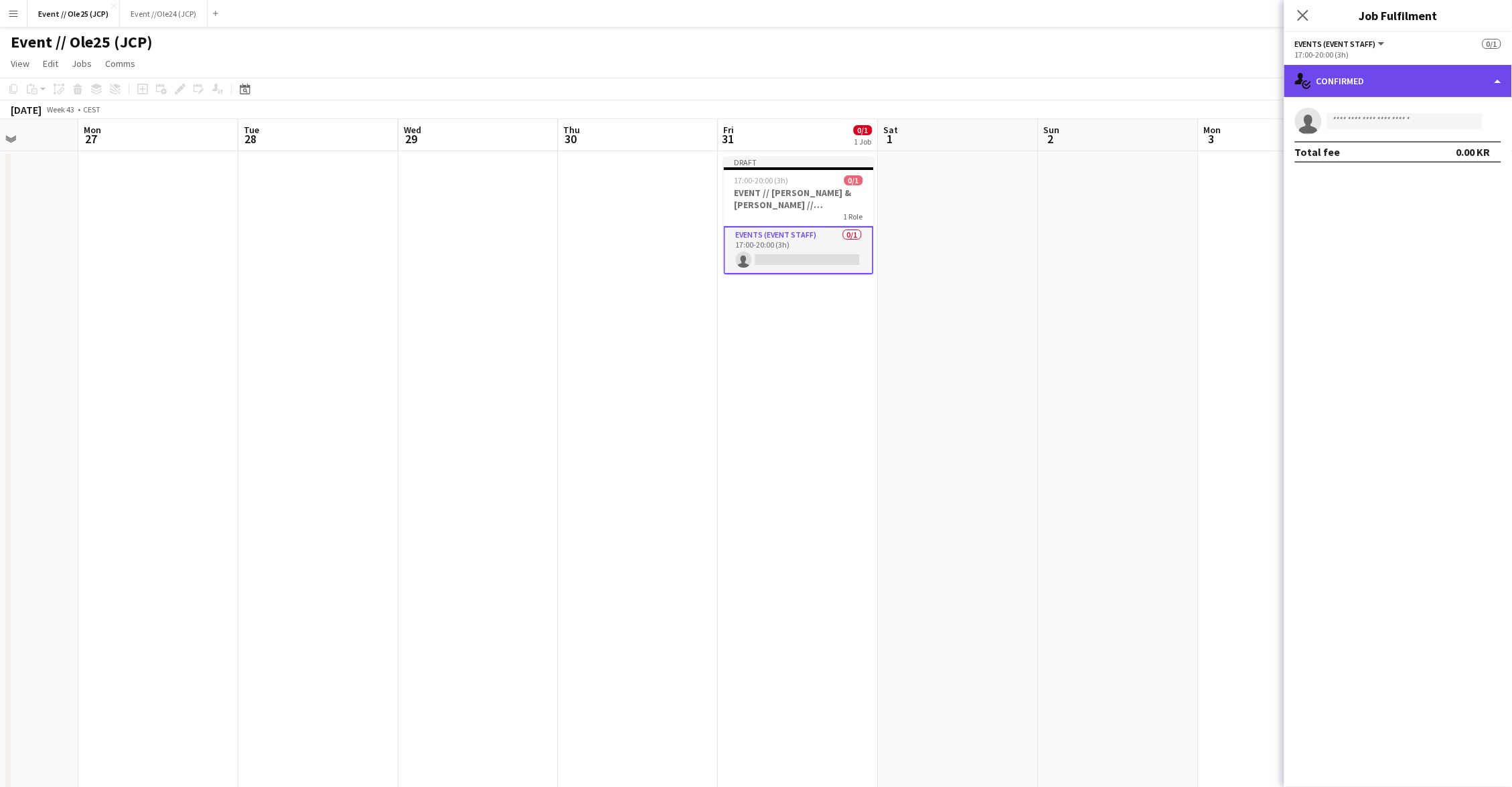
click at [1414, 95] on div "single-neutral-actions-check-2 Confirmed" at bounding box center [1398, 81] width 228 height 33
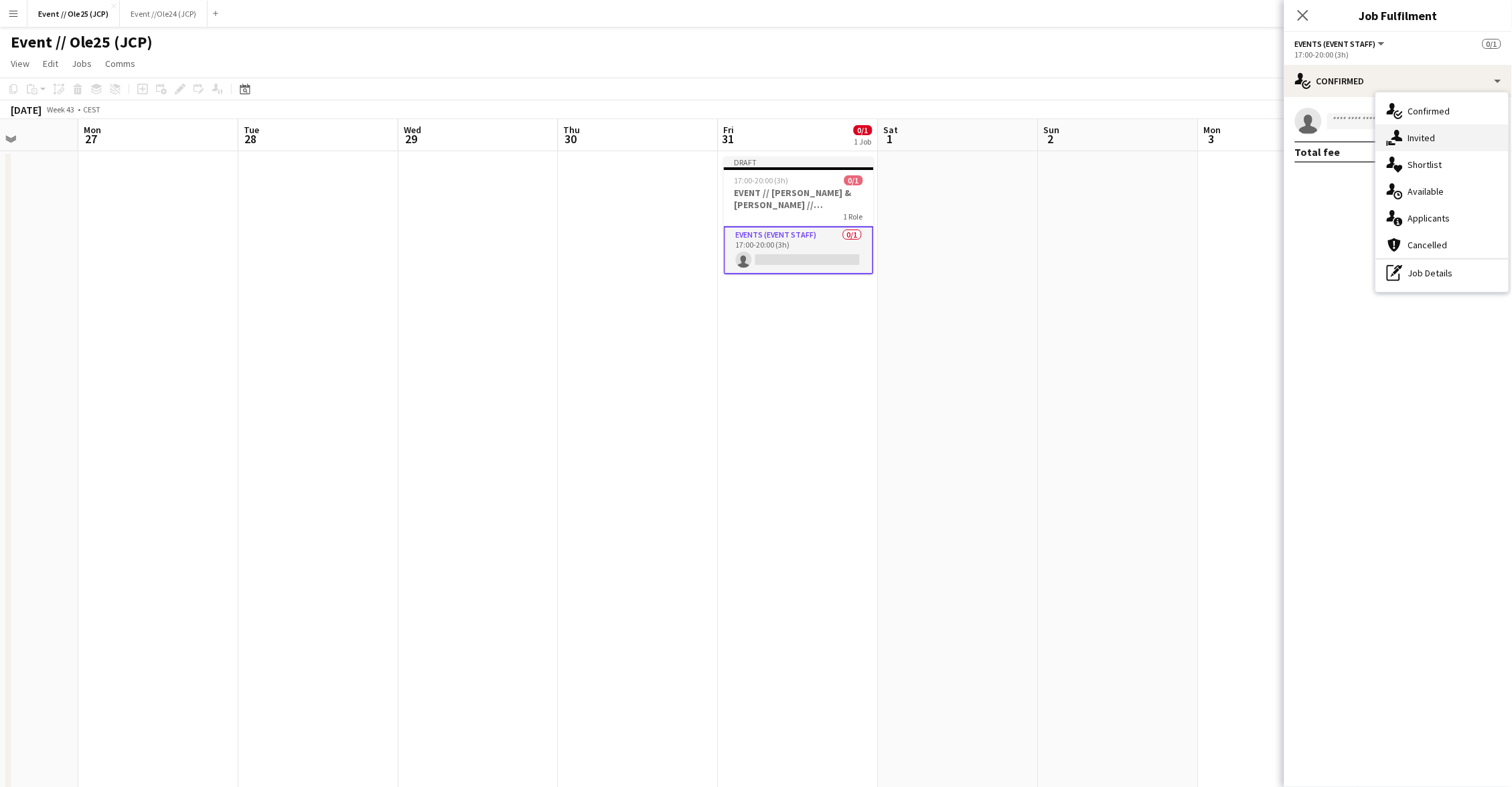
click at [1425, 144] on div "single-neutral-actions-share-1 Invited" at bounding box center [1441, 138] width 132 height 27
drag, startPoint x: 1380, startPoint y: 119, endPoint x: 1381, endPoint y: 128, distance: 9.1
click at [1376, 119] on span "Declined" at bounding box center [1358, 117] width 36 height 10
click at [1393, 154] on mat-tab-body "No declined invites" at bounding box center [1398, 142] width 228 height 28
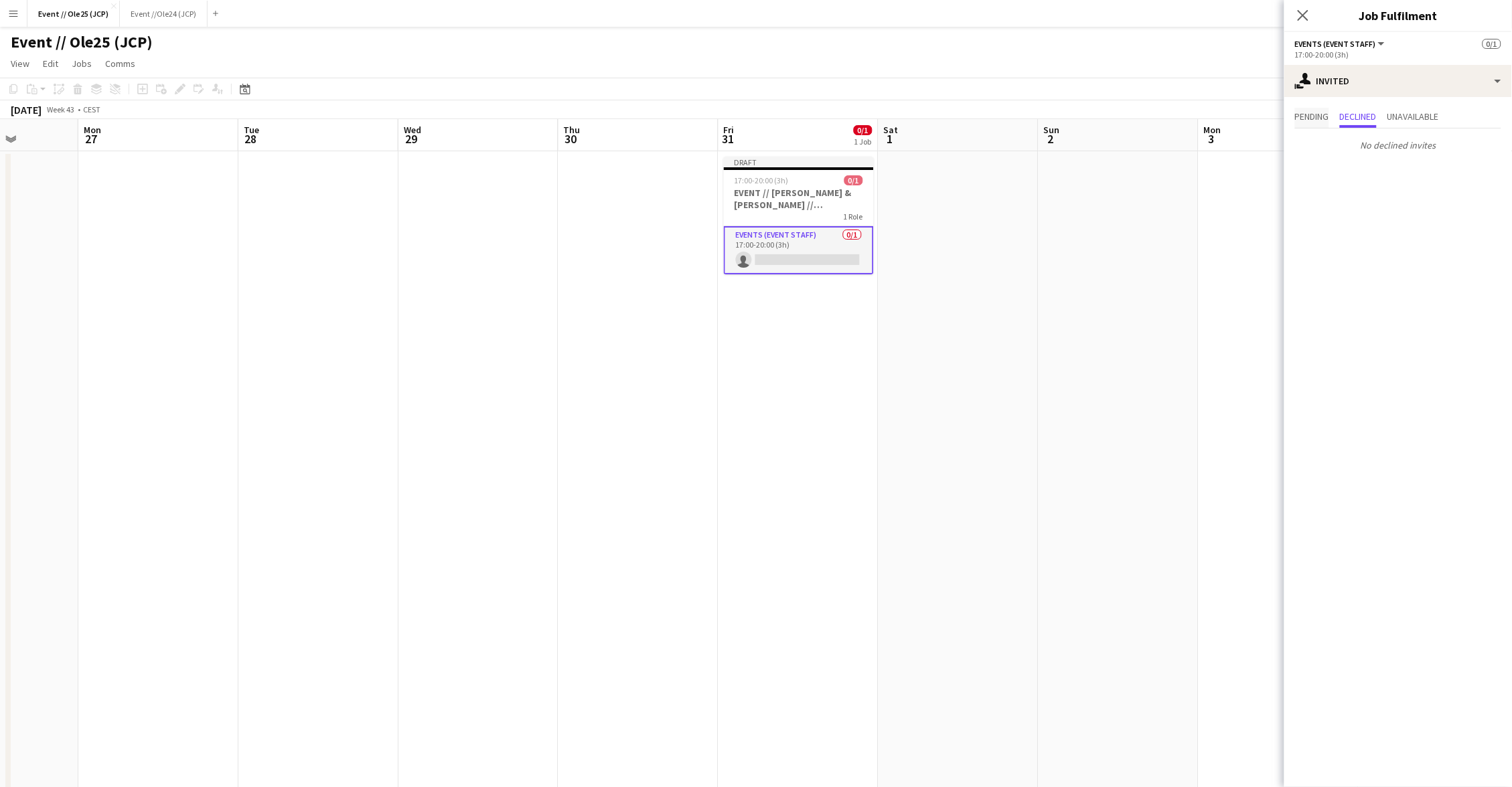
click at [1311, 112] on span "Pending" at bounding box center [1311, 117] width 34 height 10
click at [1342, 141] on input "text" at bounding box center [1398, 151] width 206 height 33
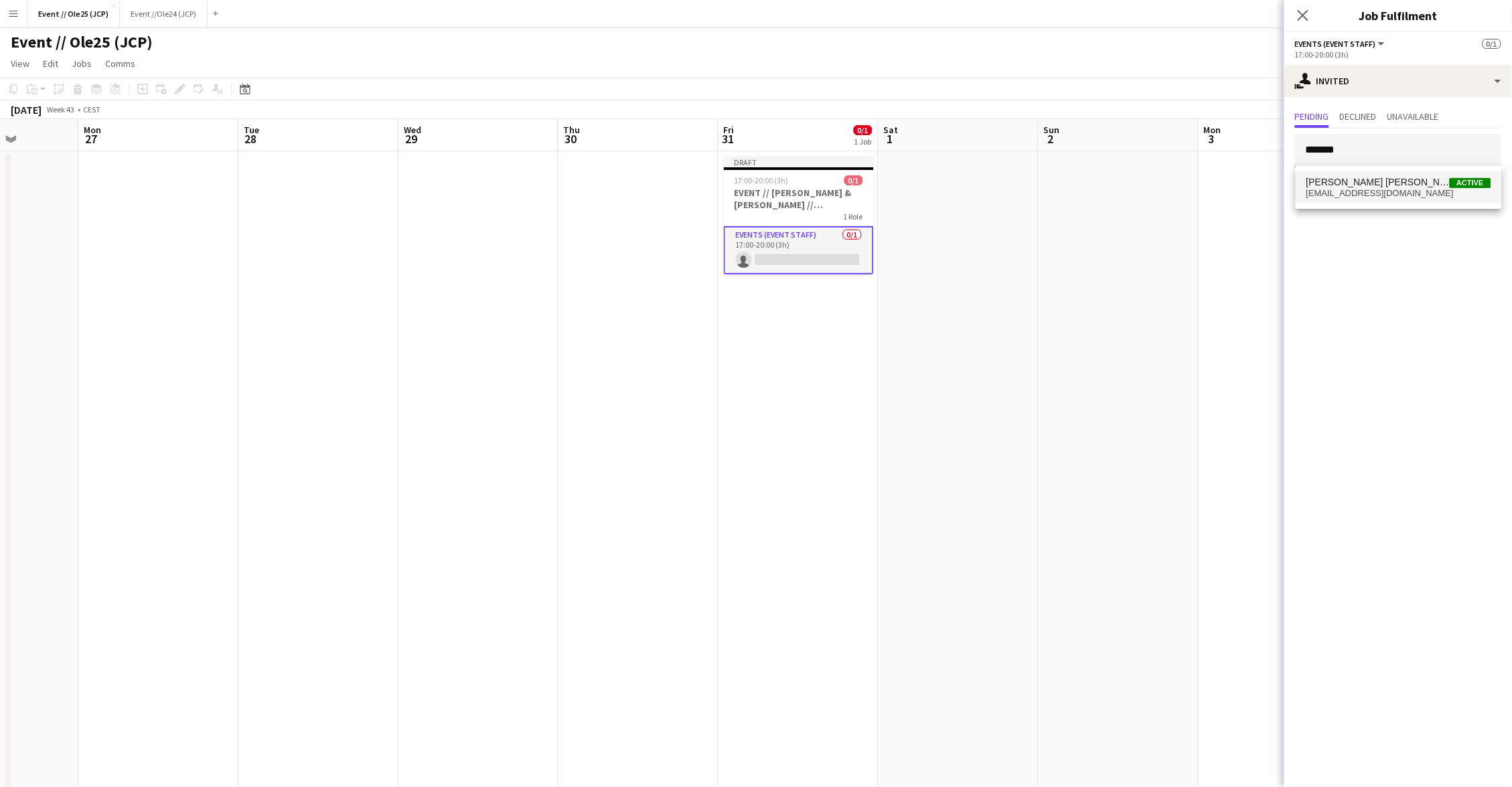
type input "*******"
click at [1380, 182] on span "[PERSON_NAME] [PERSON_NAME] Stenvadet" at bounding box center [1378, 182] width 144 height 11
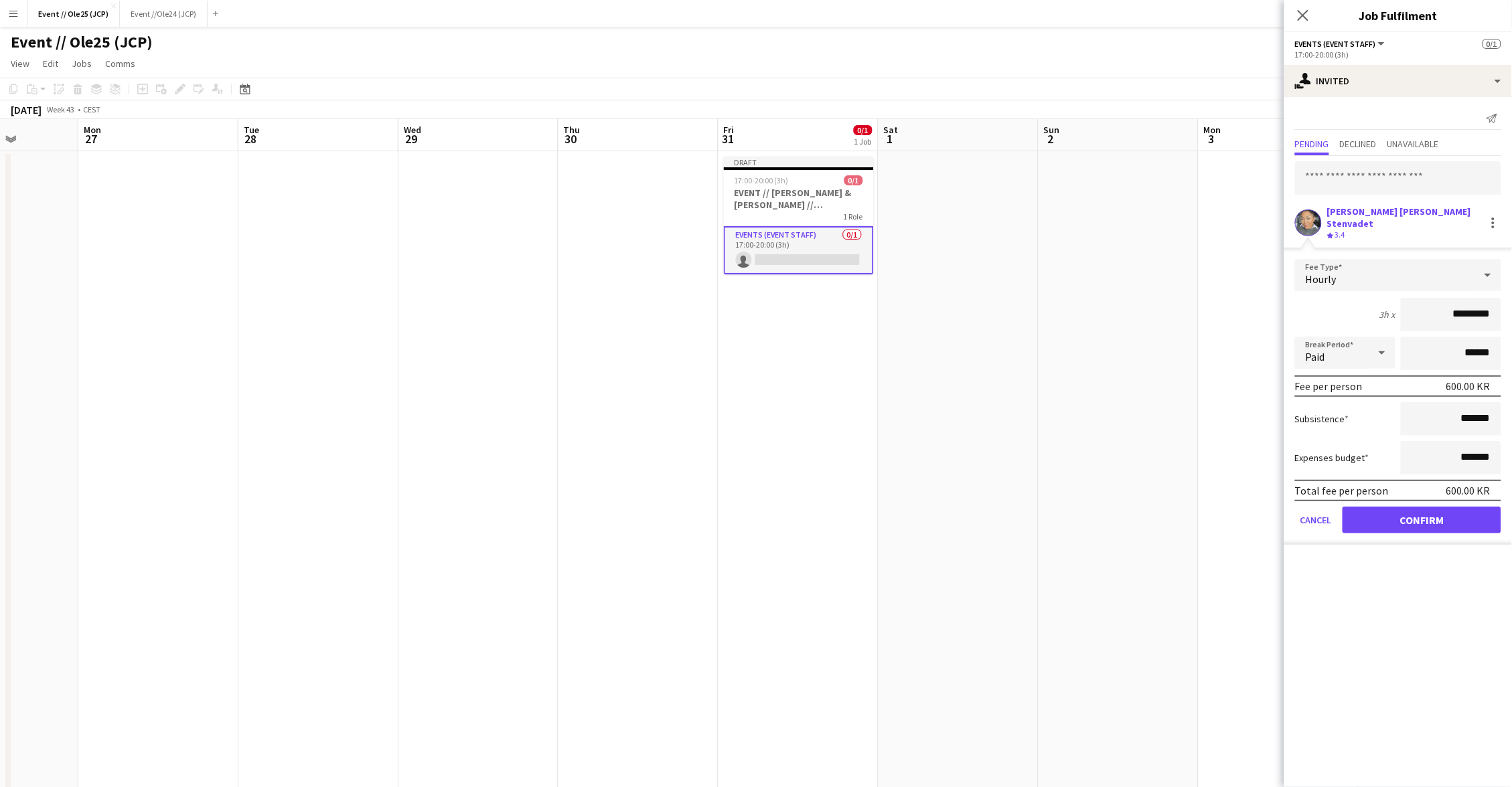
drag, startPoint x: 1440, startPoint y: 507, endPoint x: 1426, endPoint y: 399, distance: 108.9
click at [1440, 507] on button "Confirm" at bounding box center [1422, 520] width 159 height 27
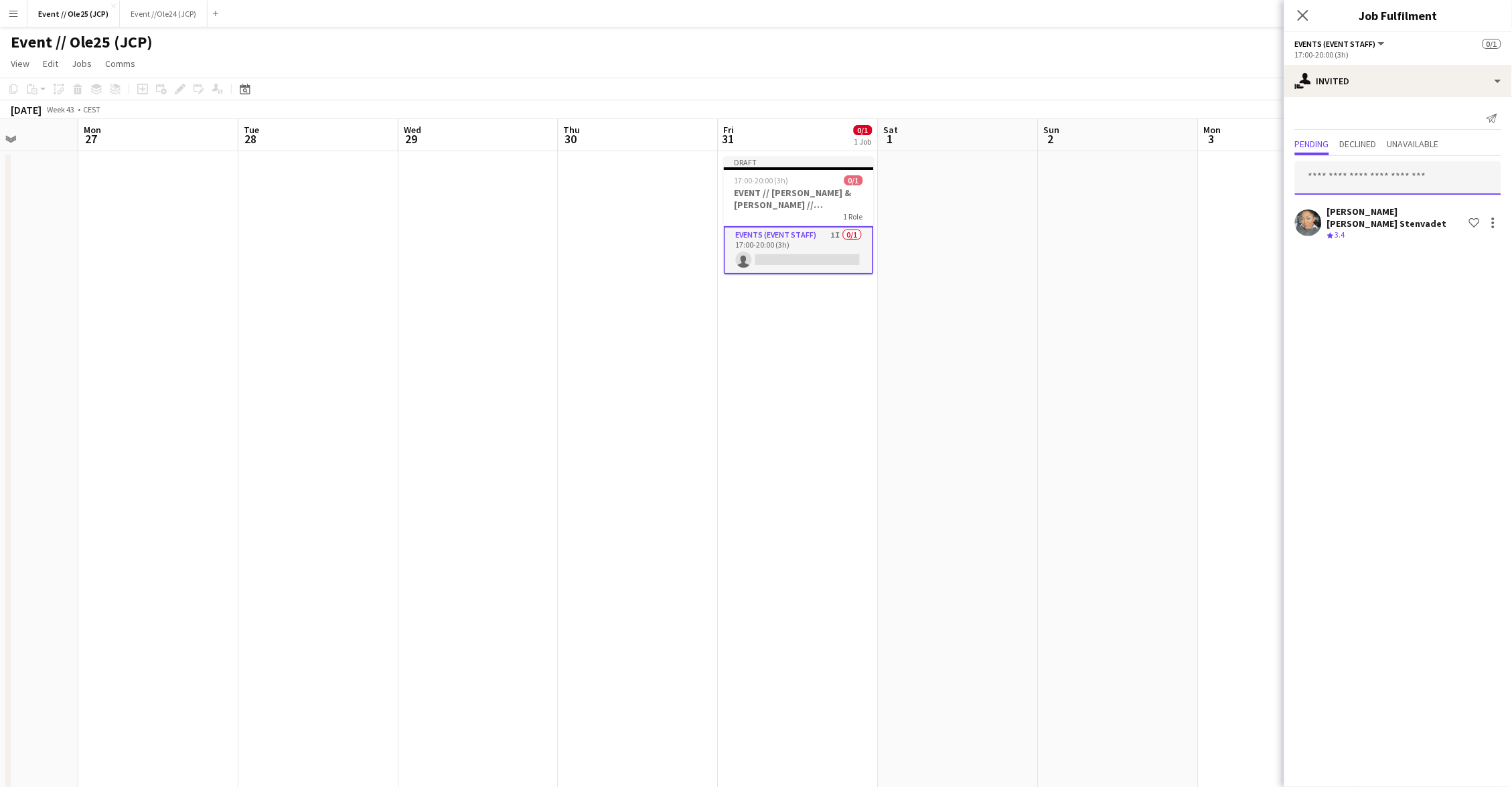
click at [1387, 165] on input "text" at bounding box center [1398, 178] width 206 height 33
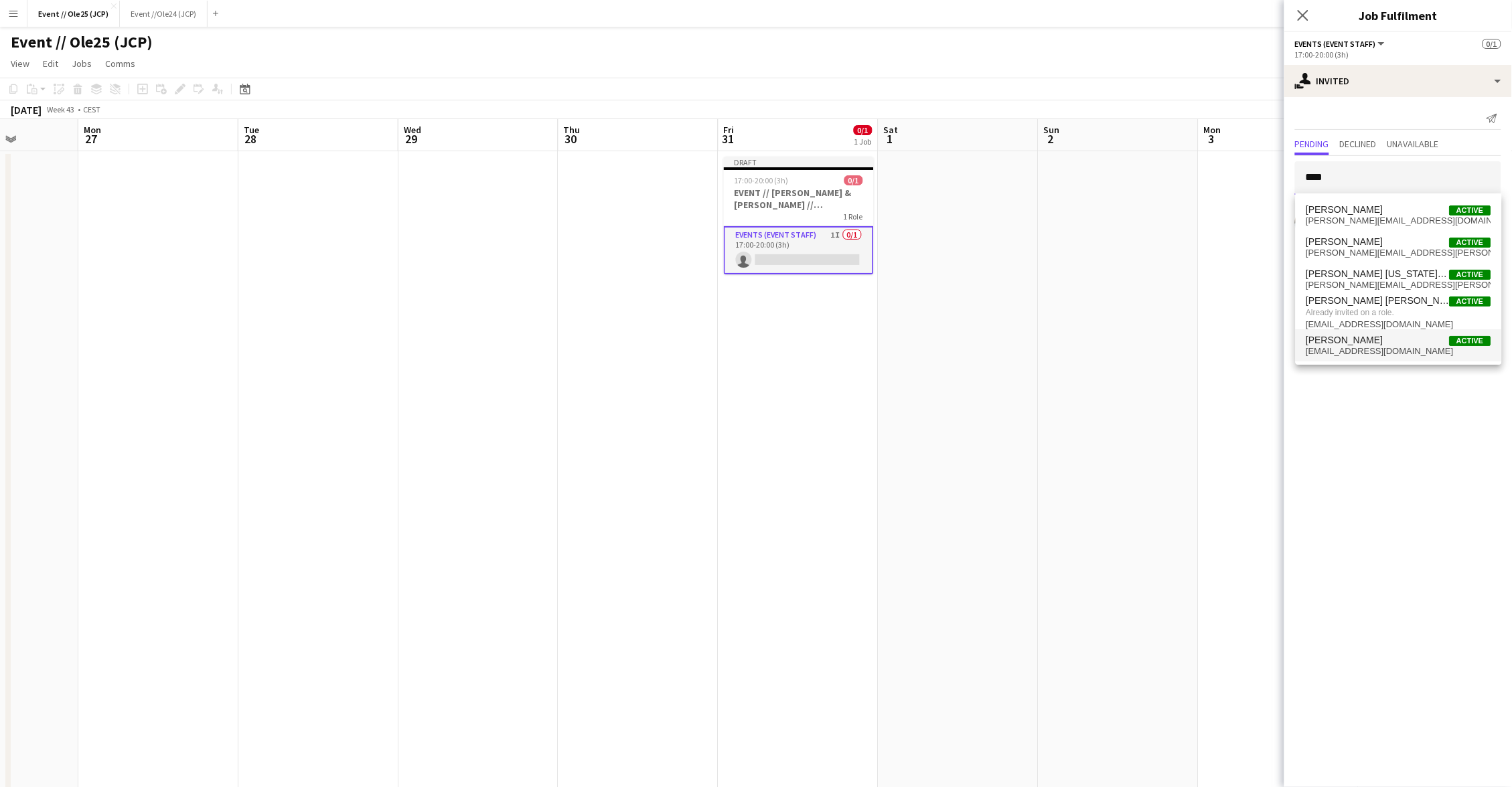
type input "****"
click at [1365, 335] on span "[PERSON_NAME]" at bounding box center [1345, 340] width 77 height 11
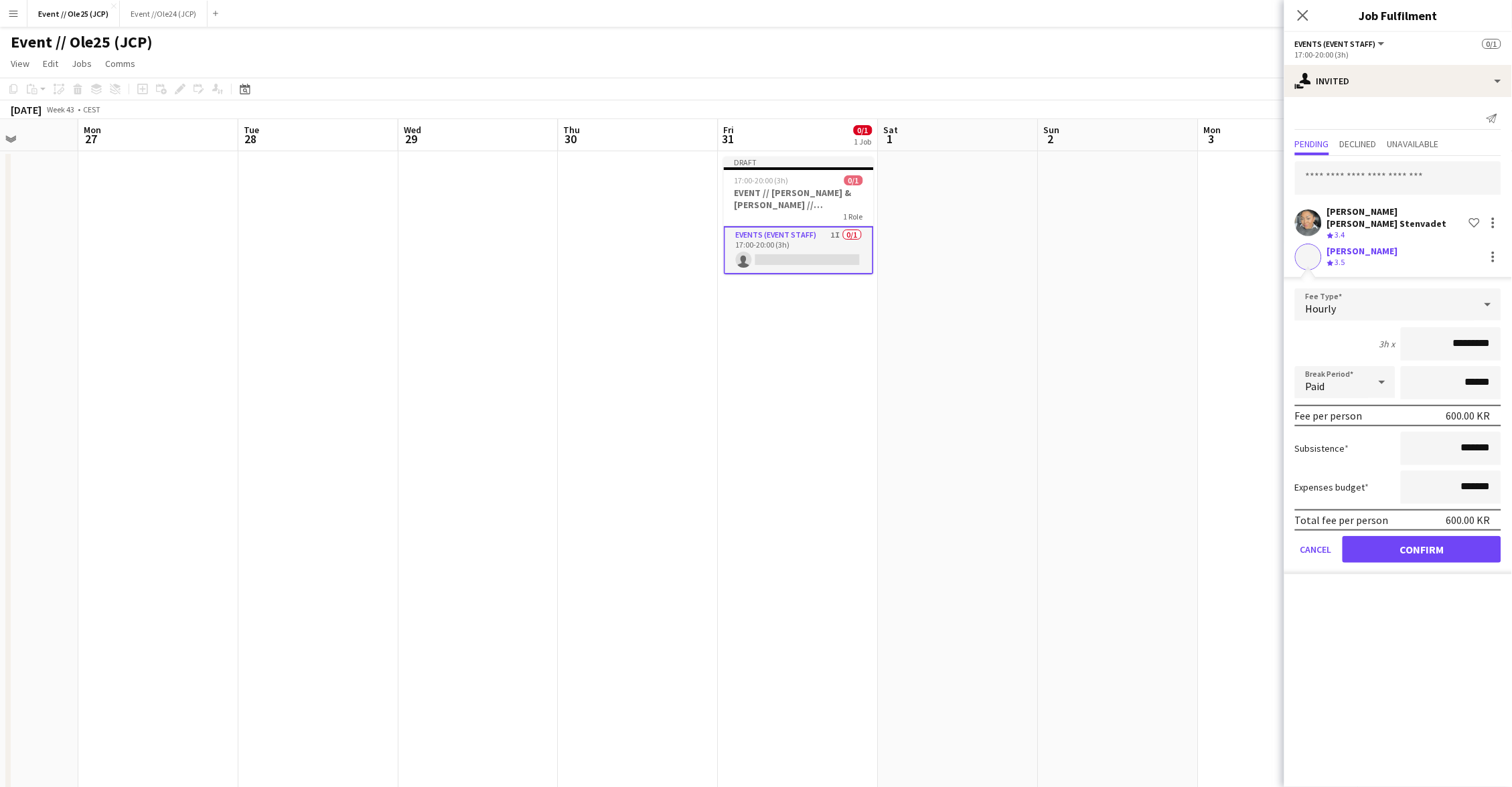
drag, startPoint x: 1426, startPoint y: 547, endPoint x: 1359, endPoint y: 534, distance: 68.2
click at [1417, 547] on button "Confirm" at bounding box center [1422, 550] width 159 height 27
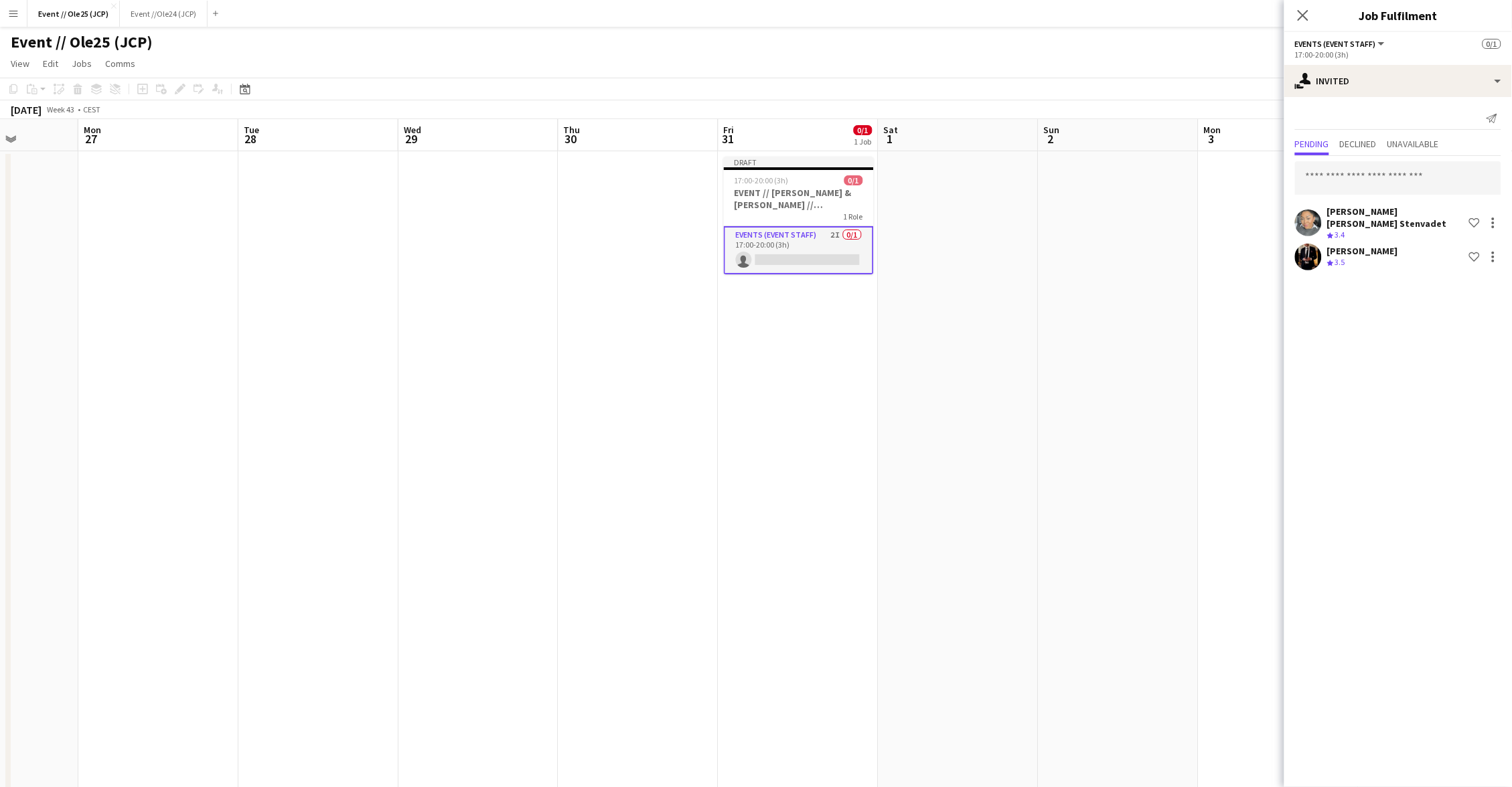
drag, startPoint x: 1036, startPoint y: 428, endPoint x: 965, endPoint y: 394, distance: 78.7
click at [1015, 420] on app-calendar-viewport "Fri 24 Sat 25 Sun 26 Mon 27 Tue 28 Wed 29 Thu 30 Fri 31 0/1 1 Job Sat 1 Sun 2 M…" at bounding box center [756, 510] width 1512 height 782
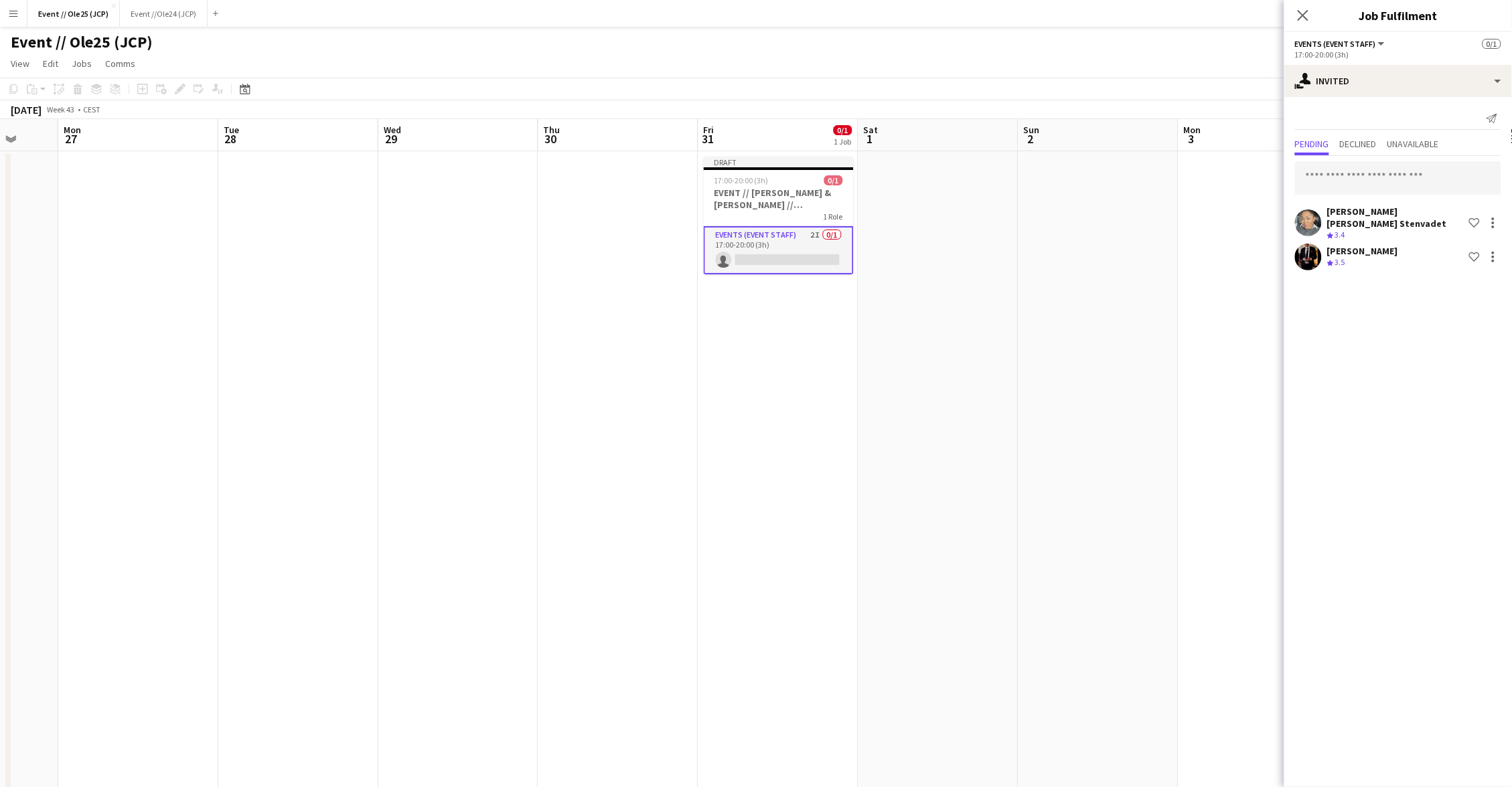
click at [1023, 73] on app-page-menu "View Day view expanded Day view collapsed Month view Date picker Jump to today …" at bounding box center [756, 65] width 1512 height 25
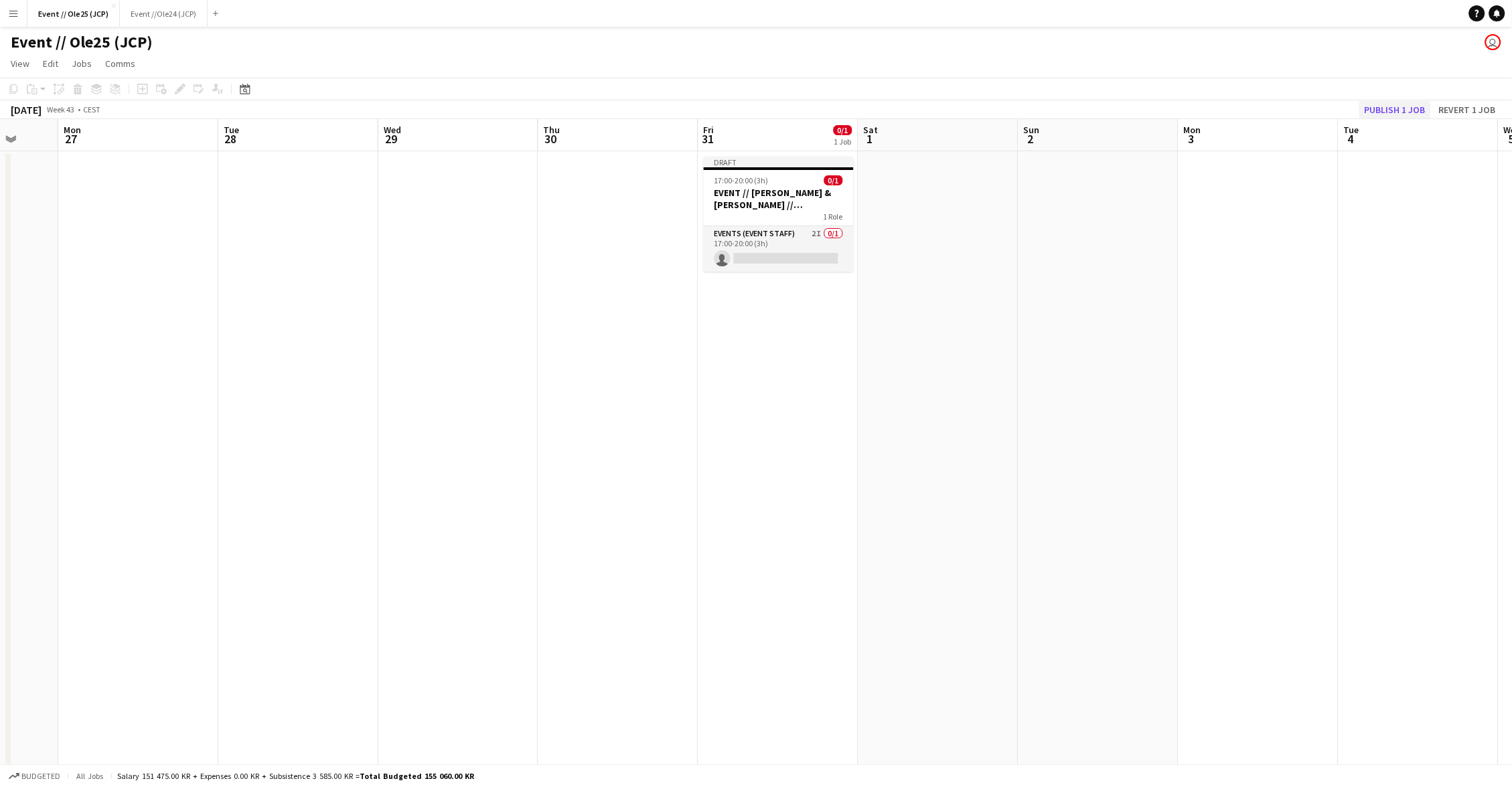
click at [1384, 106] on button "Publish 1 job" at bounding box center [1395, 109] width 71 height 17
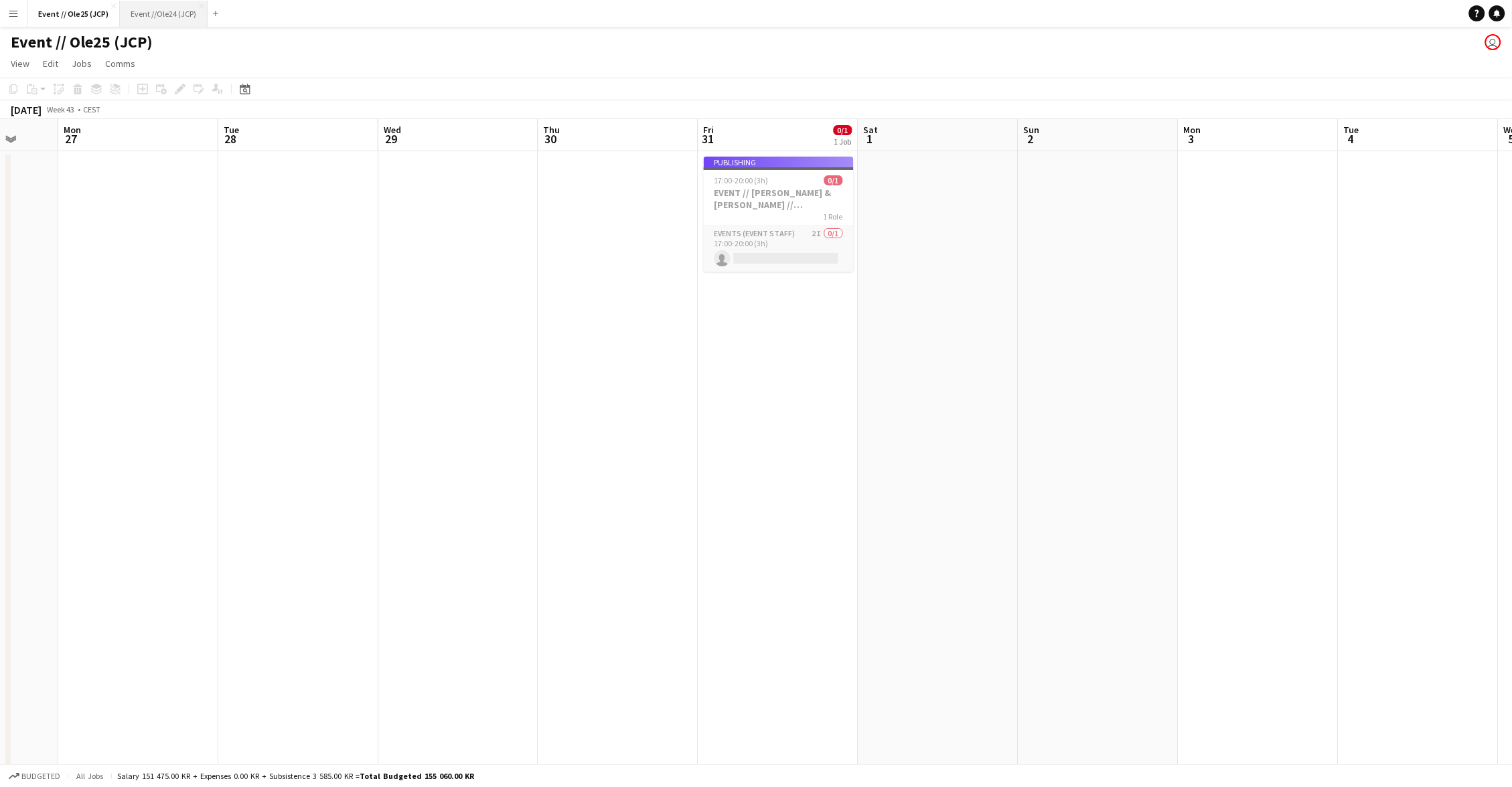
click at [140, 10] on button "Event //Ole24 (JCP) Close" at bounding box center [163, 13] width 88 height 26
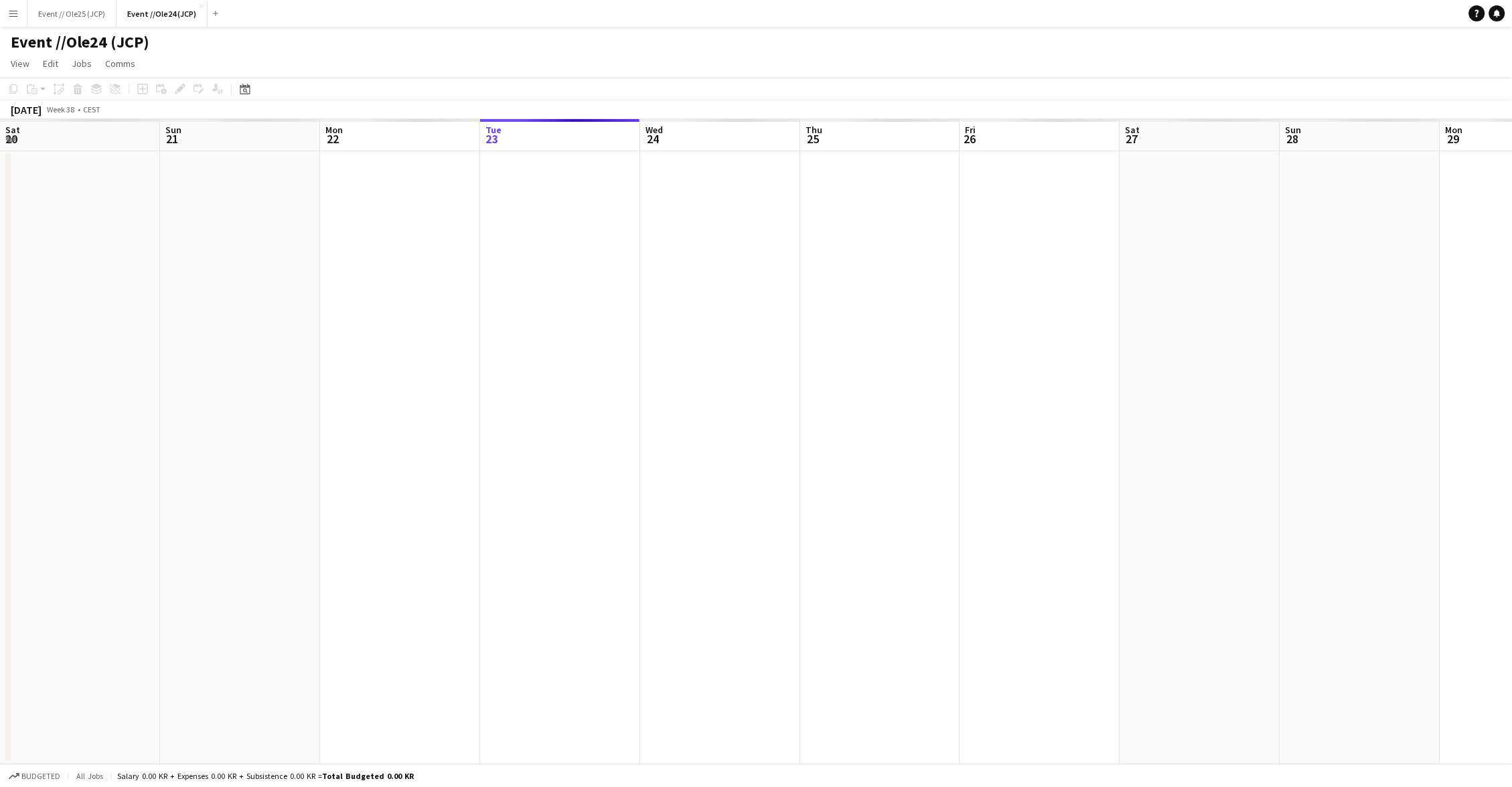
scroll to position [0, 320]
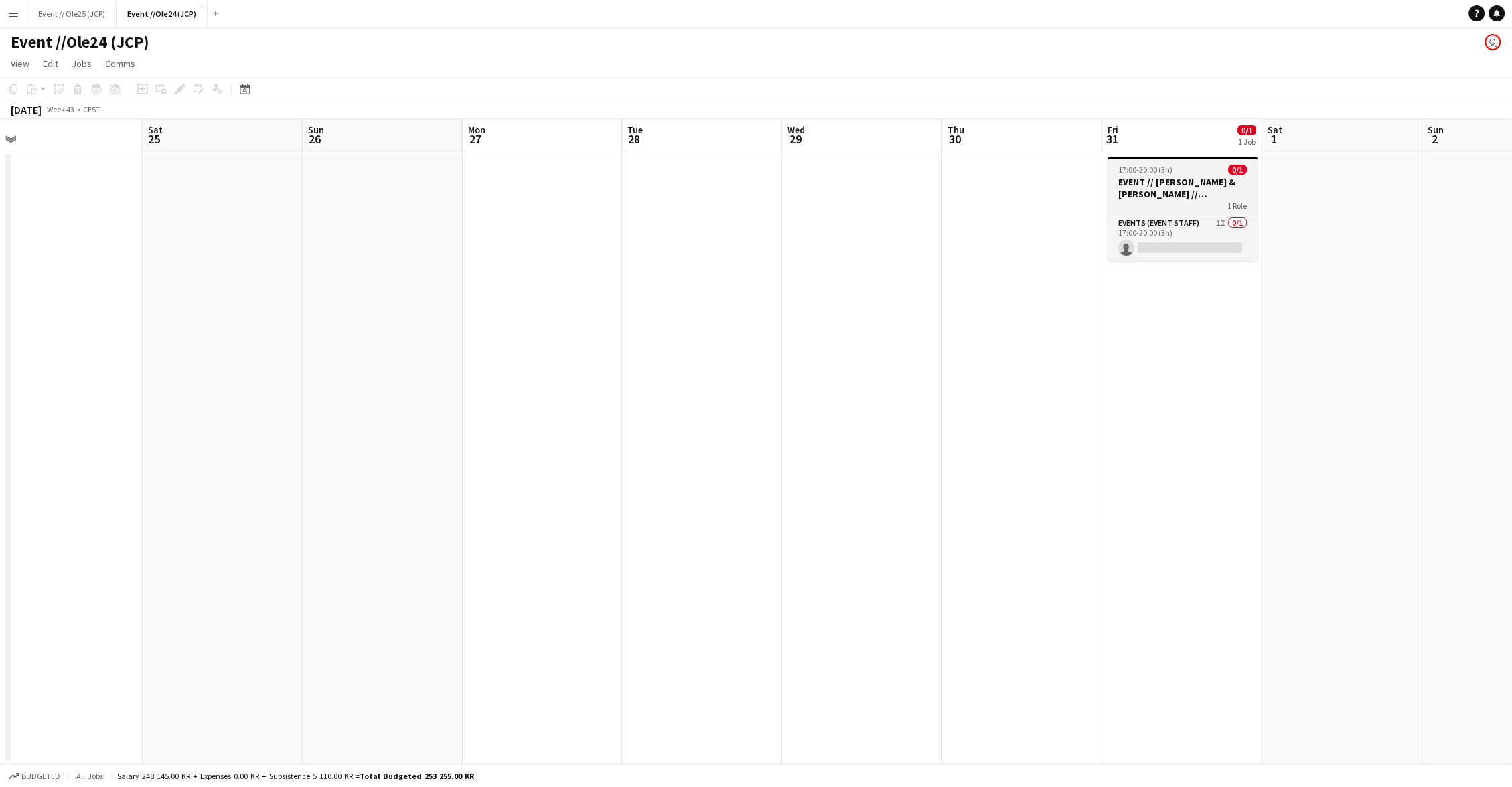
drag, startPoint x: 1197, startPoint y: 175, endPoint x: 1168, endPoint y: 175, distance: 29.0
click at [1196, 175] on app-job-card "17:00-20:00 (3h) 0/1 EVENT // CHEYENNE & JOHN // RIGG 1 Role Events (Event Staf…" at bounding box center [1183, 209] width 150 height 105
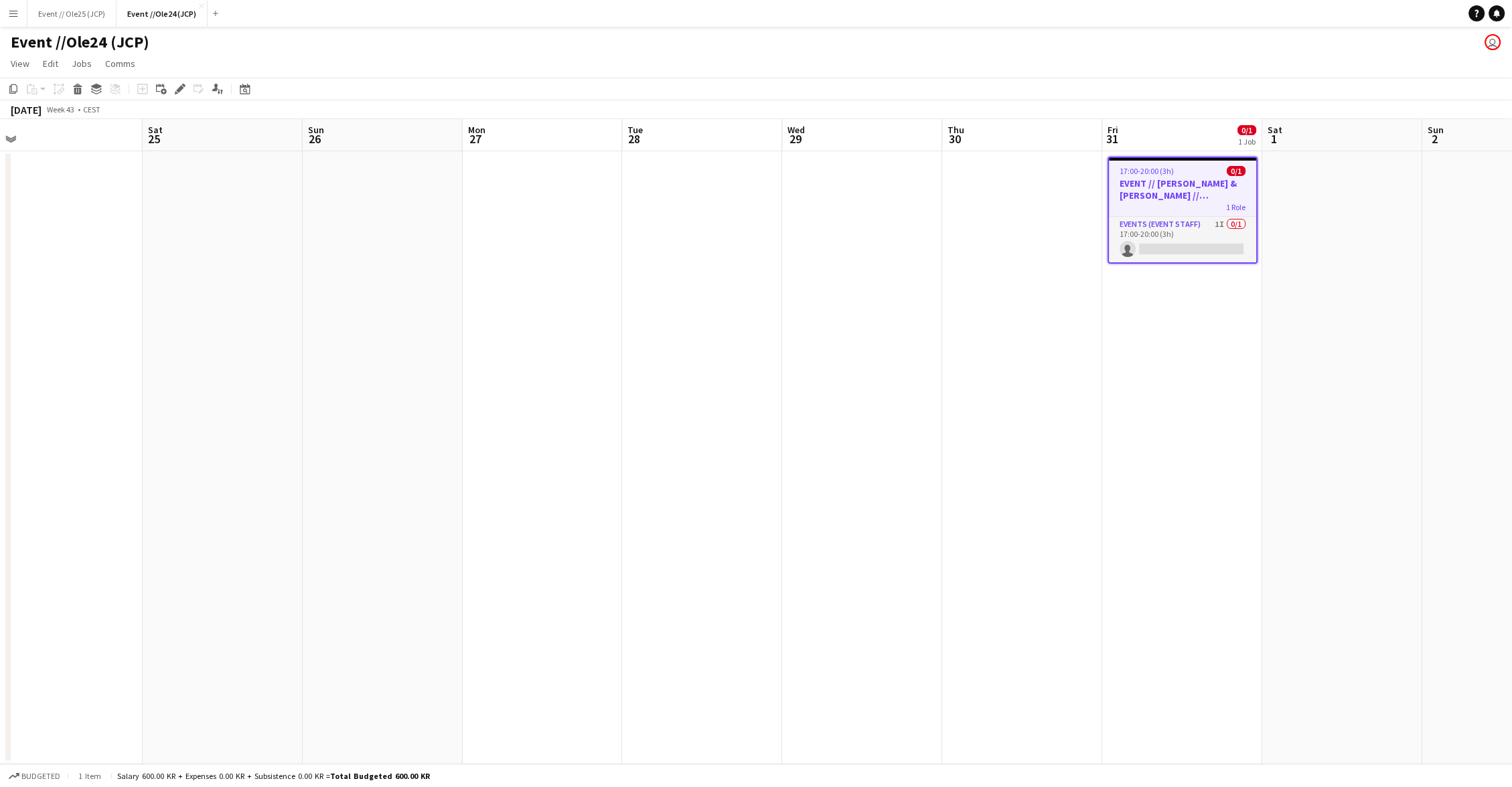
click at [75, 88] on icon "Delete" at bounding box center [78, 89] width 11 height 11
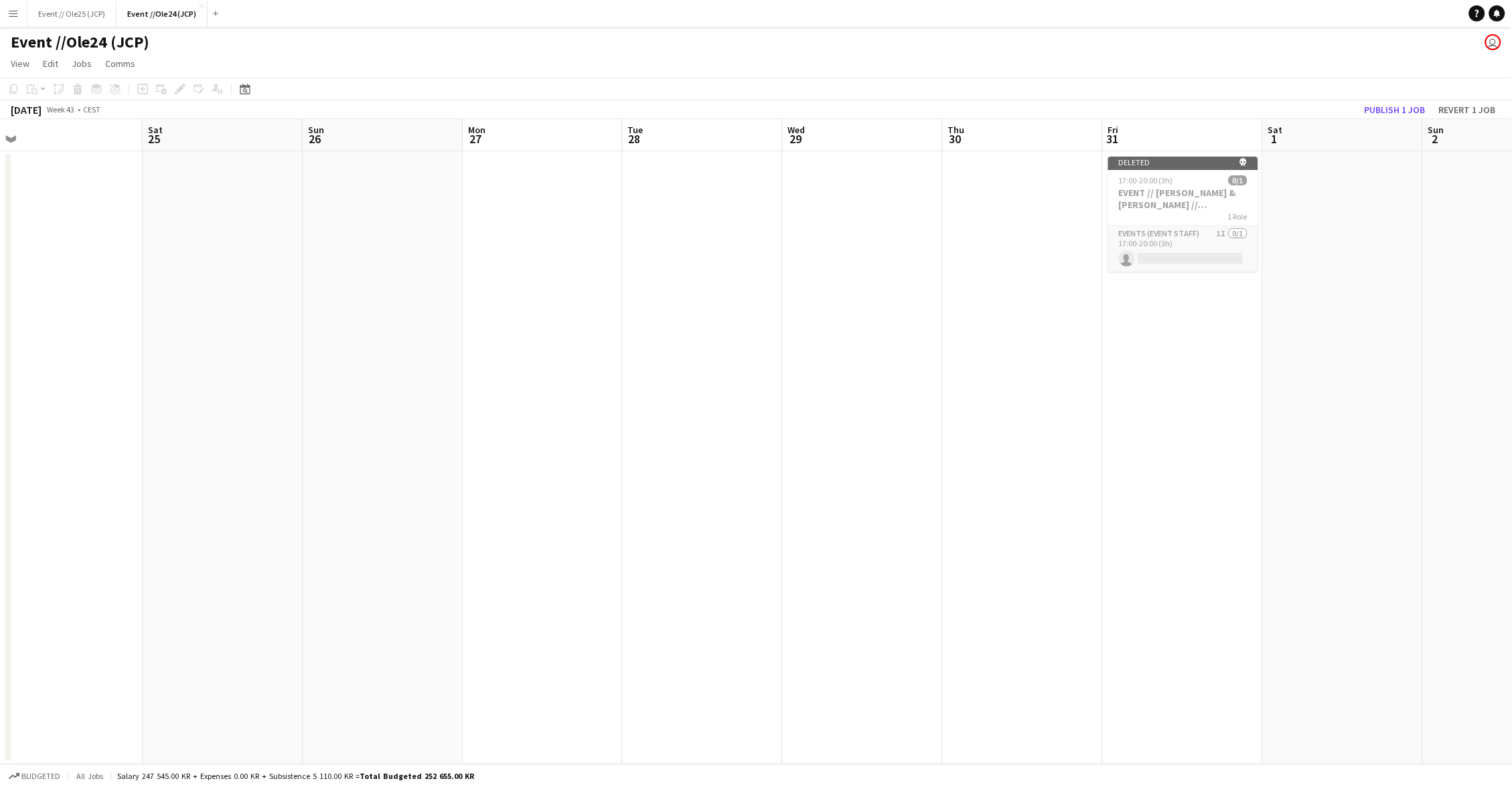
click at [1399, 108] on button "Publish 1 job" at bounding box center [1395, 109] width 71 height 17
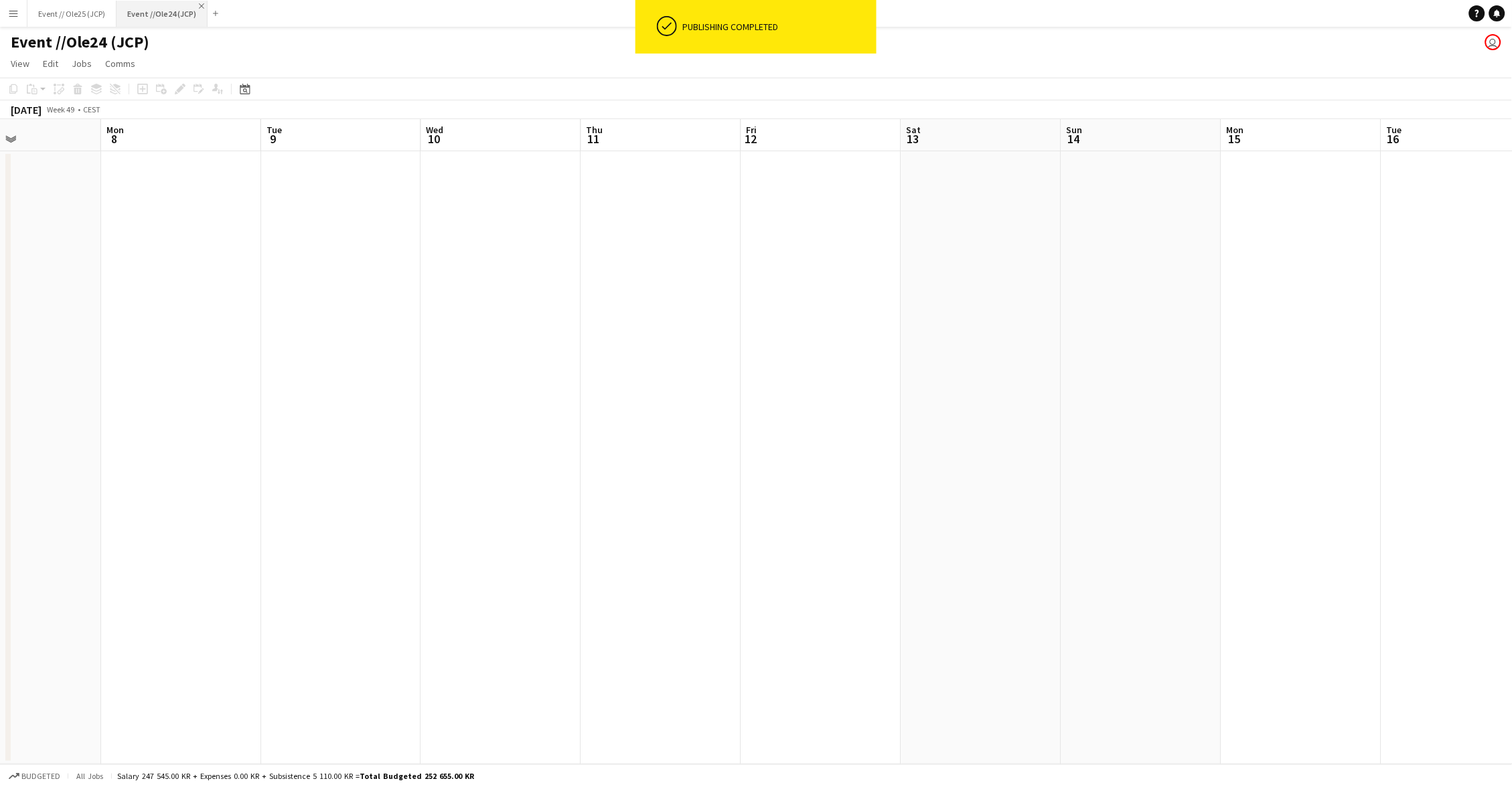
scroll to position [0, 555]
click at [199, 7] on app-icon "Close" at bounding box center [201, 6] width 6 height 6
